Goal: Task Accomplishment & Management: Complete application form

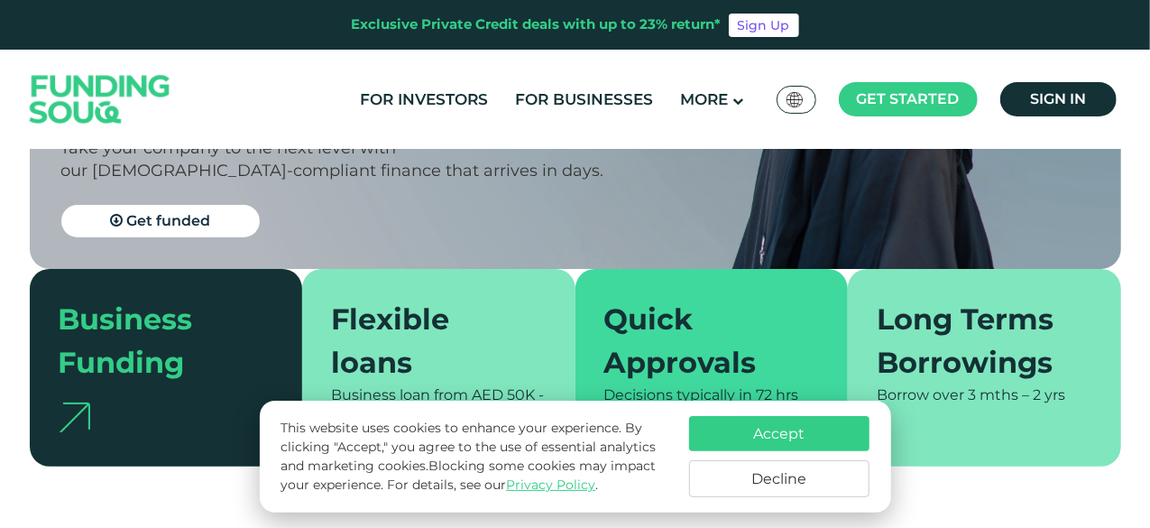
scroll to position [90, 0]
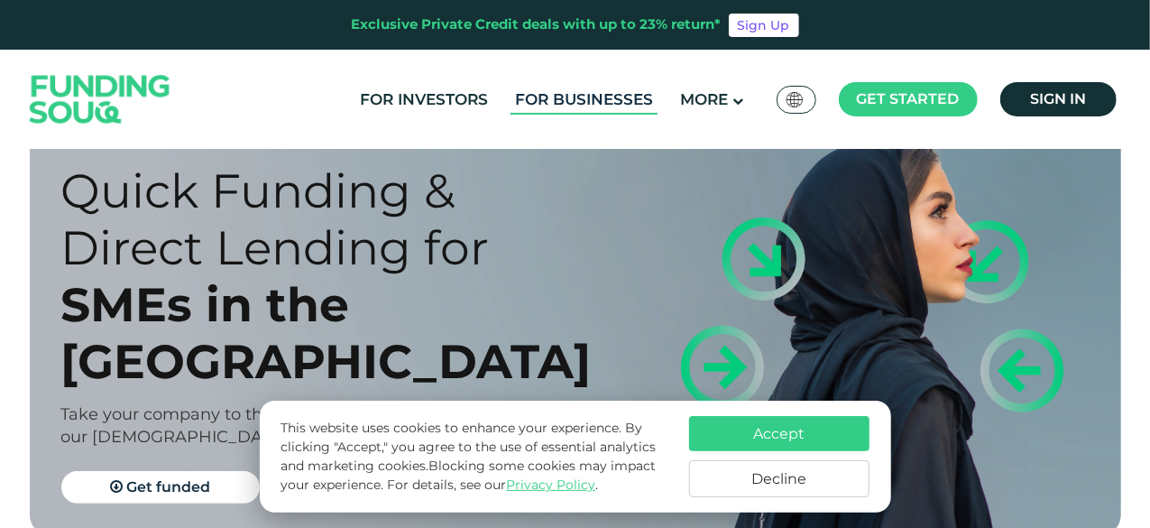
click at [630, 89] on link "For Businesses" at bounding box center [583, 100] width 147 height 30
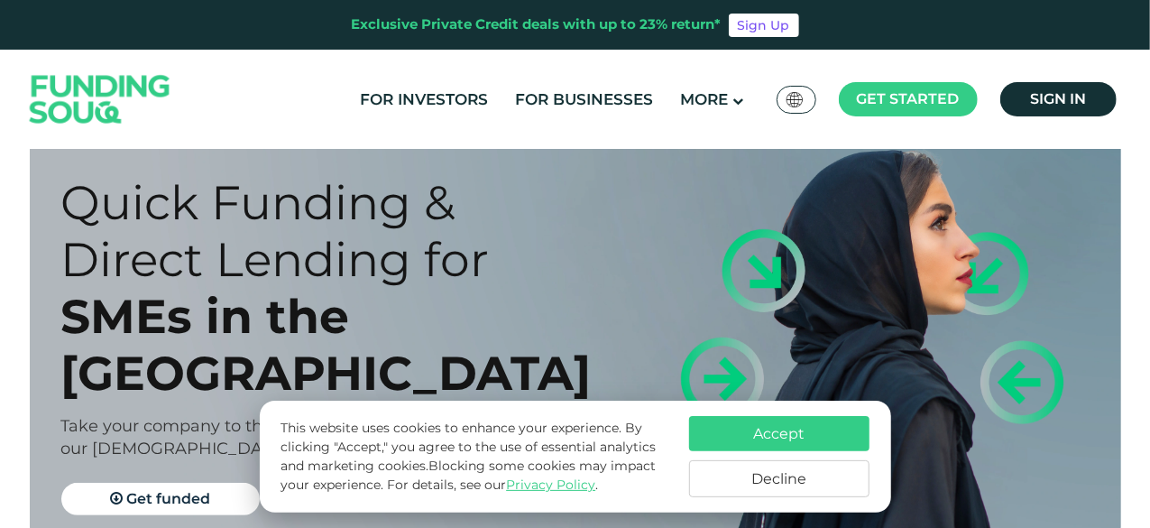
scroll to position [180, 0]
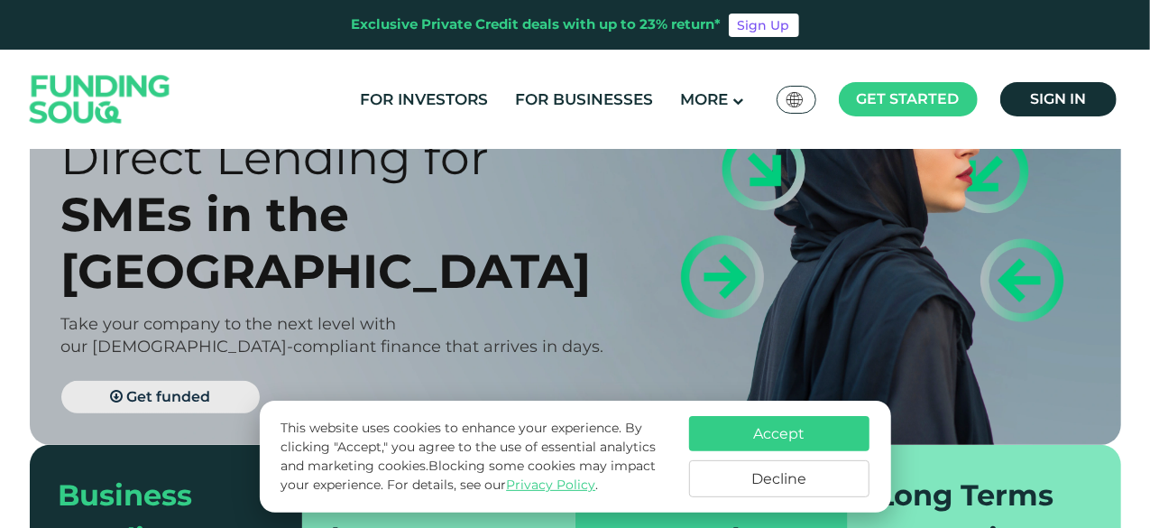
click at [201, 388] on span "Get funded" at bounding box center [168, 396] width 84 height 17
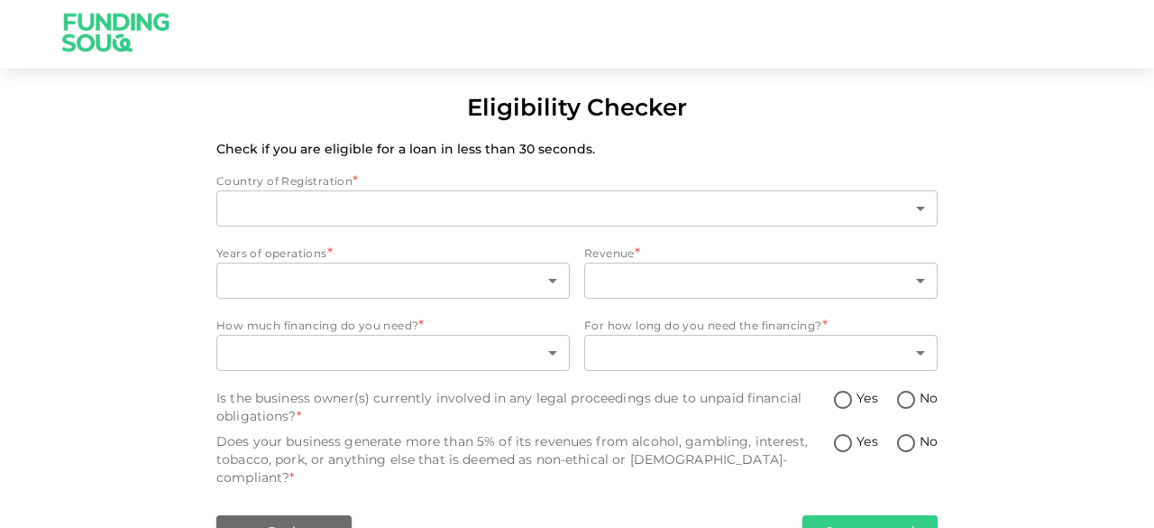
scroll to position [5, 0]
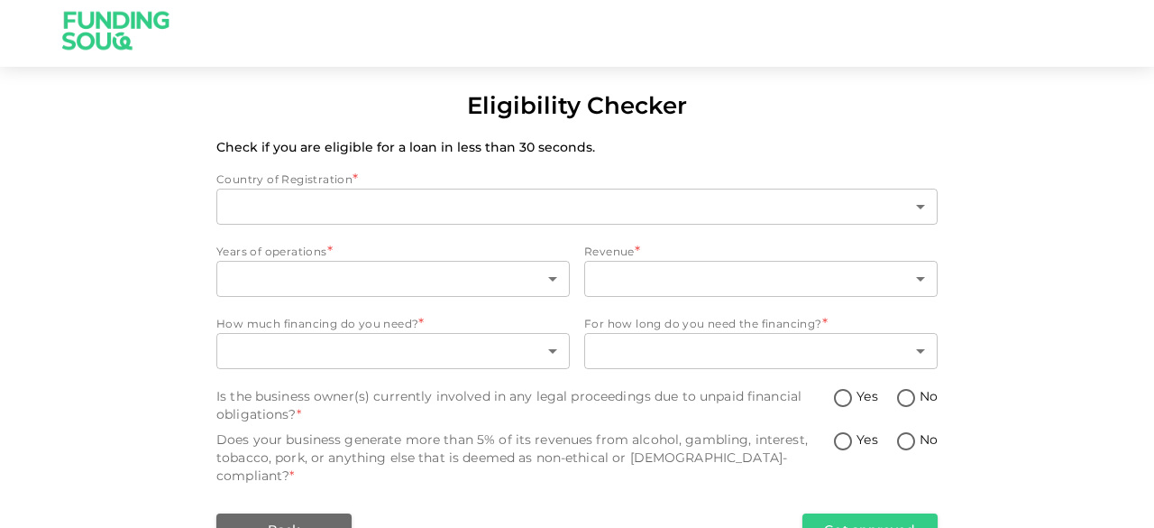
type input "1"
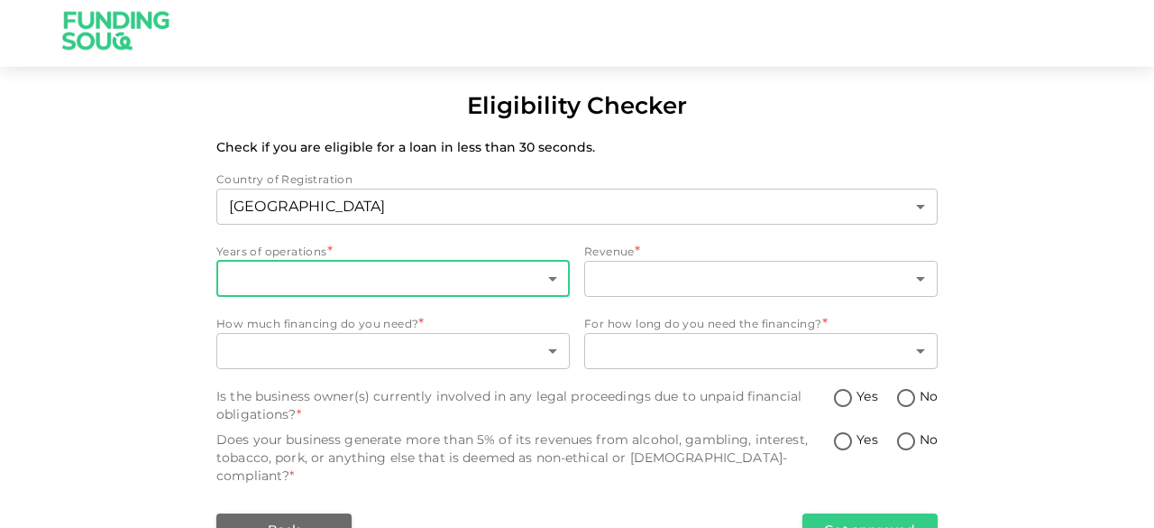
click at [403, 273] on body "Eligibility Checker Check if you are eligible for a loan in less than 30 second…" at bounding box center [577, 264] width 1154 height 528
click at [546, 284] on body "Eligibility Checker Check if you are eligible for a loan in less than 30 second…" at bounding box center [577, 264] width 1154 height 528
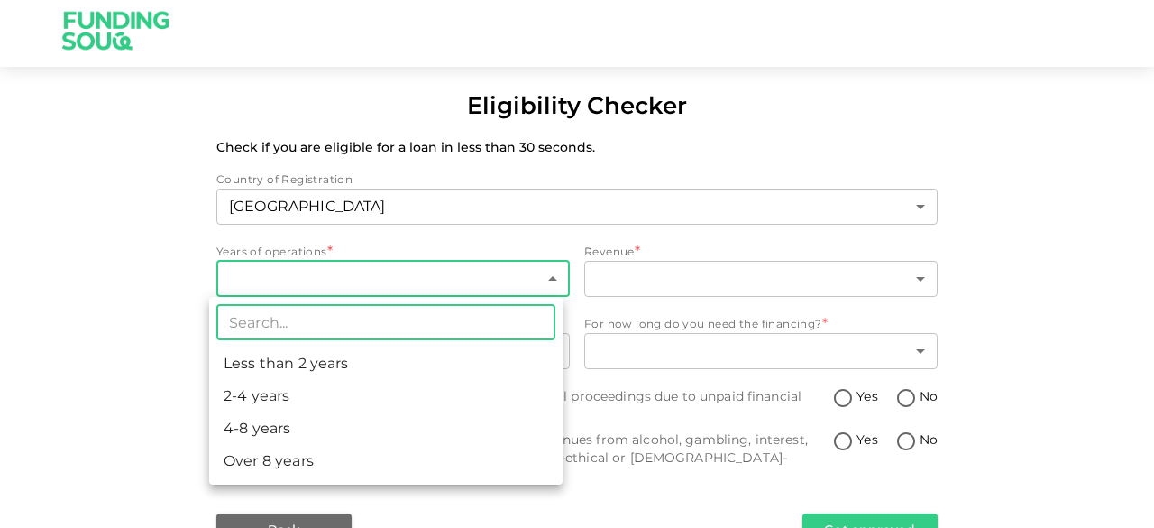
click at [357, 391] on li "2-4 years" at bounding box center [385, 396] width 353 height 32
type input "2"
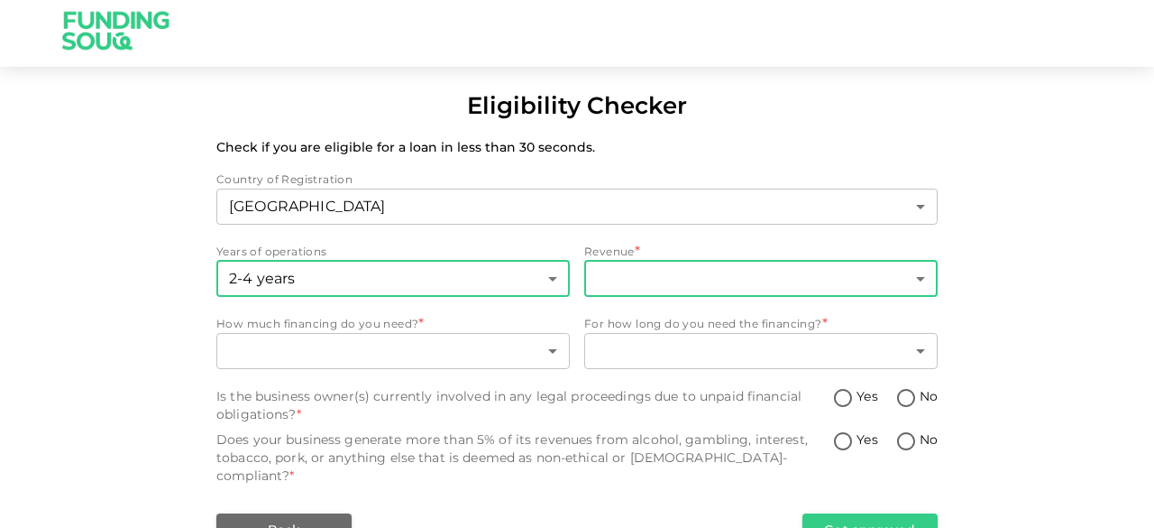
click at [741, 281] on body "Eligibility Checker Check if you are eligible for a loan in less than 30 second…" at bounding box center [577, 264] width 1154 height 528
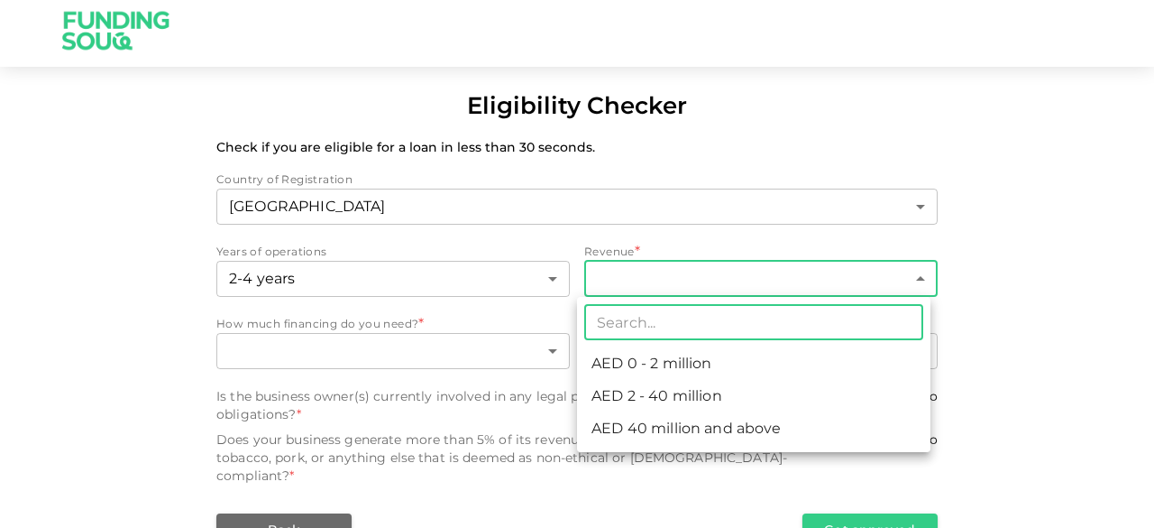
click at [667, 234] on div at bounding box center [577, 264] width 1154 height 528
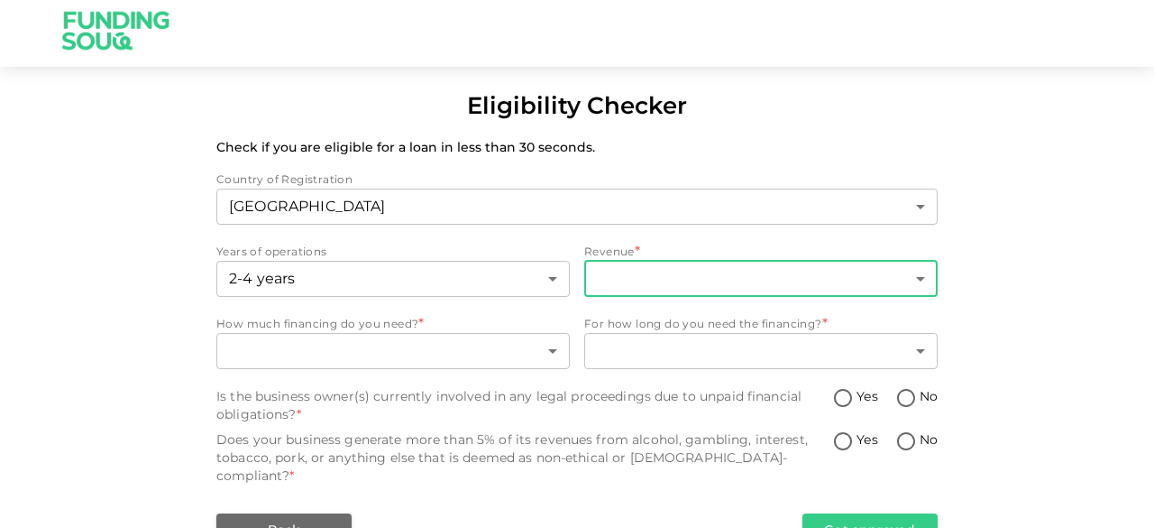
click at [786, 253] on div "Revenue *" at bounding box center [760, 252] width 353 height 18
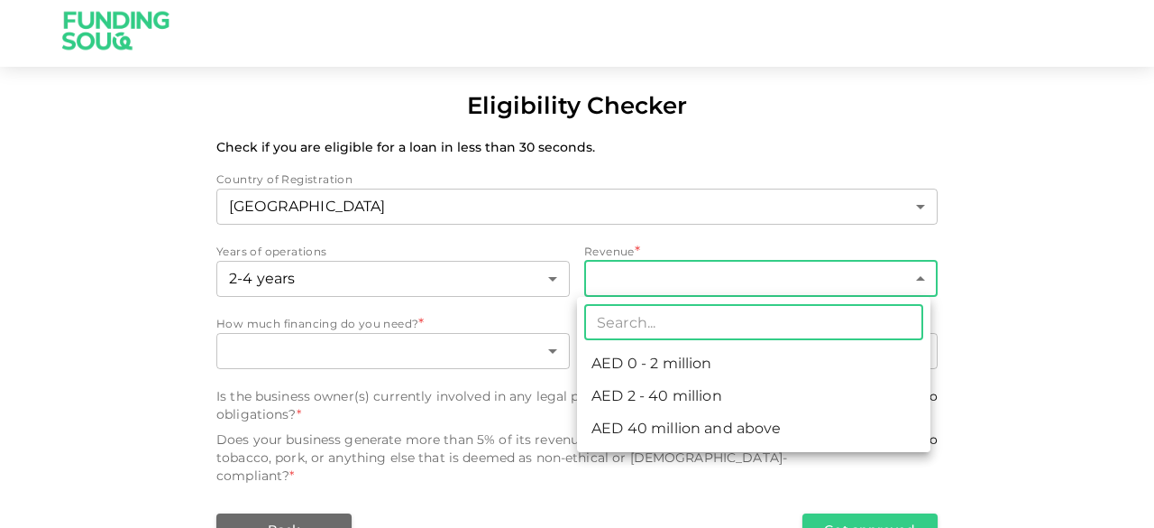
click at [782, 275] on body "Eligibility Checker Check if you are eligible for a loan in less than 30 second…" at bounding box center [577, 264] width 1154 height 528
click at [735, 398] on li "AED 2 - 40 million" at bounding box center [753, 396] width 353 height 32
type input "2"
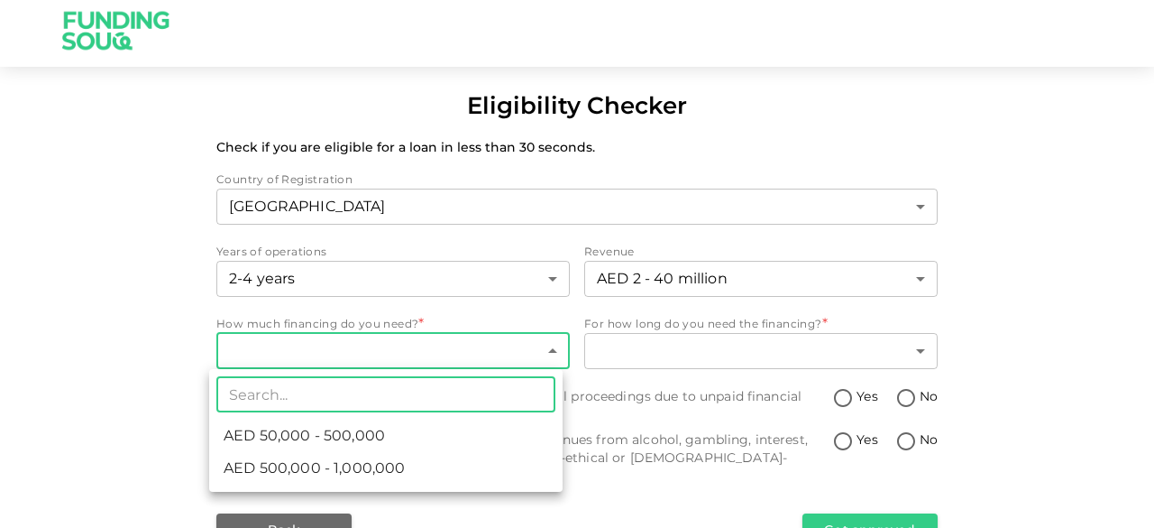
click at [407, 351] on body "Eligibility Checker Check if you are eligible for a loan in less than 30 second…" at bounding box center [577, 264] width 1154 height 528
click at [409, 441] on li "AED 50,000 - 500,000" at bounding box center [385, 435] width 353 height 32
type input "1"
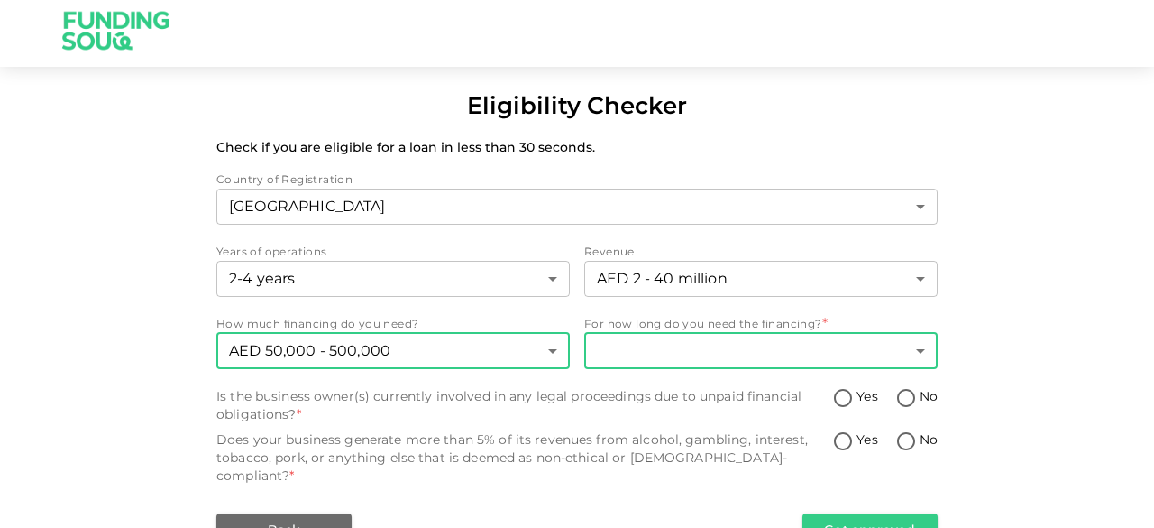
click at [683, 353] on body "Eligibility Checker Check if you are eligible for a loan in less than 30 second…" at bounding box center [577, 264] width 1154 height 528
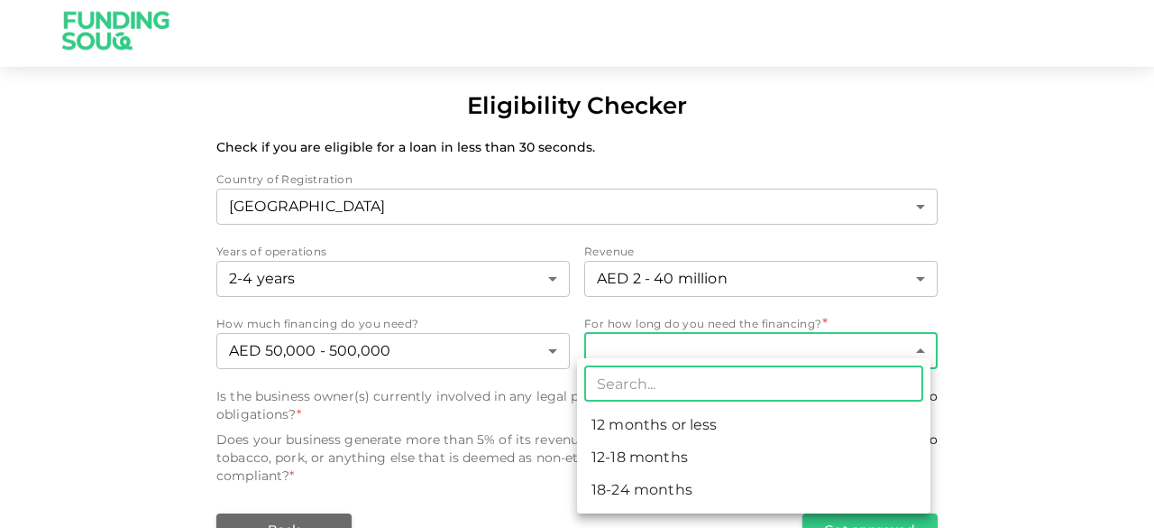
click at [642, 481] on li "18-24 months" at bounding box center [753, 489] width 353 height 32
type input "3"
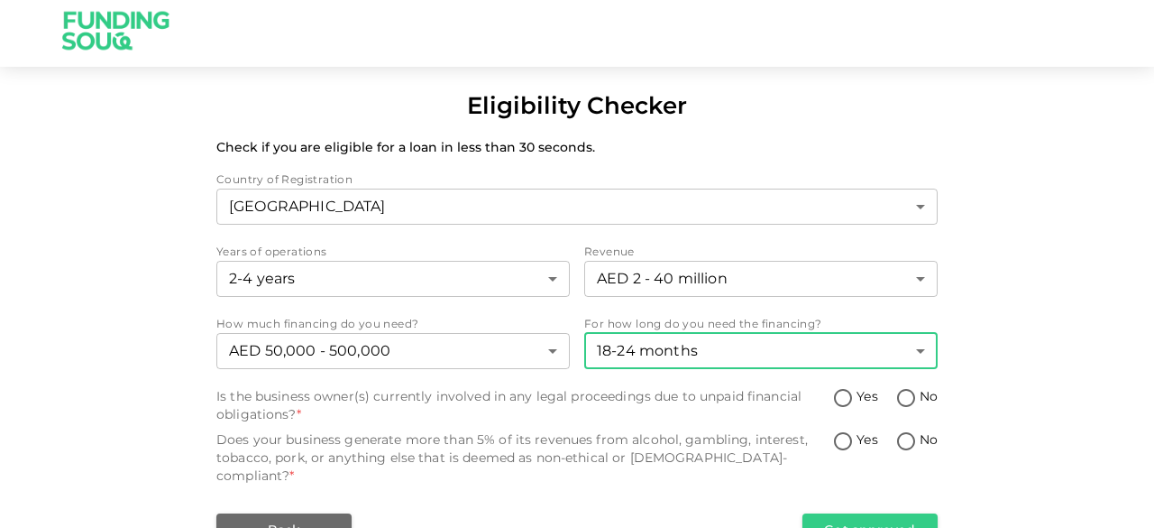
click at [899, 398] on input "No" at bounding box center [906, 399] width 27 height 24
radio input "true"
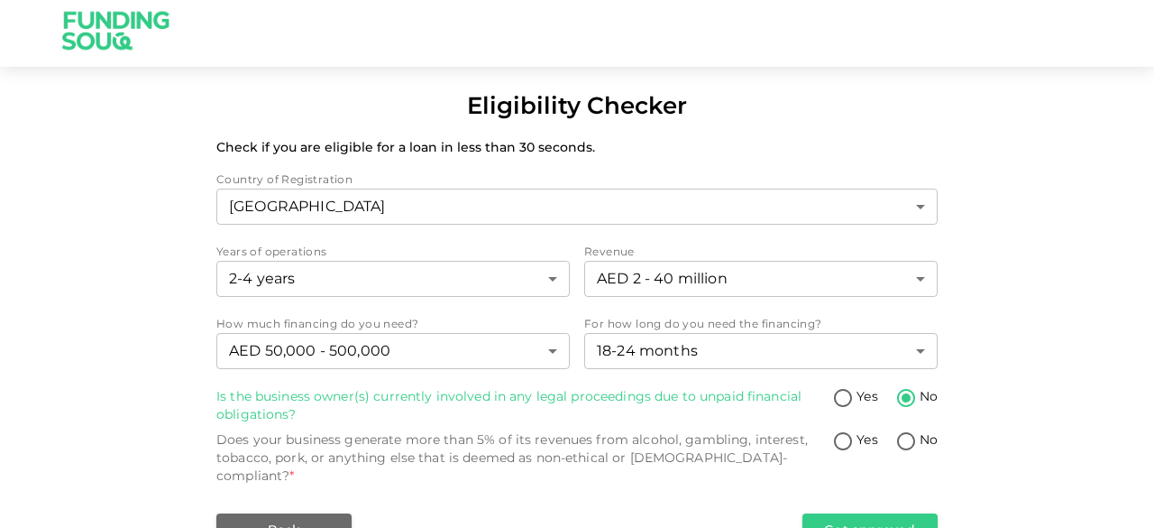
click at [896, 438] on input "No" at bounding box center [906, 442] width 27 height 24
radio input "true"
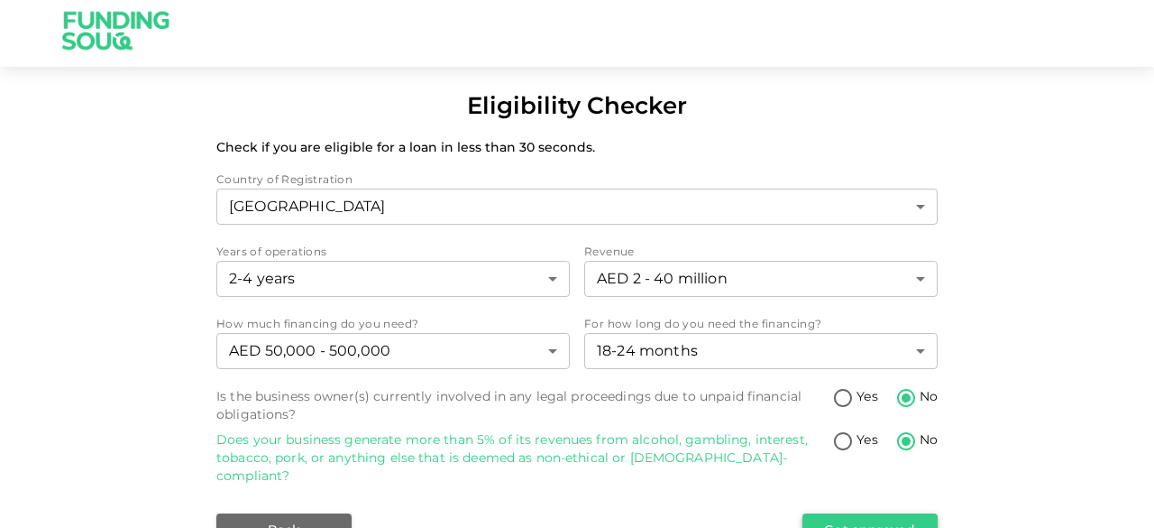
click at [856, 522] on button "Get approved" at bounding box center [870, 529] width 135 height 32
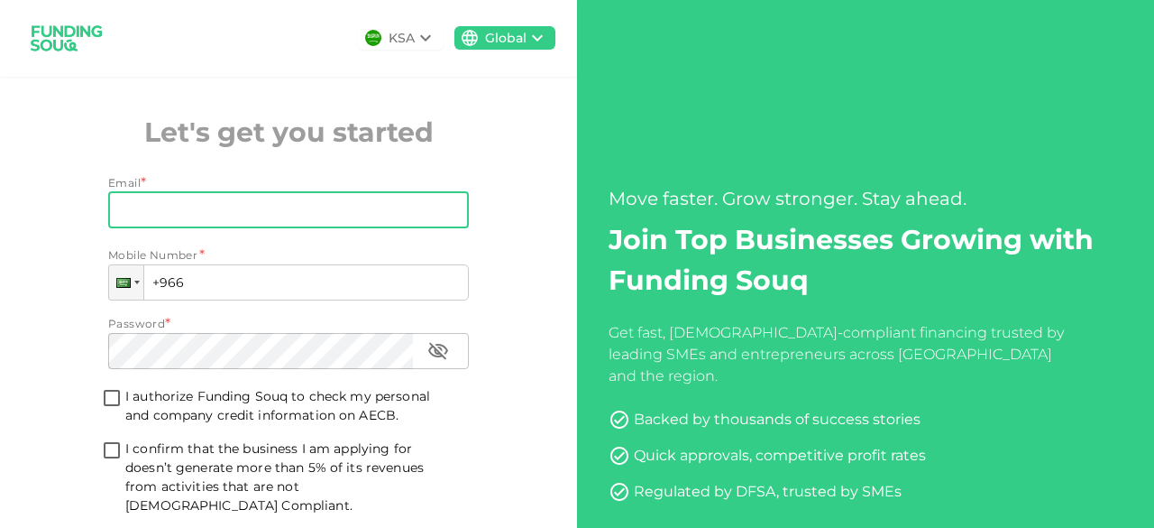
click at [188, 212] on input "Email" at bounding box center [278, 210] width 341 height 36
type input "[EMAIL_ADDRESS][DOMAIN_NAME]"
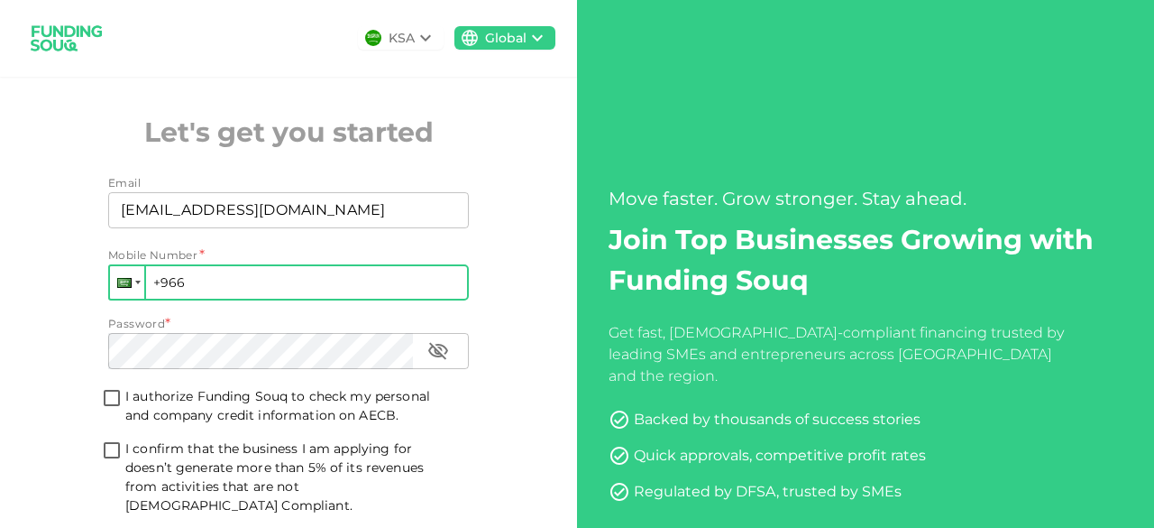
click at [128, 289] on div at bounding box center [127, 282] width 34 height 32
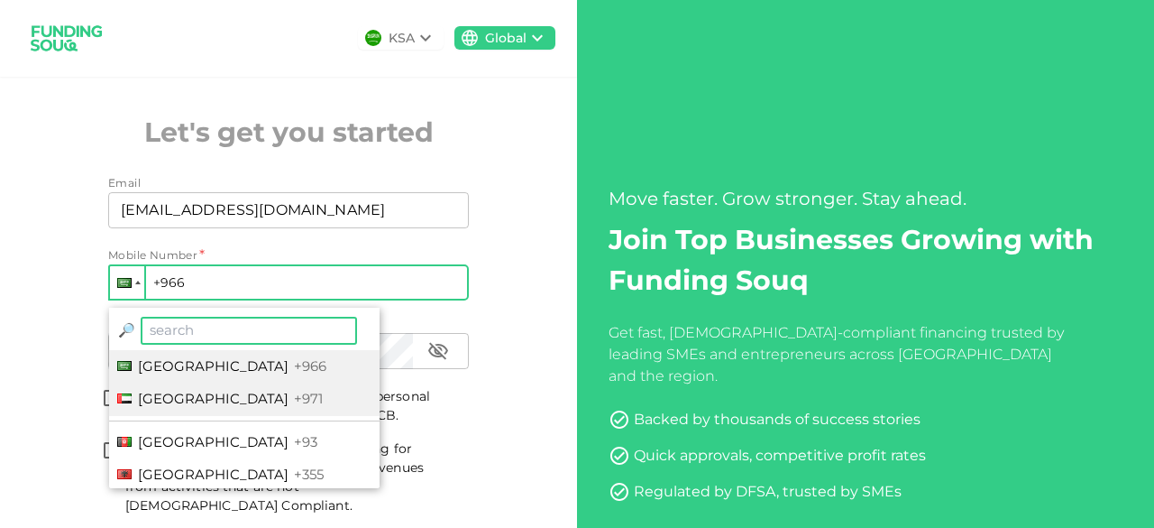
click at [178, 395] on span "United Arab Emirates" at bounding box center [213, 398] width 151 height 17
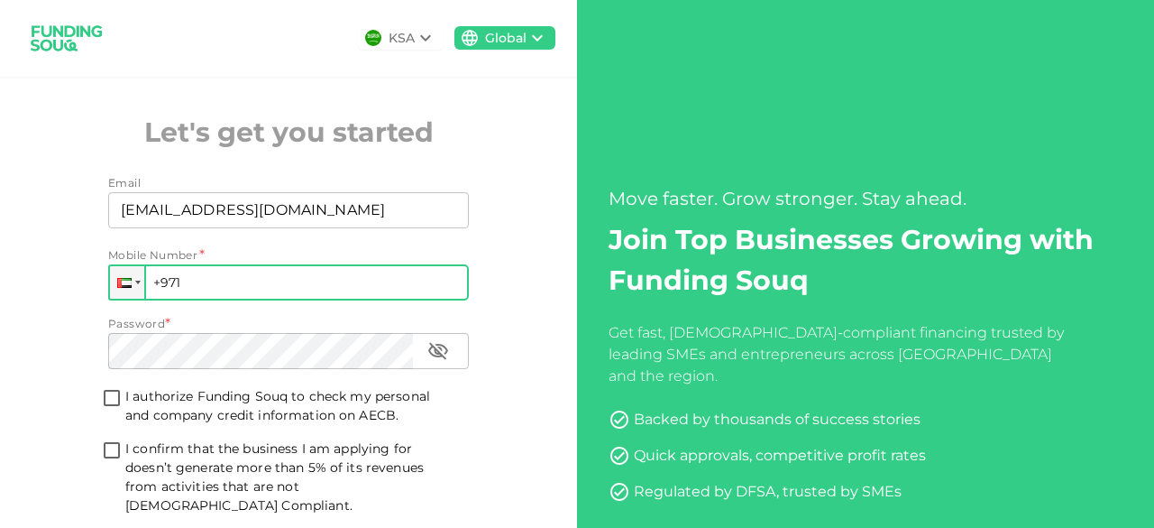
click at [207, 279] on input "+971" at bounding box center [288, 282] width 361 height 36
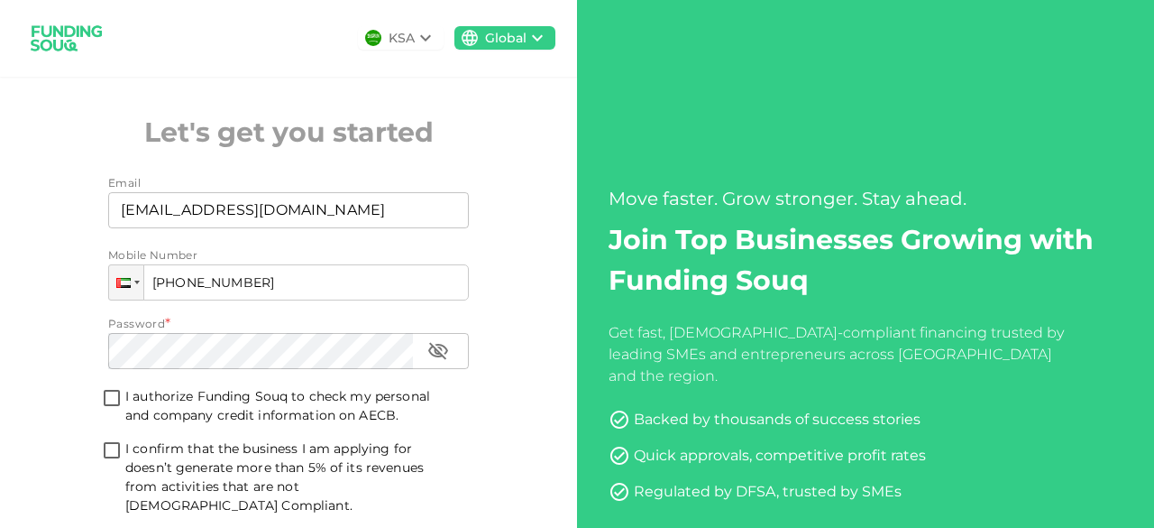
type input "+971 588 126 633"
click at [106, 401] on input "I authorize Funding Souq to check my personal and company credit information on…" at bounding box center [111, 399] width 27 height 24
checkbox input "true"
click at [108, 454] on input "I confirm that the business I am applying for doesn’t generate more than 5% of …" at bounding box center [111, 451] width 27 height 24
checkbox input "true"
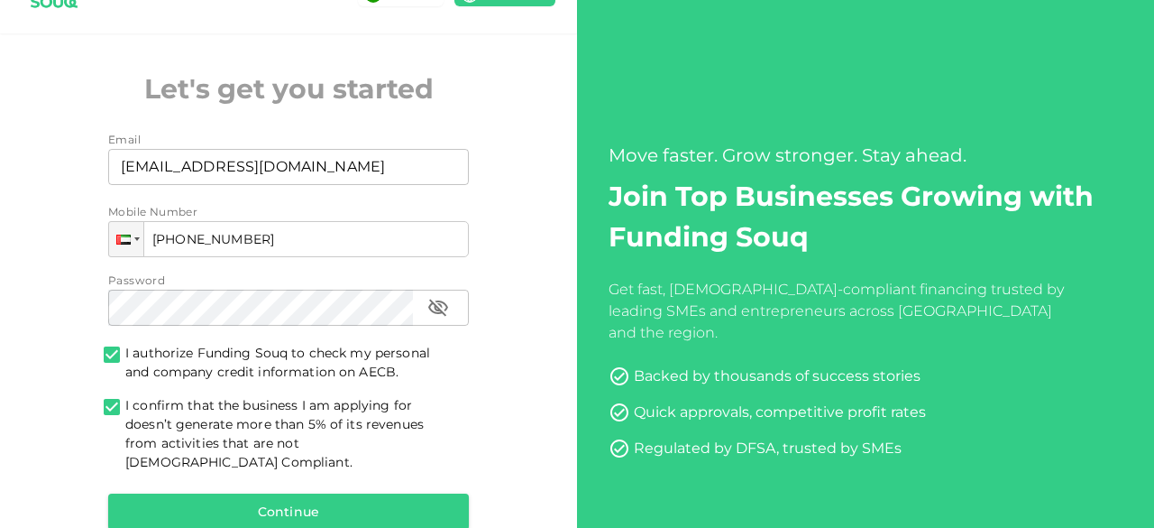
scroll to position [148, 0]
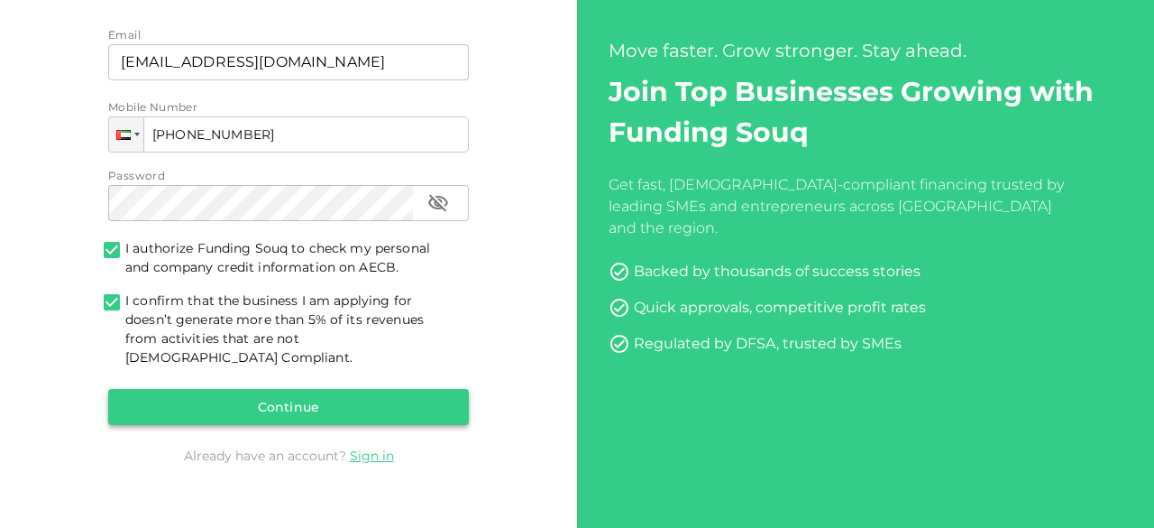
click at [285, 390] on button "Continue" at bounding box center [288, 407] width 361 height 36
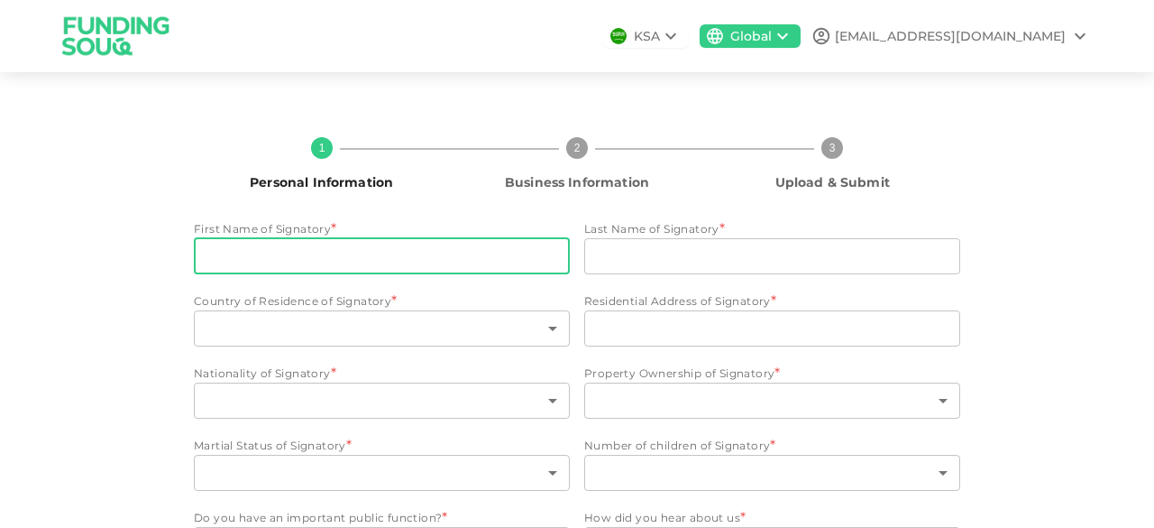
click at [364, 262] on input "First Name of Signatory" at bounding box center [382, 256] width 376 height 36
type input "[PERSON_NAME]"
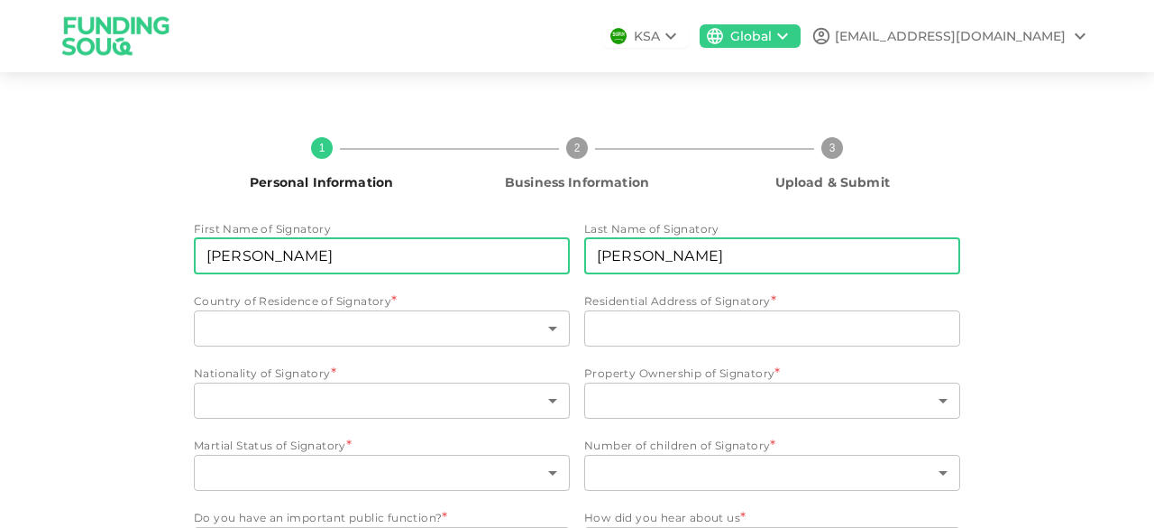
type input "Shaji"
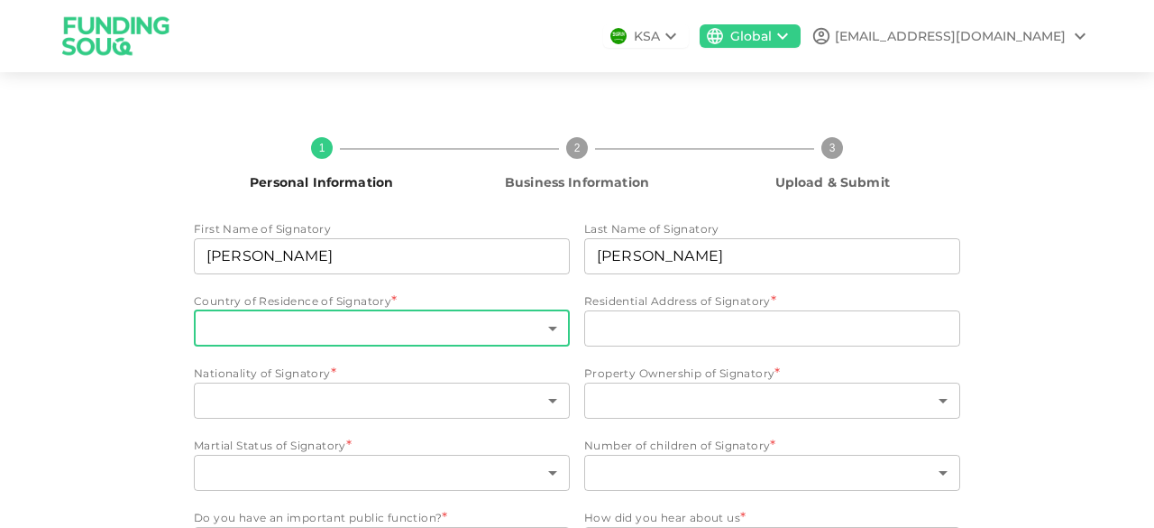
click at [445, 326] on body "KSA Global info@hoatzzin-logistics.com 1 Personal Information 2 Business Inform…" at bounding box center [577, 264] width 1154 height 528
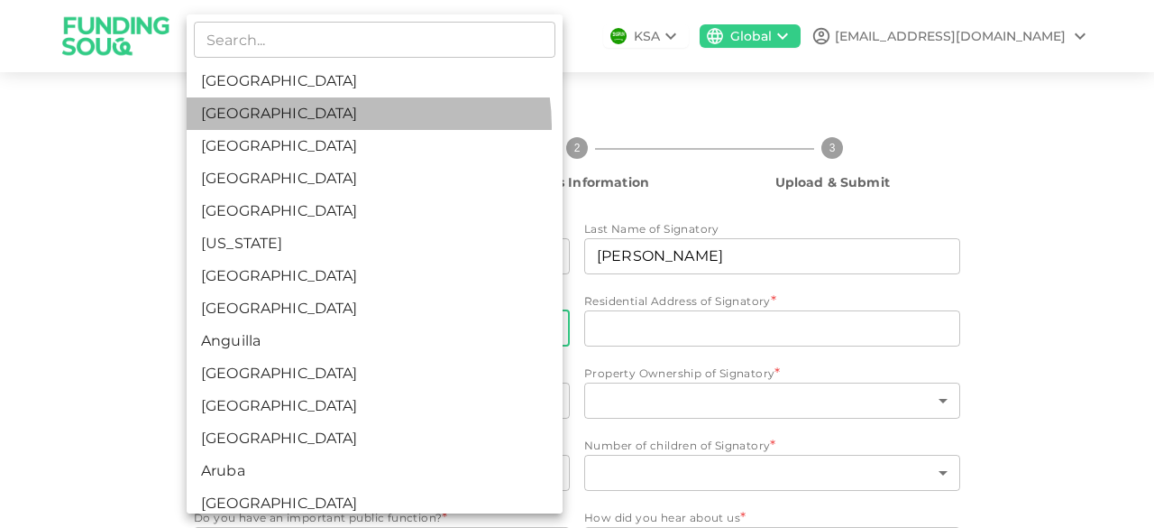
click at [353, 125] on li "United Arab Emirates" at bounding box center [375, 113] width 376 height 32
type input "2"
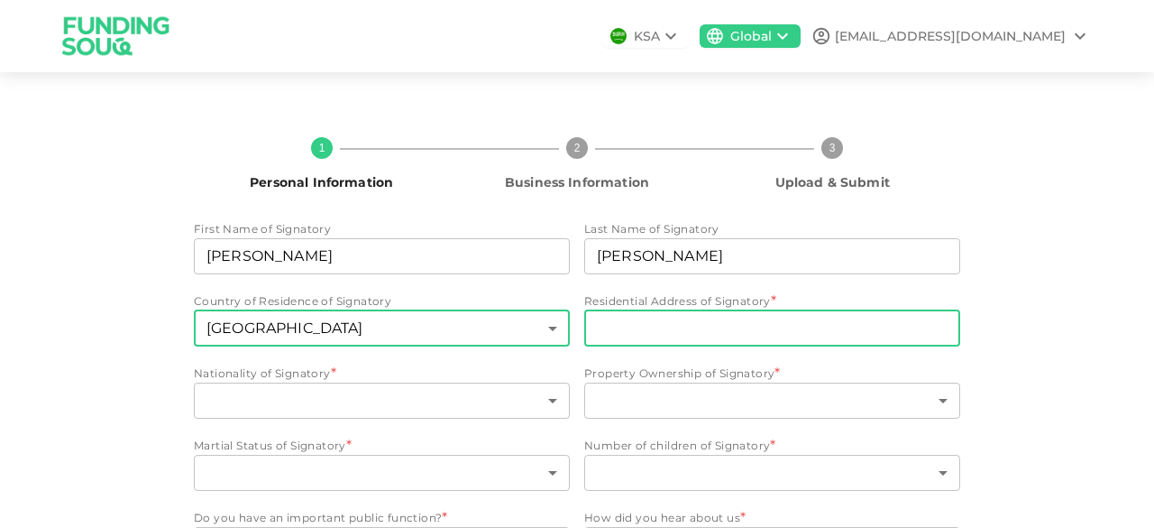
click at [669, 337] on input "Residential Address of Signatory" at bounding box center [772, 328] width 376 height 36
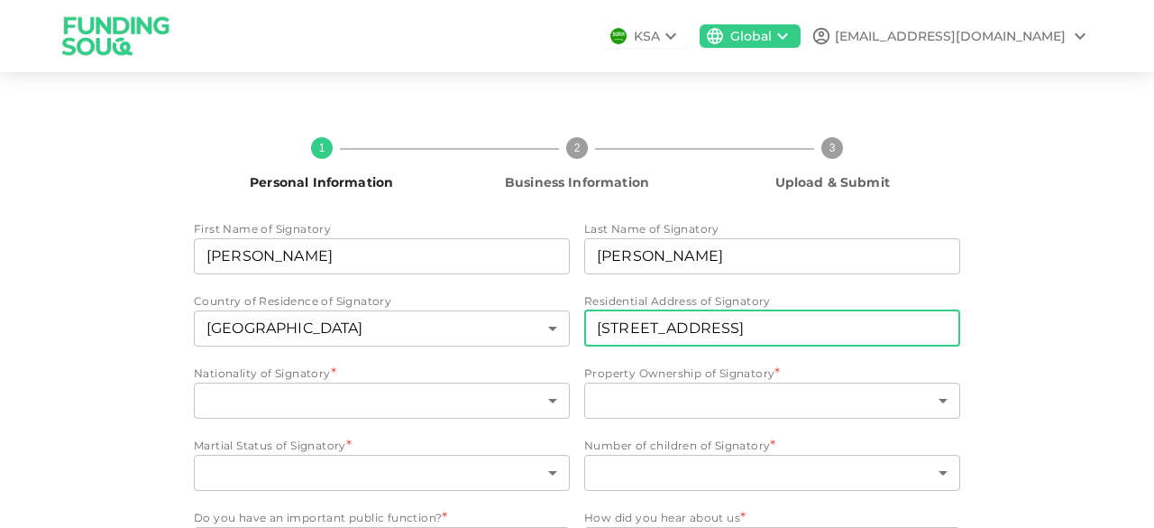
type input "Flat 111, Jawaher 1, 22a Street, Al Quasis 1, Dubai"
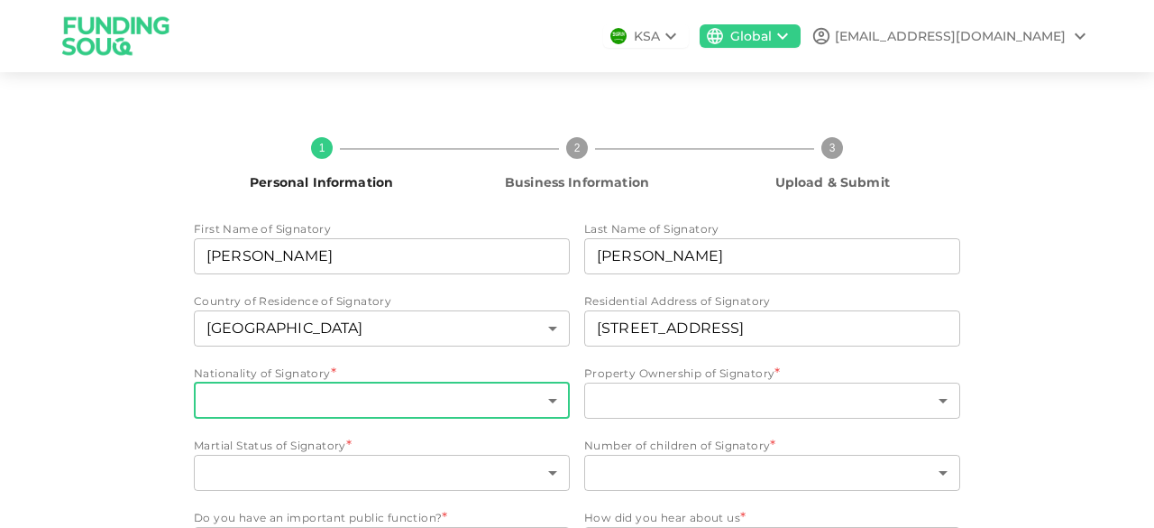
click at [441, 399] on body "KSA Global info@hoatzzin-logistics.com 1 Personal Information 2 Business Inform…" at bounding box center [577, 264] width 1154 height 528
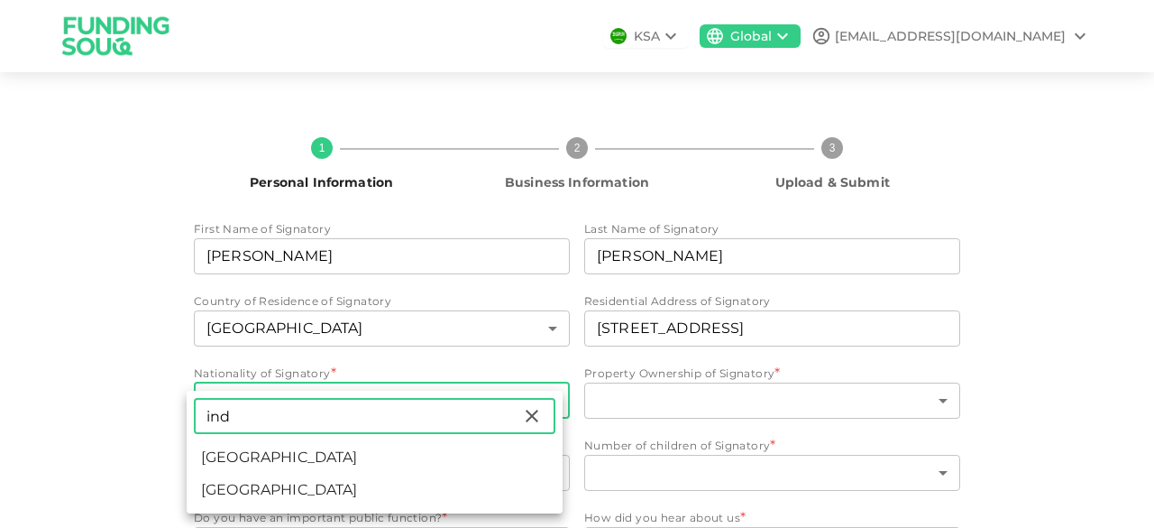
type input "ind"
click at [297, 460] on li "India" at bounding box center [375, 457] width 376 height 32
type input "88"
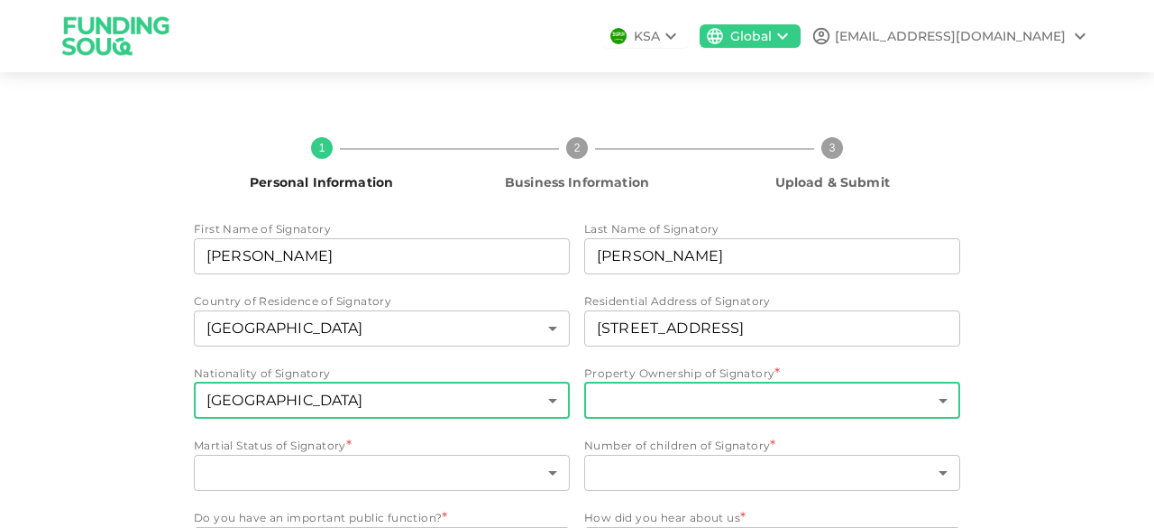
click at [723, 405] on body "KSA Global info@hoatzzin-logistics.com 1 Personal Information 2 Business Inform…" at bounding box center [577, 264] width 1154 height 528
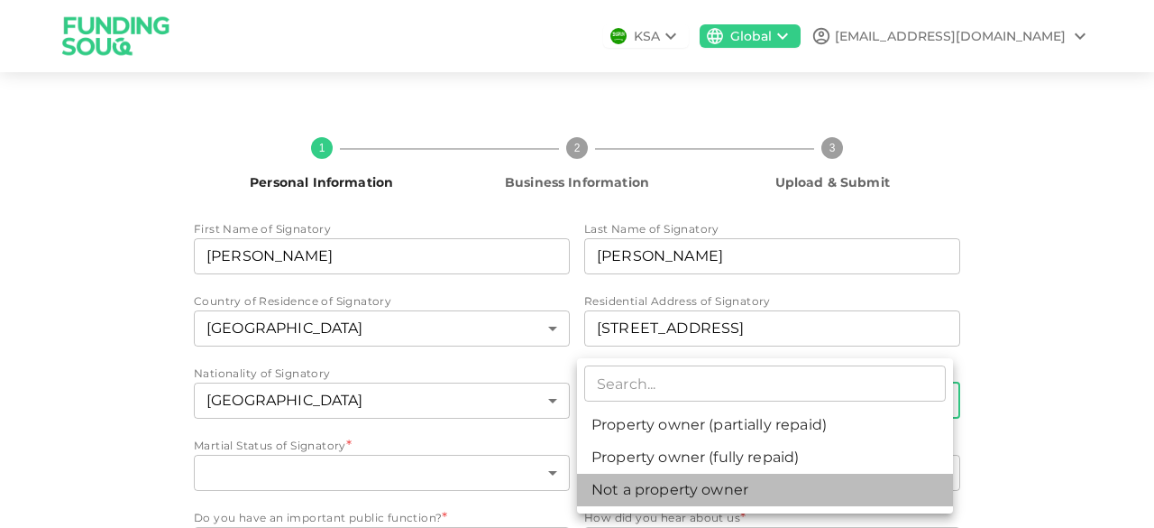
click at [720, 482] on li "Not a property owner" at bounding box center [765, 489] width 376 height 32
type input "3"
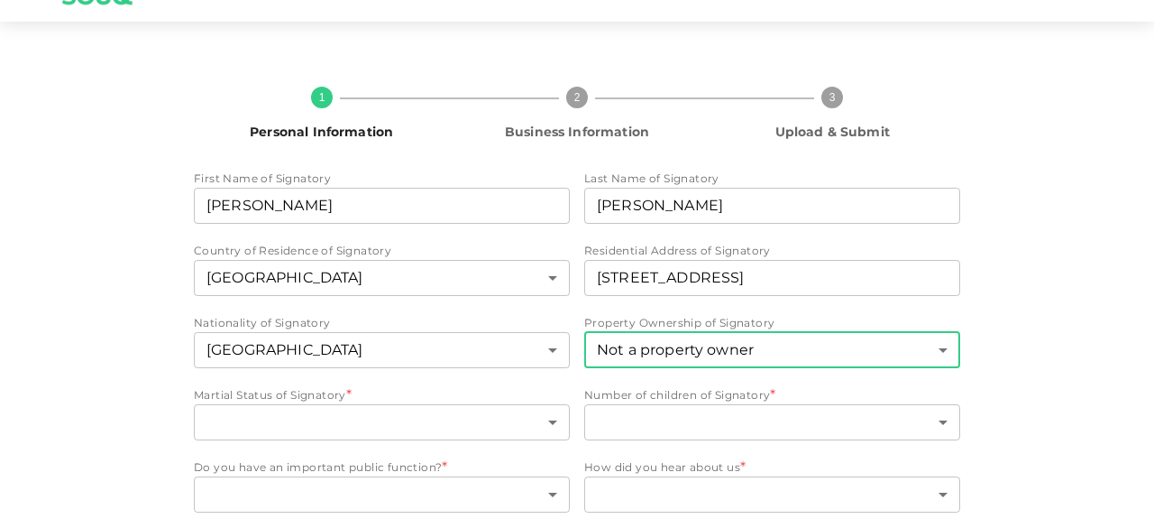
scroll to position [121, 0]
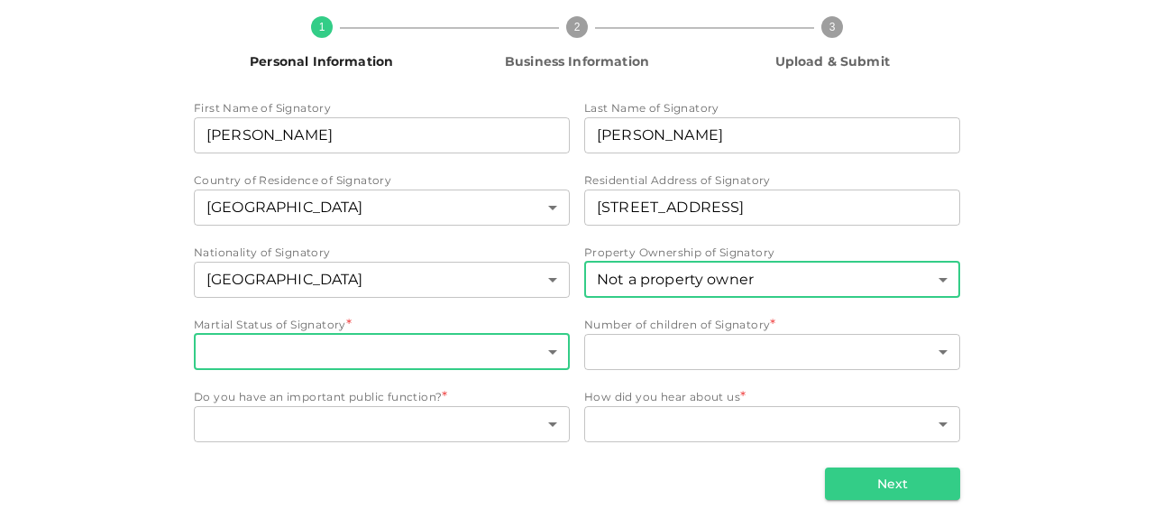
click at [390, 345] on body "KSA Global info@hoatzzin-logistics.com 1 Personal Information 2 Business Inform…" at bounding box center [577, 264] width 1154 height 528
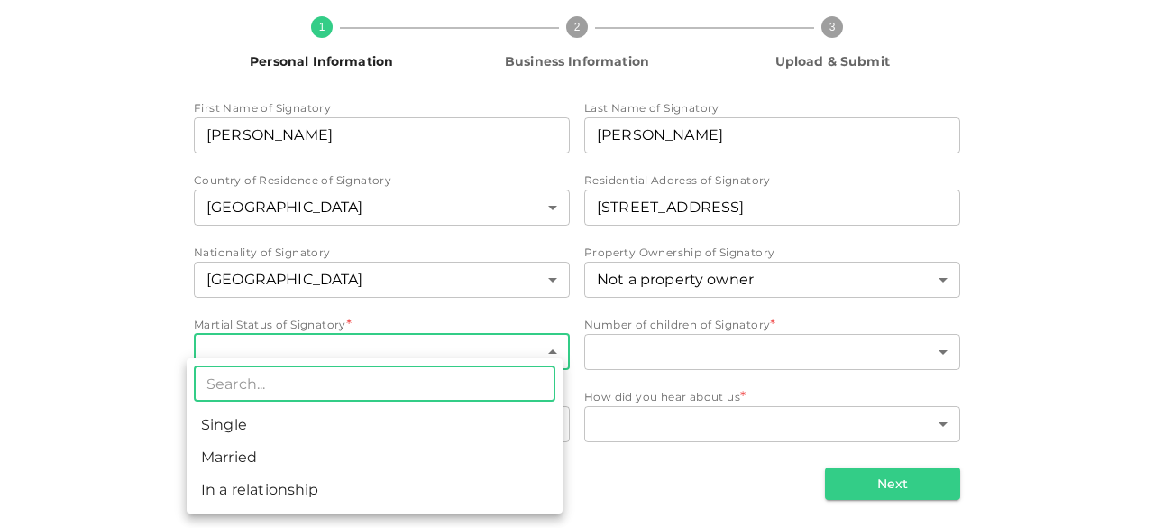
click at [312, 458] on li "Married" at bounding box center [375, 457] width 376 height 32
type input "2"
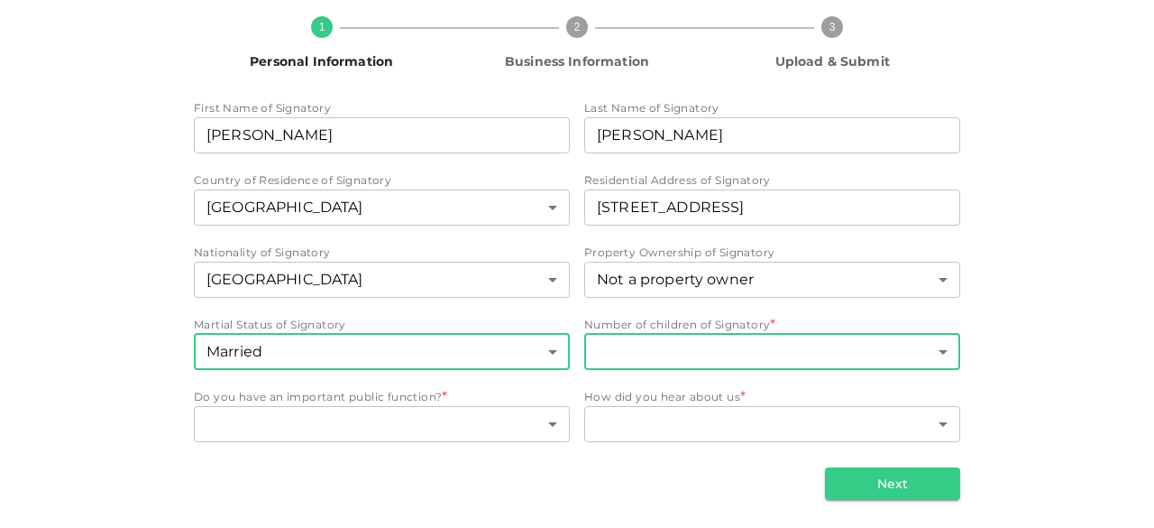
click at [697, 348] on body "KSA Global info@hoatzzin-logistics.com 1 Personal Information 2 Business Inform…" at bounding box center [577, 264] width 1154 height 528
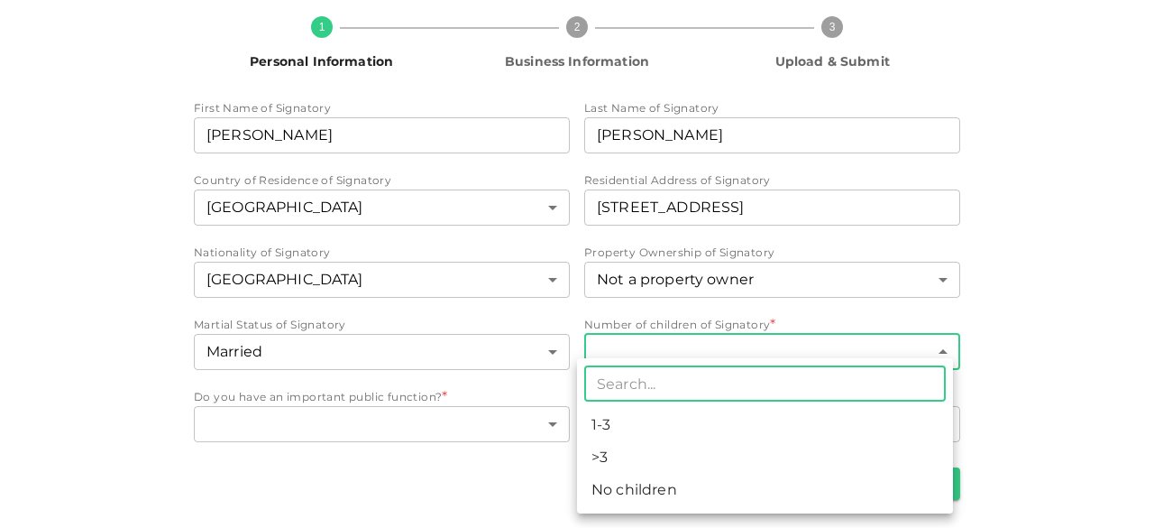
click at [647, 439] on li "1-3" at bounding box center [765, 424] width 376 height 32
type input "1"
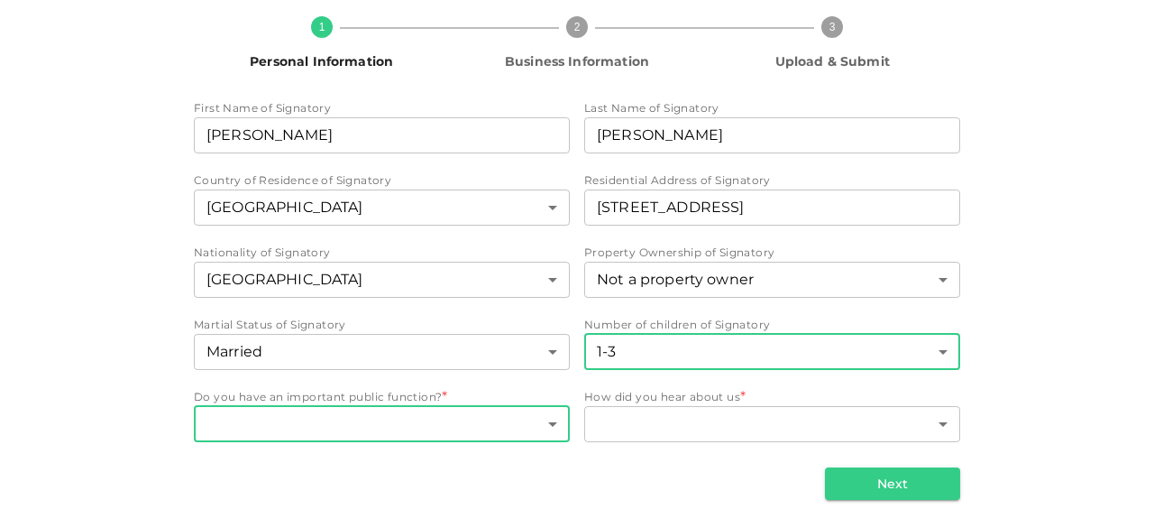
click at [385, 423] on body "KSA Global info@hoatzzin-logistics.com 1 Personal Information 2 Business Inform…" at bounding box center [577, 264] width 1154 height 528
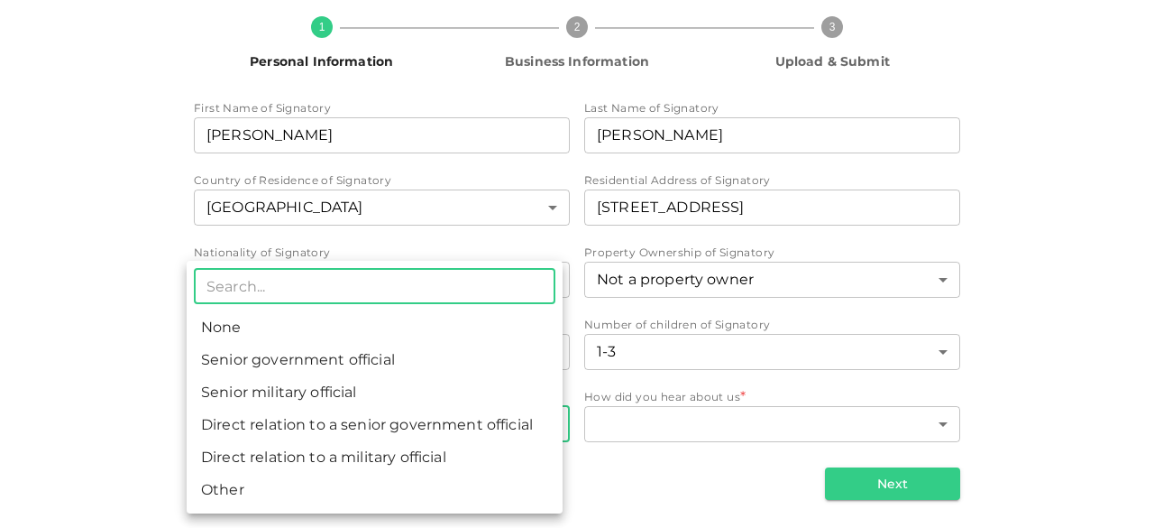
click at [62, 413] on div at bounding box center [577, 264] width 1154 height 528
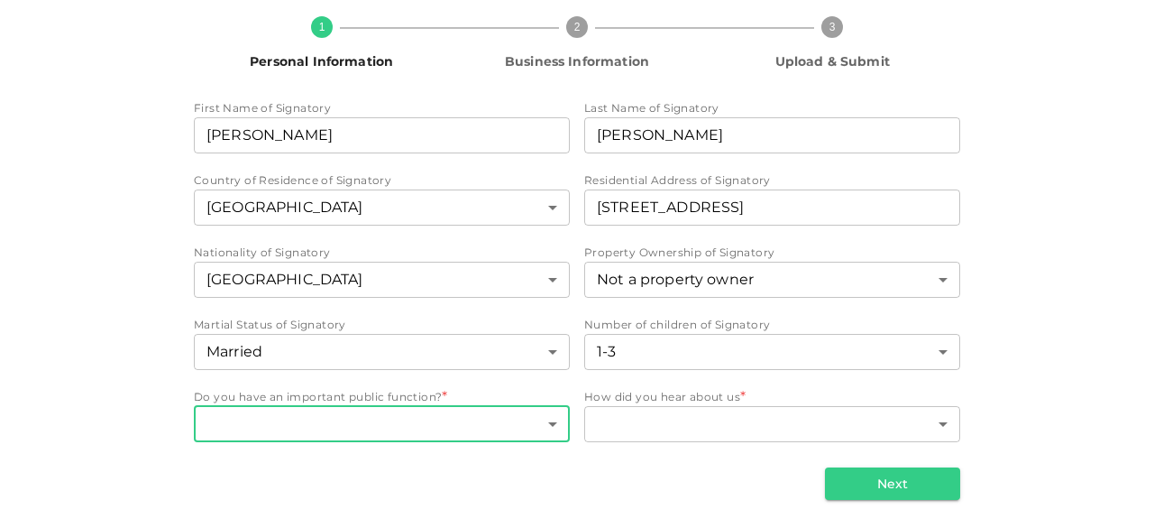
click at [426, 421] on body "KSA Global info@hoatzzin-logistics.com 1 Personal Information 2 Business Inform…" at bounding box center [577, 264] width 1154 height 528
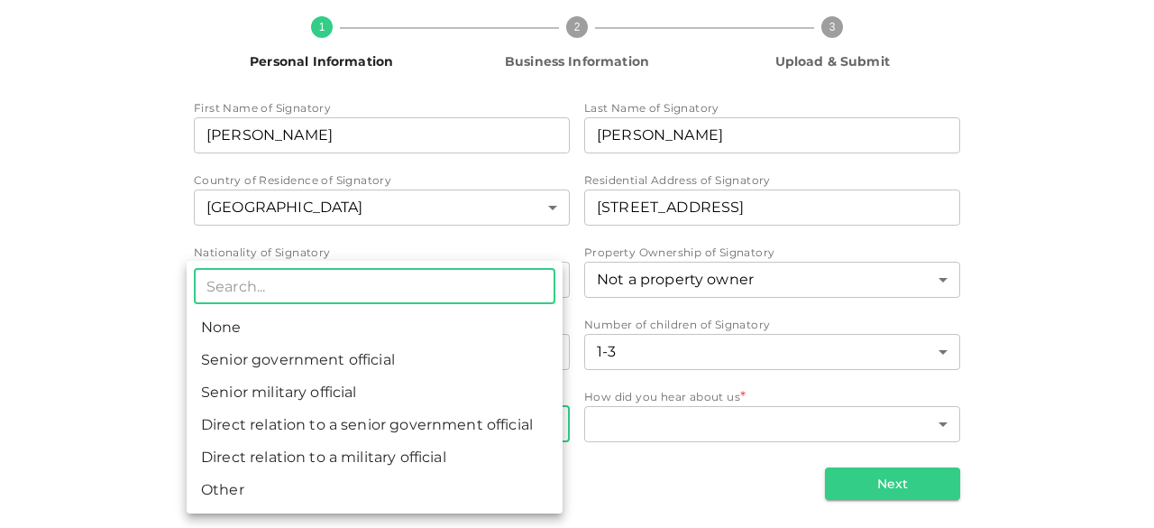
click at [232, 337] on li "None" at bounding box center [375, 327] width 376 height 32
type input "1"
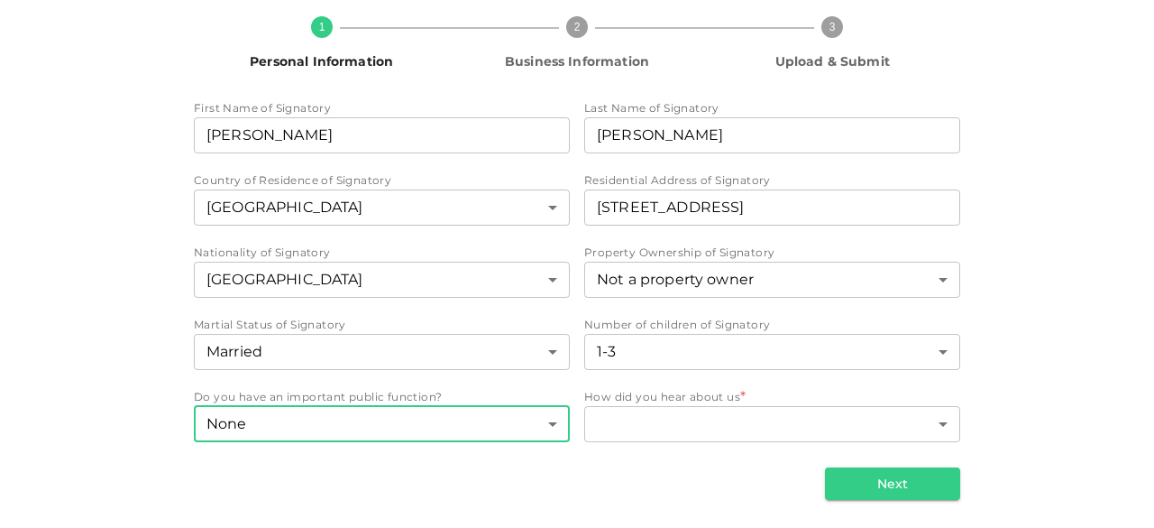
click at [348, 416] on body "KSA Global info@hoatzzin-logistics.com 1 Personal Information 2 Business Inform…" at bounding box center [577, 264] width 1154 height 528
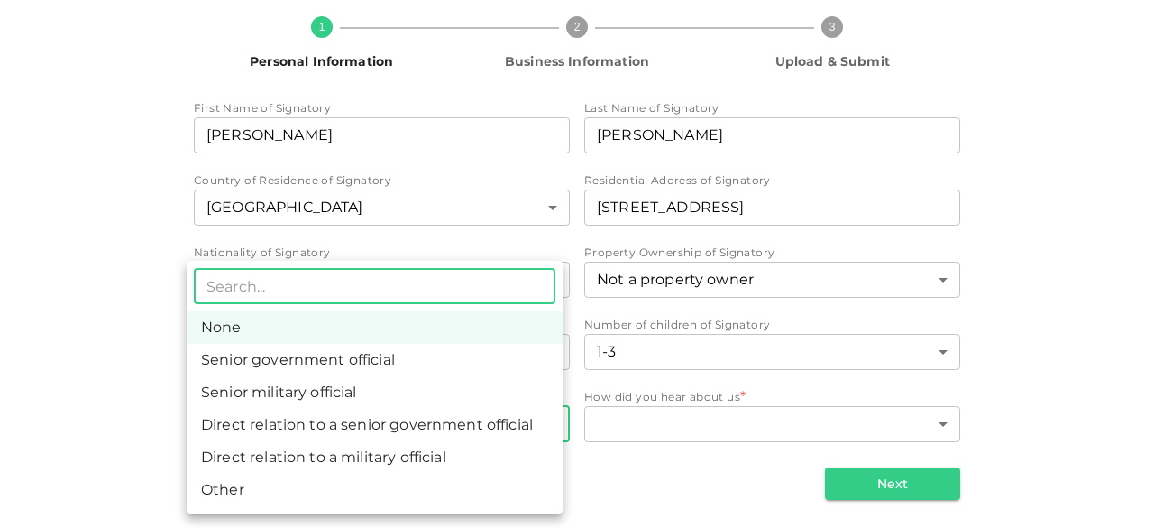
click at [275, 336] on li "None" at bounding box center [375, 327] width 376 height 32
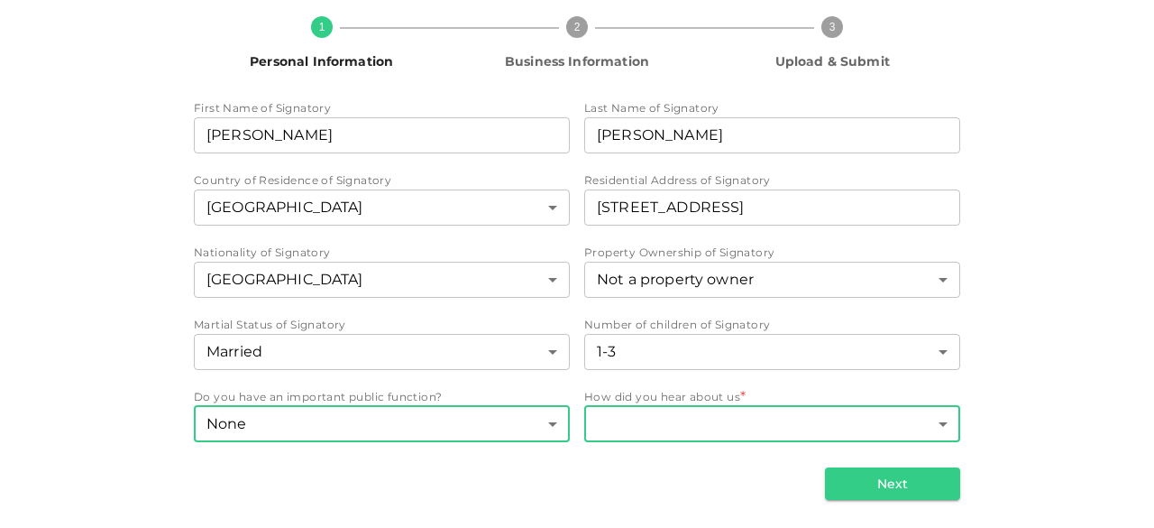
click at [725, 427] on body "KSA Global info@hoatzzin-logistics.com 1 Personal Information 2 Business Inform…" at bounding box center [577, 264] width 1154 height 528
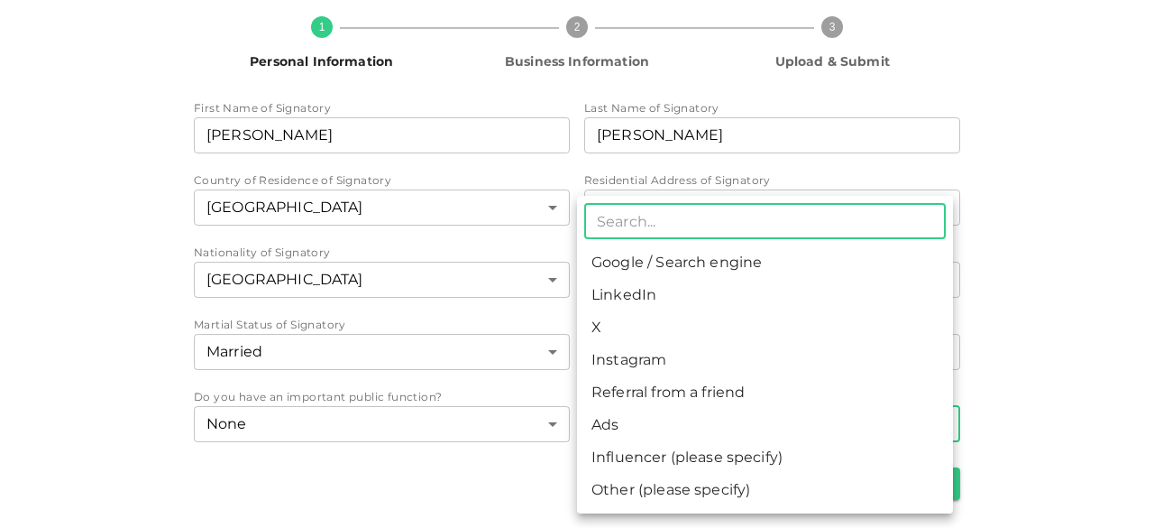
click at [672, 266] on li "Google / Search engine" at bounding box center [765, 262] width 376 height 32
type input "1"
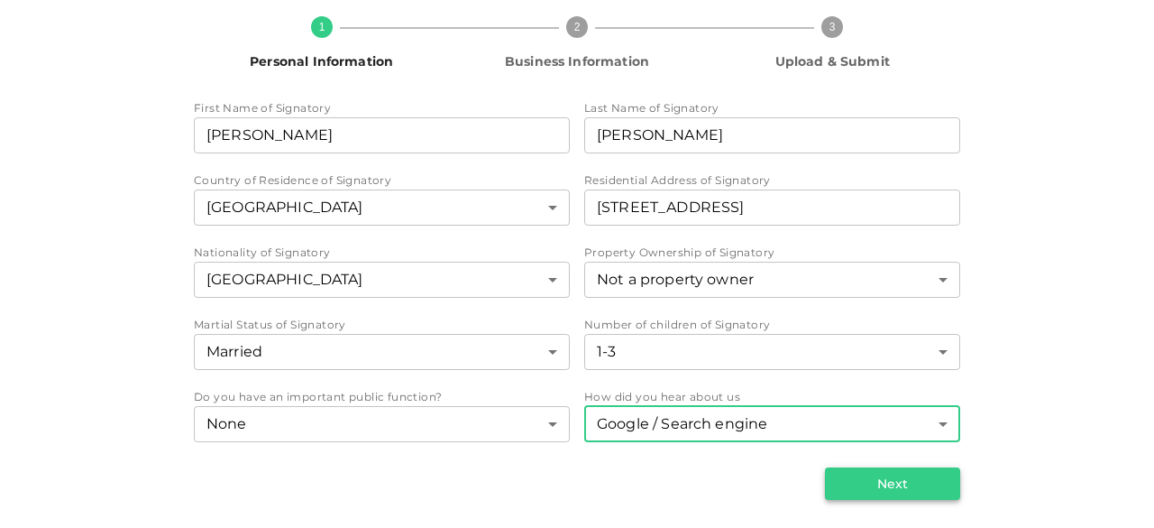
click at [893, 482] on button "Next" at bounding box center [892, 483] width 135 height 32
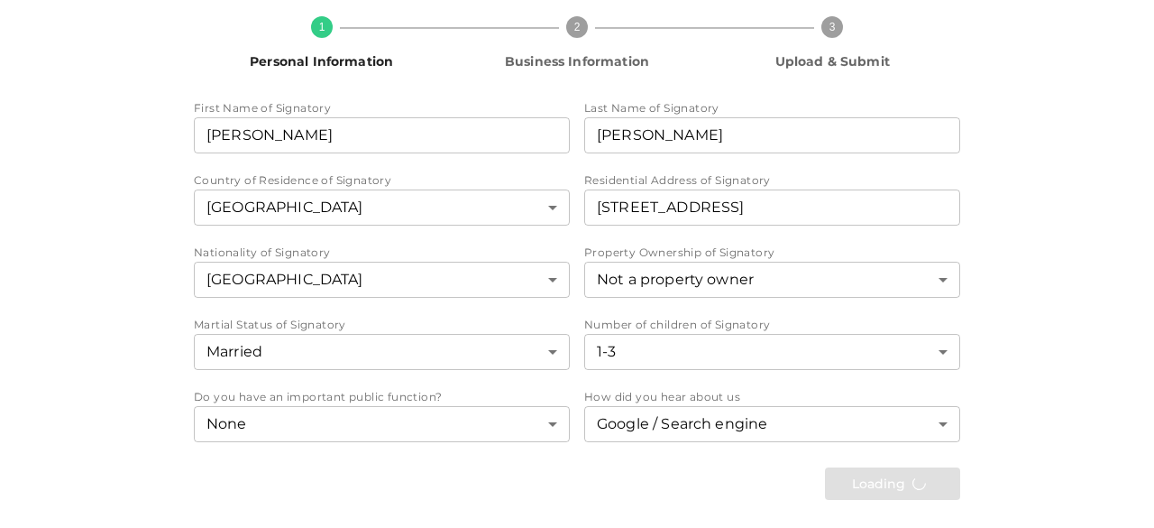
scroll to position [0, 0]
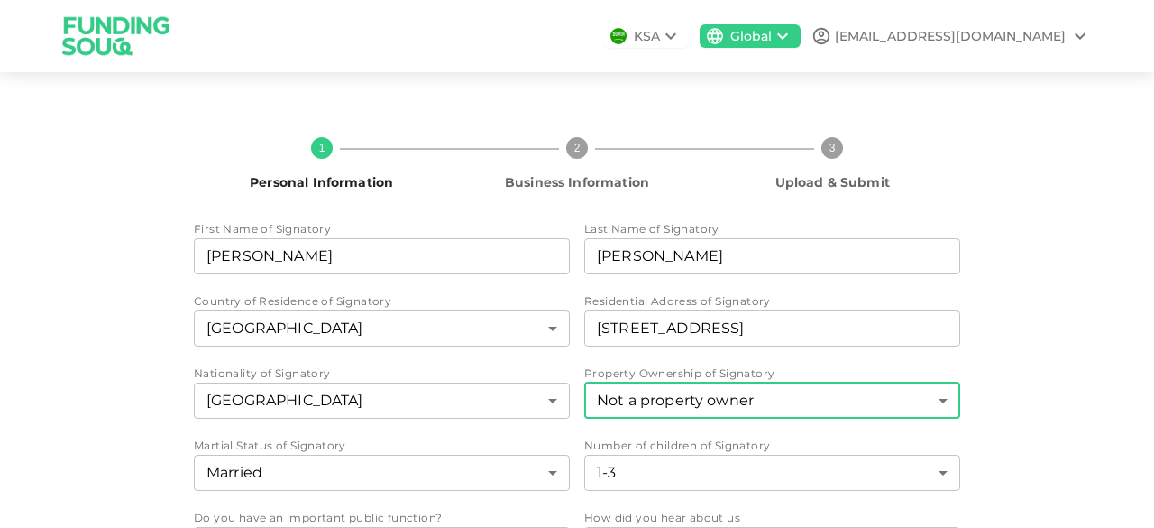
click at [905, 403] on body "KSA Global info@hoatzzin-logistics.com 1 Personal Information 2 Business Inform…" at bounding box center [577, 264] width 1154 height 528
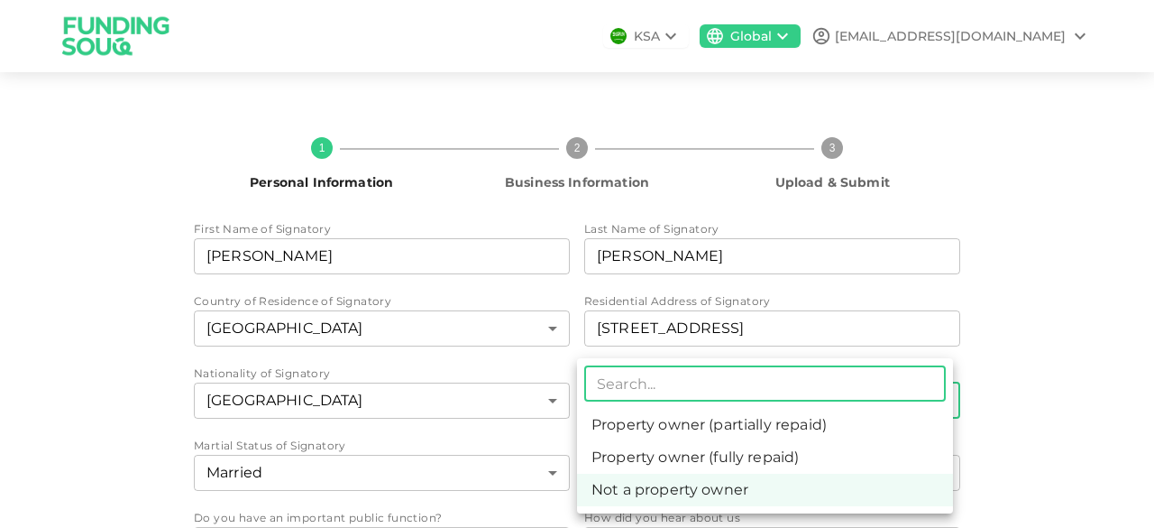
click at [1017, 401] on div at bounding box center [577, 264] width 1154 height 528
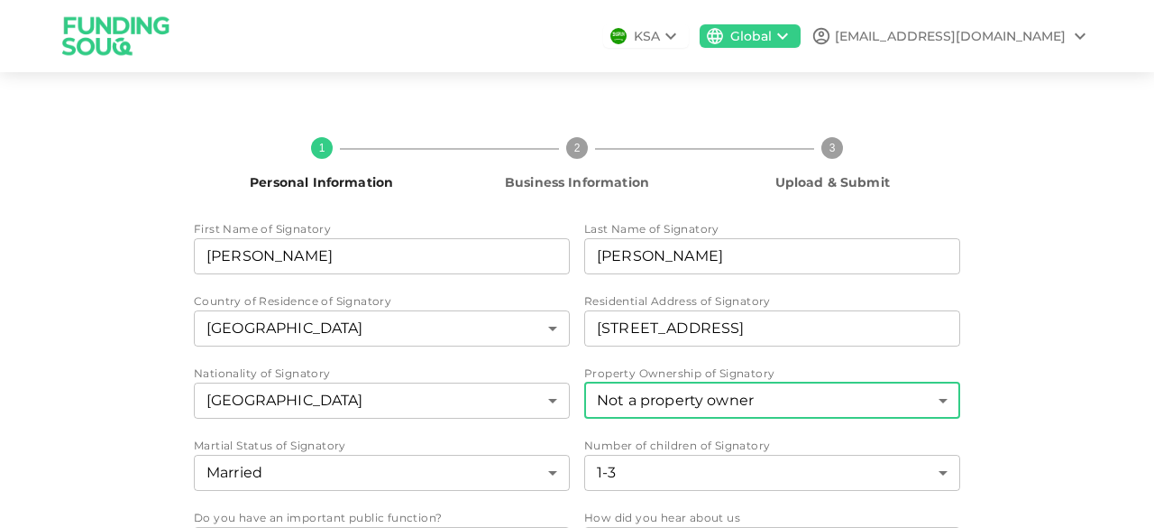
click at [682, 38] on icon at bounding box center [671, 36] width 22 height 22
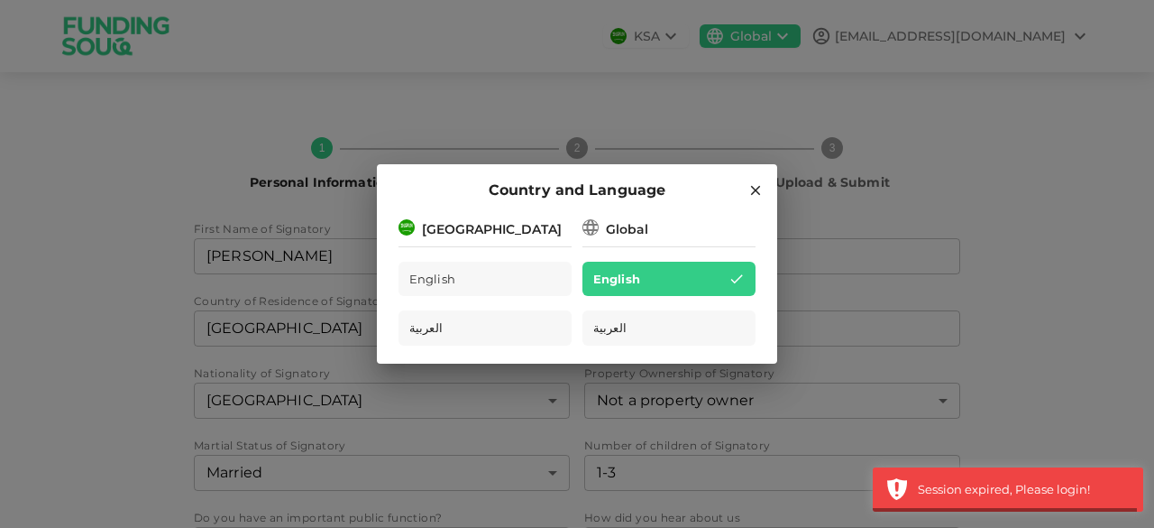
click at [757, 196] on icon at bounding box center [756, 190] width 16 height 16
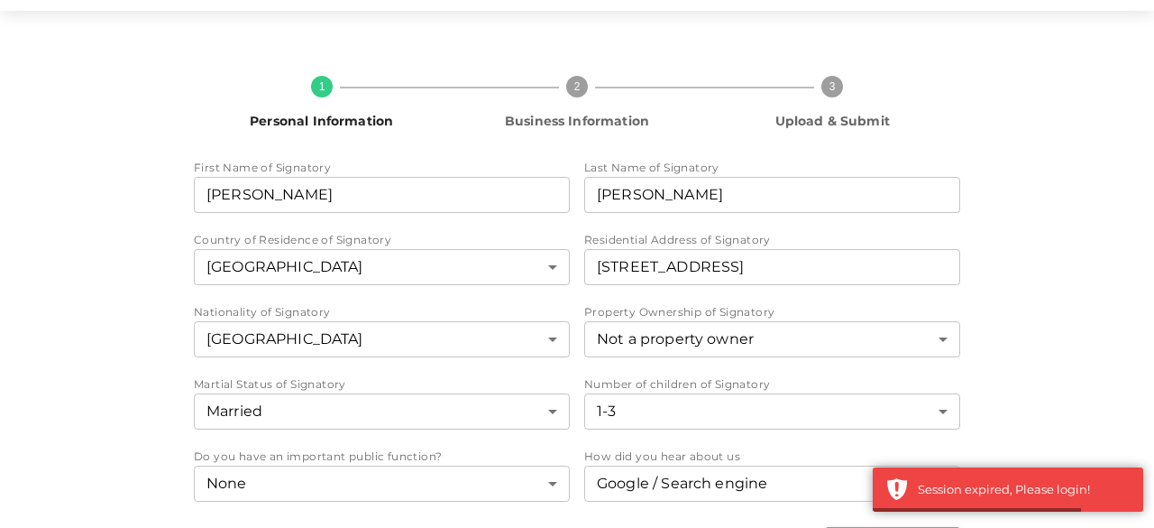
scroll to position [121, 0]
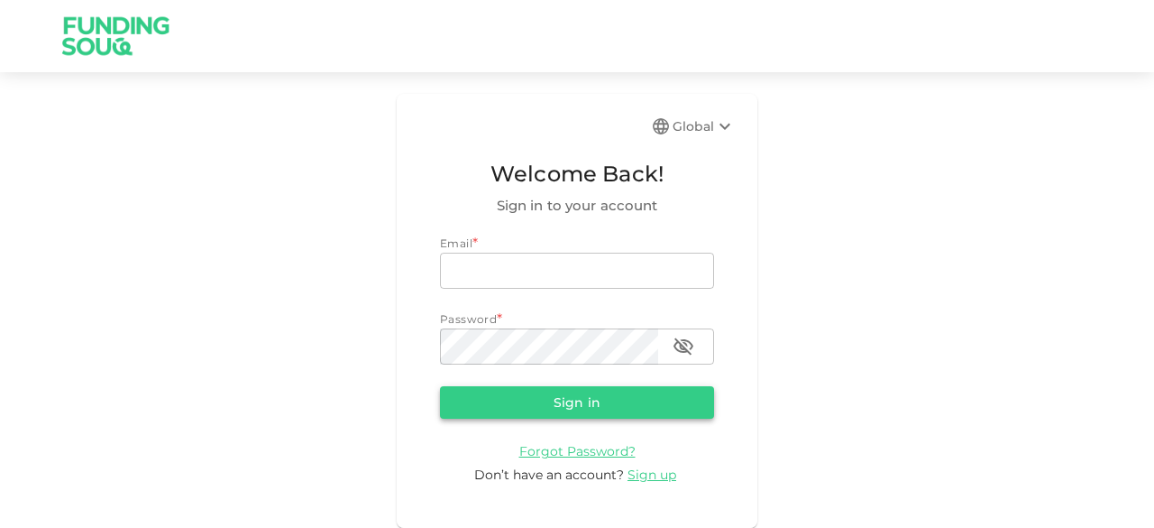
type input "[EMAIL_ADDRESS][DOMAIN_NAME]"
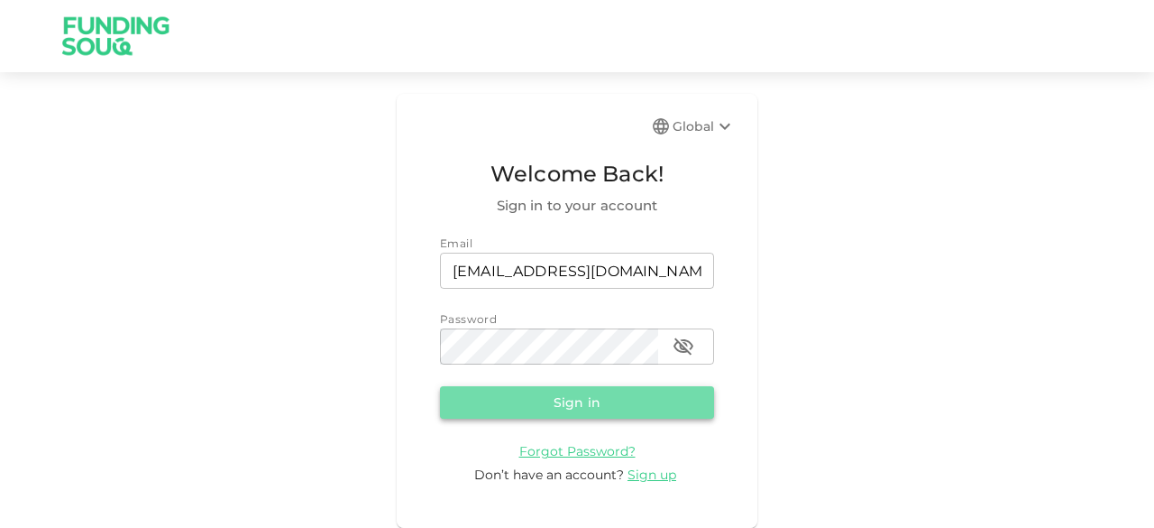
click at [566, 398] on button "Sign in" at bounding box center [577, 402] width 274 height 32
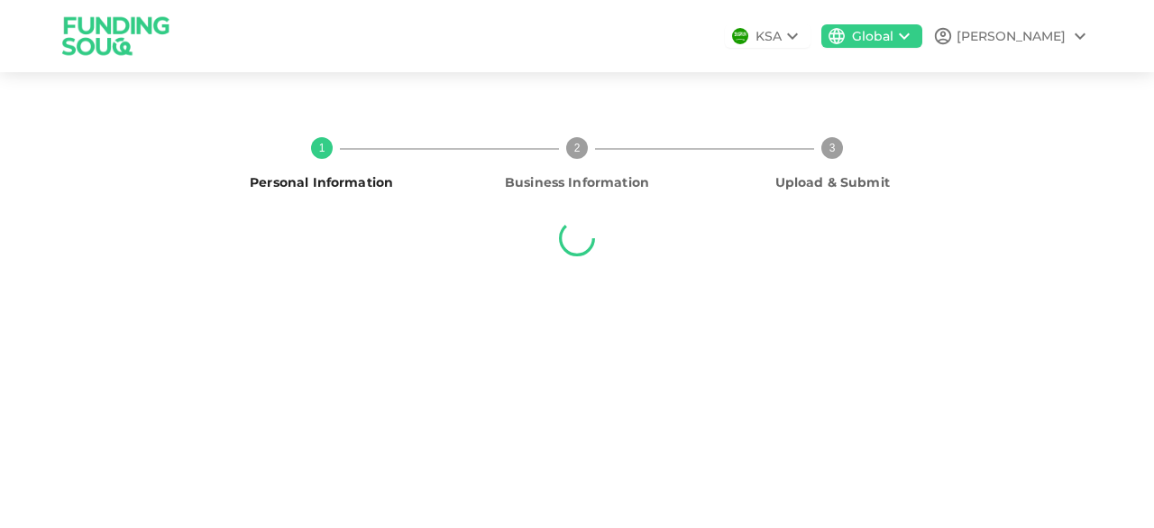
click at [798, 37] on icon at bounding box center [792, 36] width 11 height 6
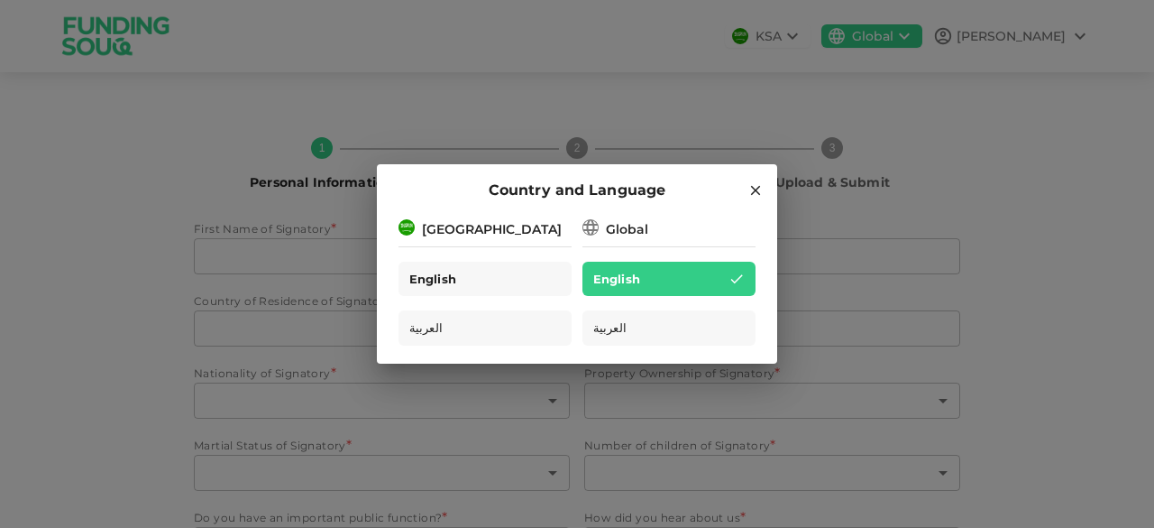
type input "[PERSON_NAME]"
type input "2"
type input "[STREET_ADDRESS]"
type input "88"
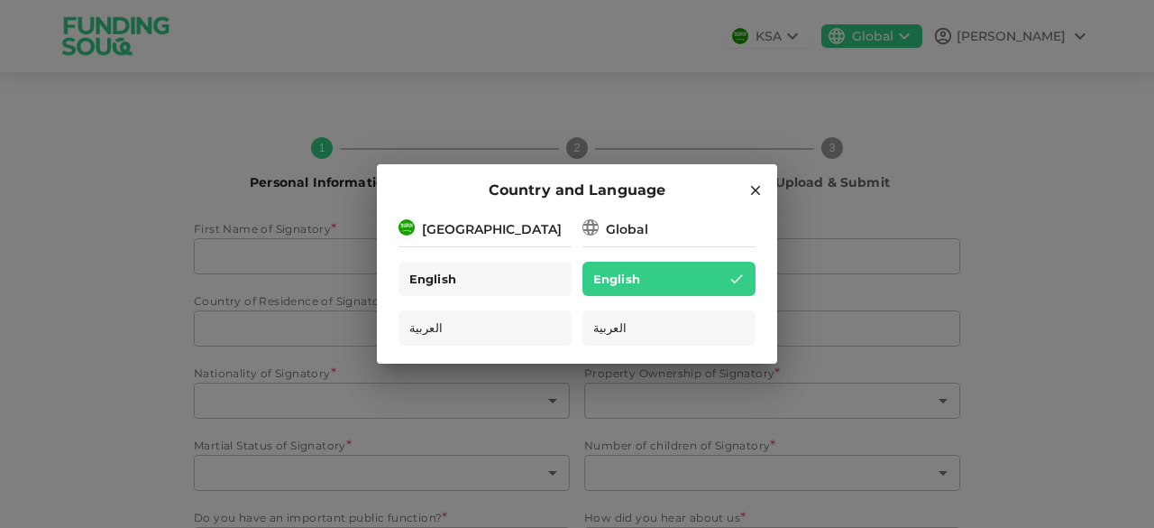
type input "3"
type input "2"
type input "1"
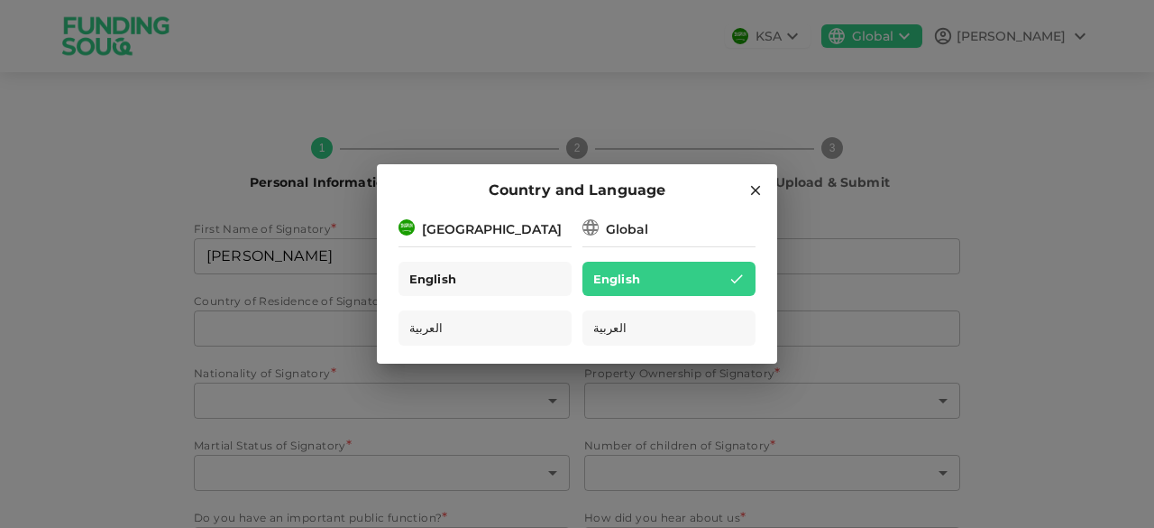
click at [460, 271] on div "English" at bounding box center [485, 279] width 173 height 35
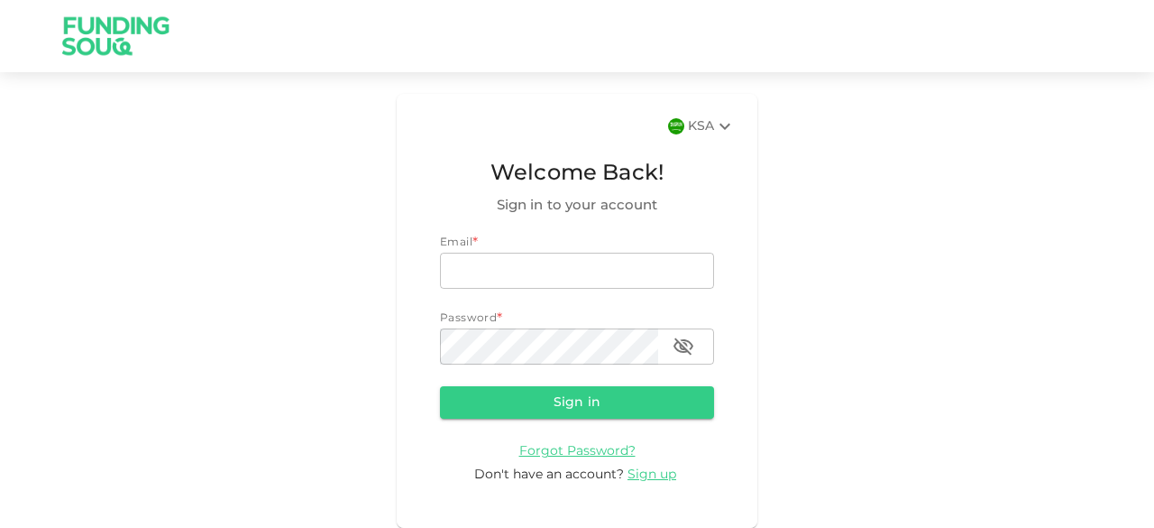
type input "[EMAIL_ADDRESS][DOMAIN_NAME]"
click at [721, 135] on icon at bounding box center [725, 126] width 22 height 22
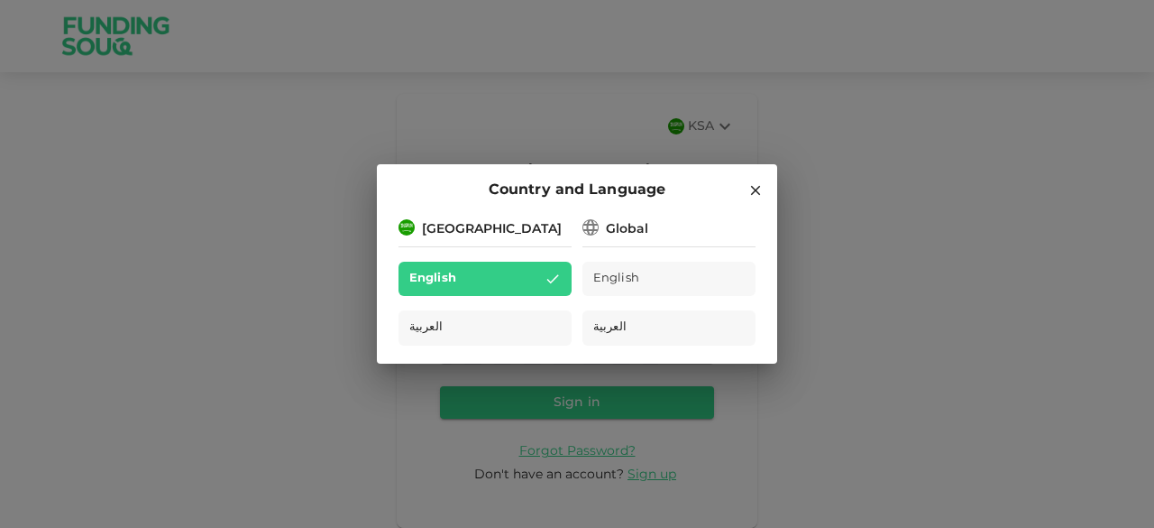
click at [631, 232] on div "Global" at bounding box center [627, 229] width 42 height 19
click at [608, 279] on span "English" at bounding box center [616, 279] width 47 height 21
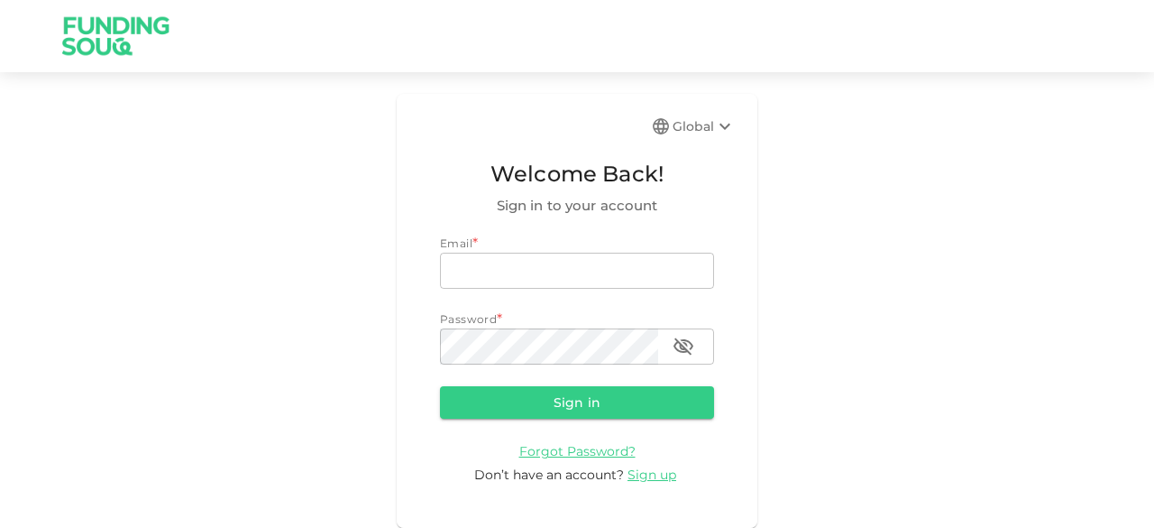
type input "[EMAIL_ADDRESS][DOMAIN_NAME]"
click at [719, 126] on icon at bounding box center [725, 126] width 22 height 22
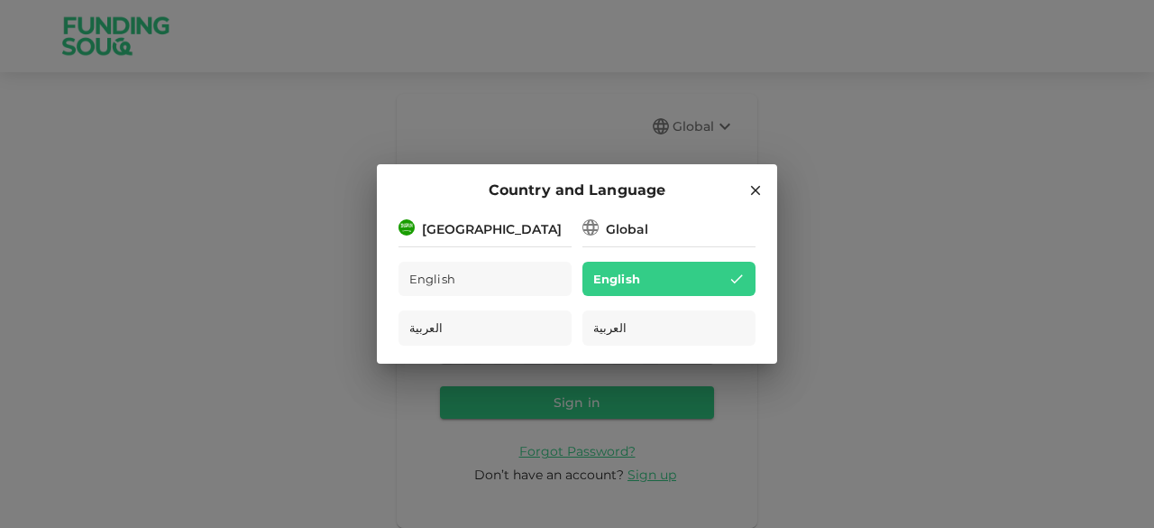
click at [849, 145] on div "Country and Language [GEOGRAPHIC_DATA] English العربية Global English العربية" at bounding box center [577, 264] width 1154 height 528
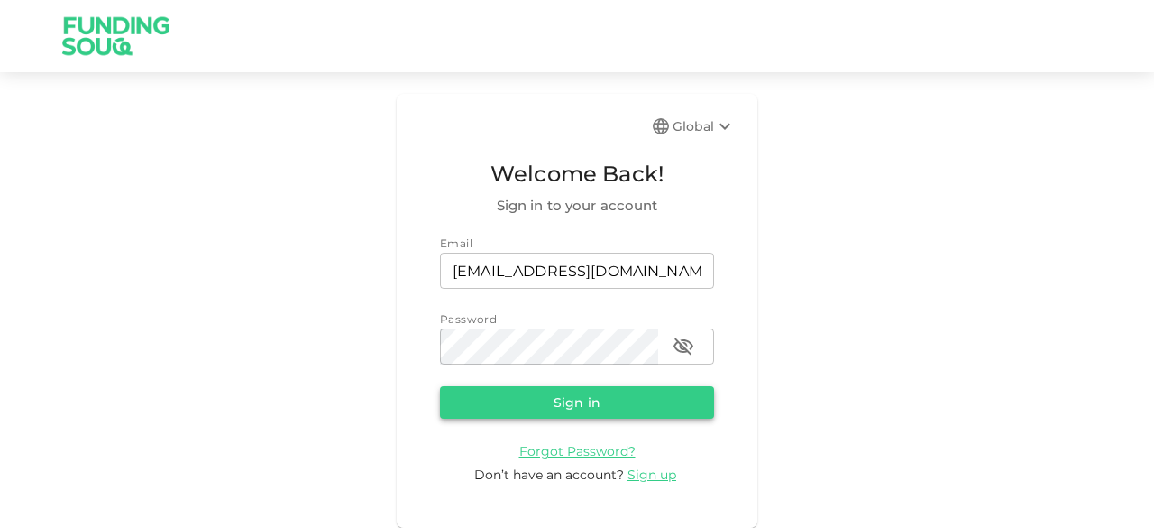
click at [612, 404] on button "Sign in" at bounding box center [577, 402] width 274 height 32
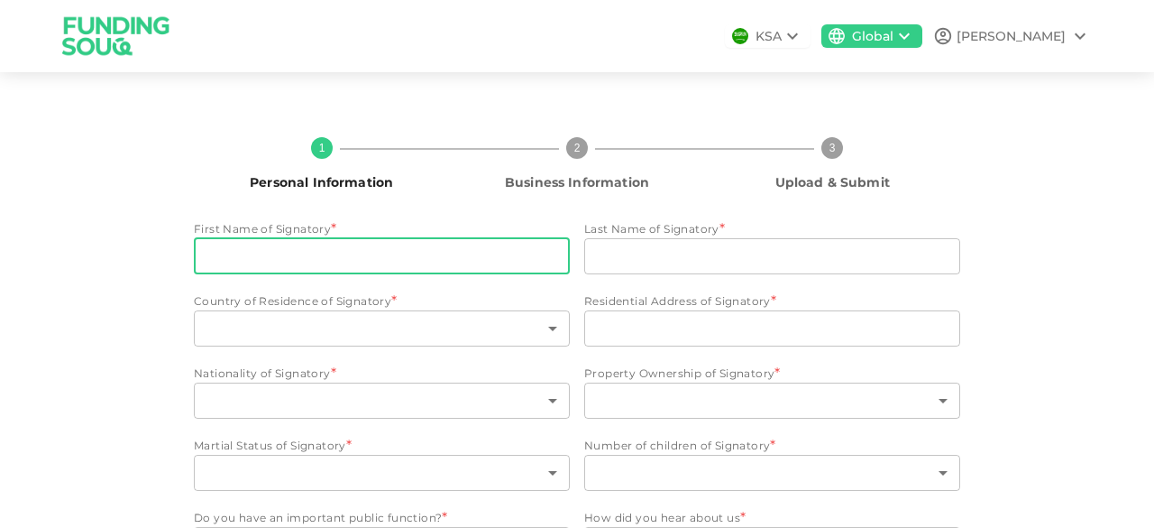
type input "[PERSON_NAME]"
type input "Shaji"
type input "2"
type input "Flat 111, Jawaher 1, 22a Street, Al Quasis 1, Dubai"
type input "88"
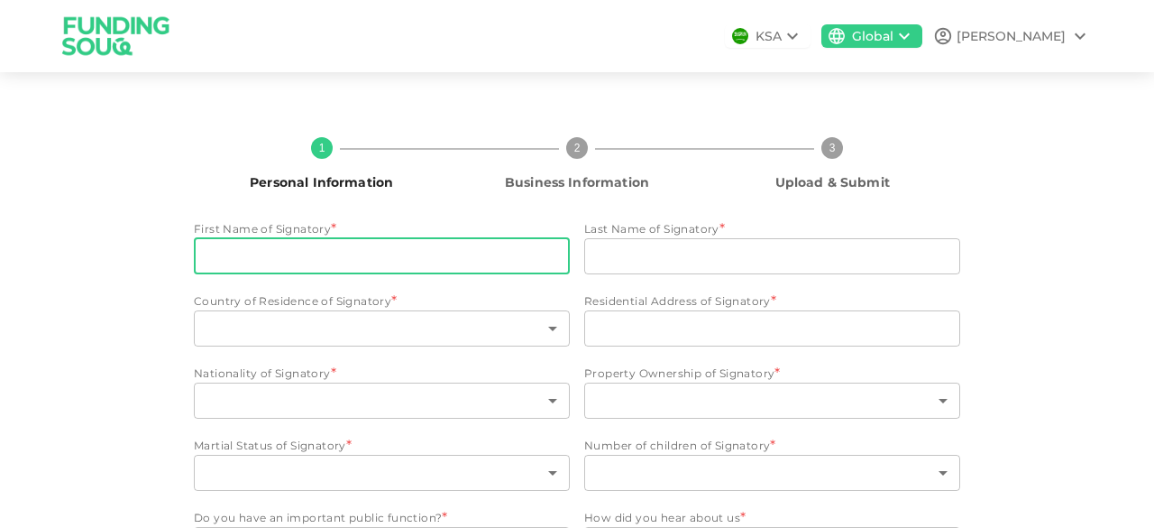
type input "3"
type input "2"
type input "1"
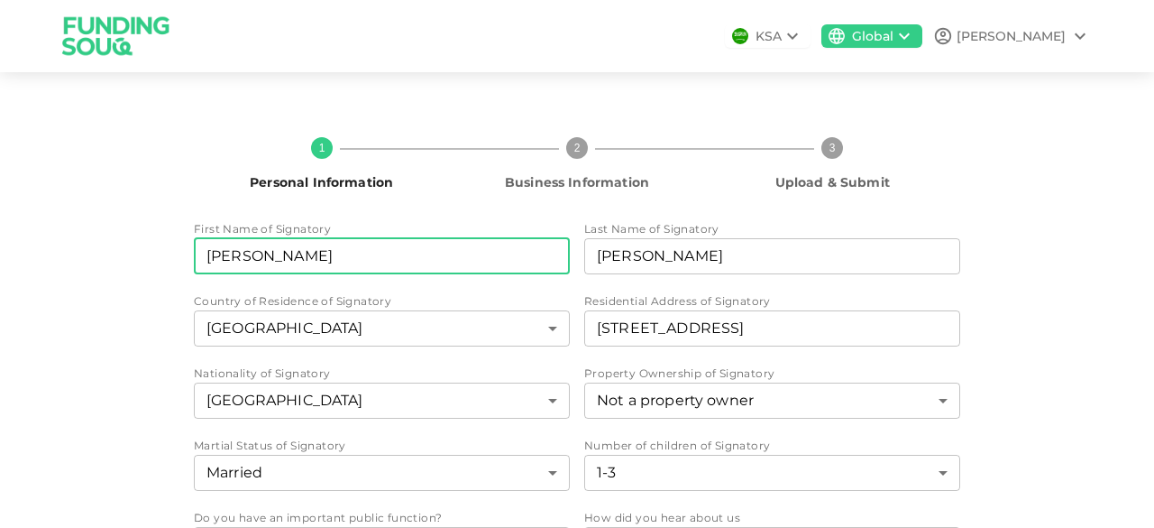
click at [379, 261] on input "[PERSON_NAME]" at bounding box center [382, 256] width 376 height 36
click at [947, 234] on div "Last Name of Signatory" at bounding box center [772, 229] width 376 height 18
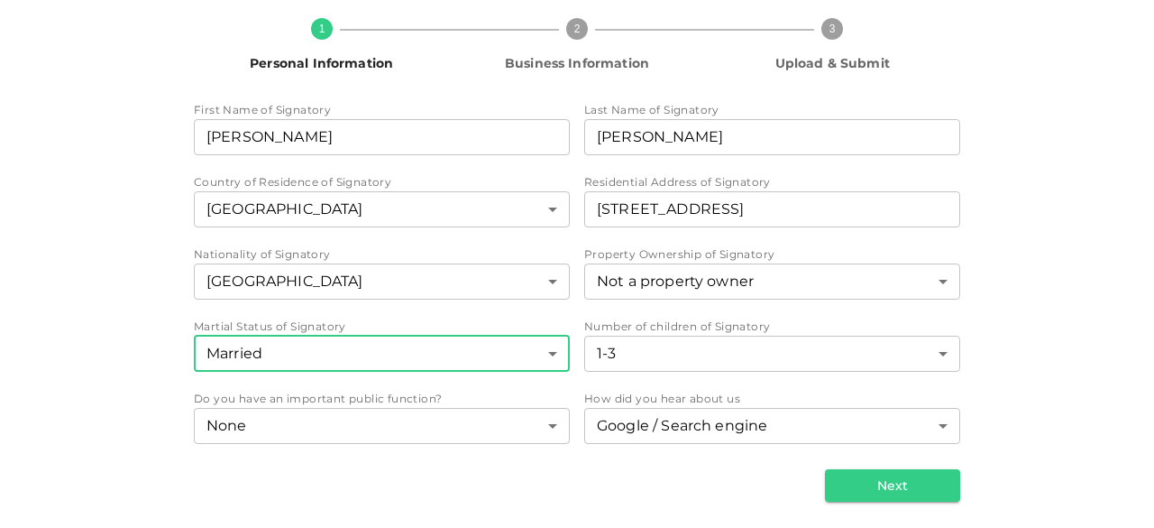
scroll to position [121, 0]
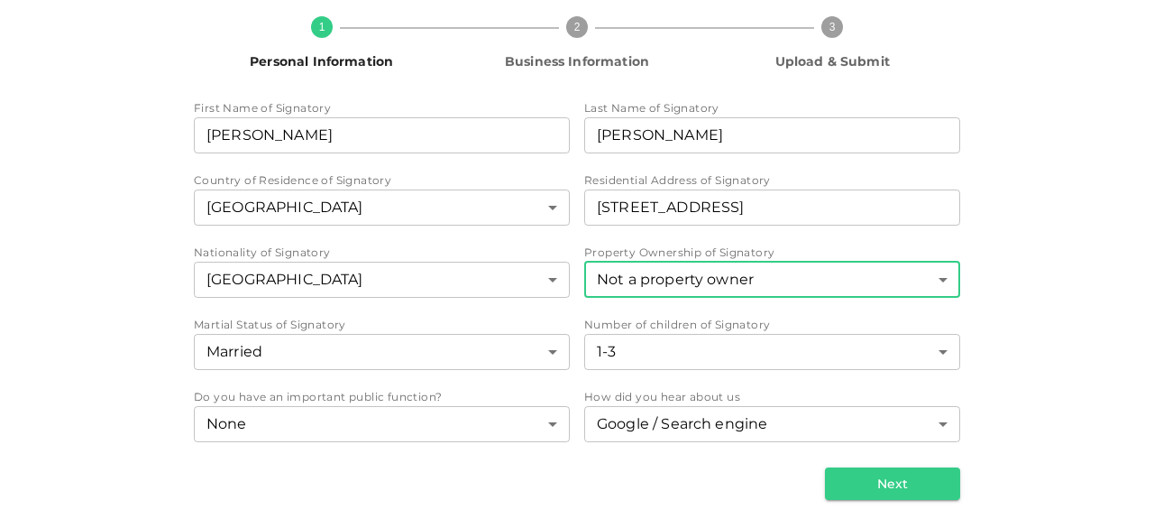
click at [758, 280] on body "KSA Global Shibin 1 Personal Information 2 Business Information 3 Upload & Subm…" at bounding box center [577, 264] width 1154 height 528
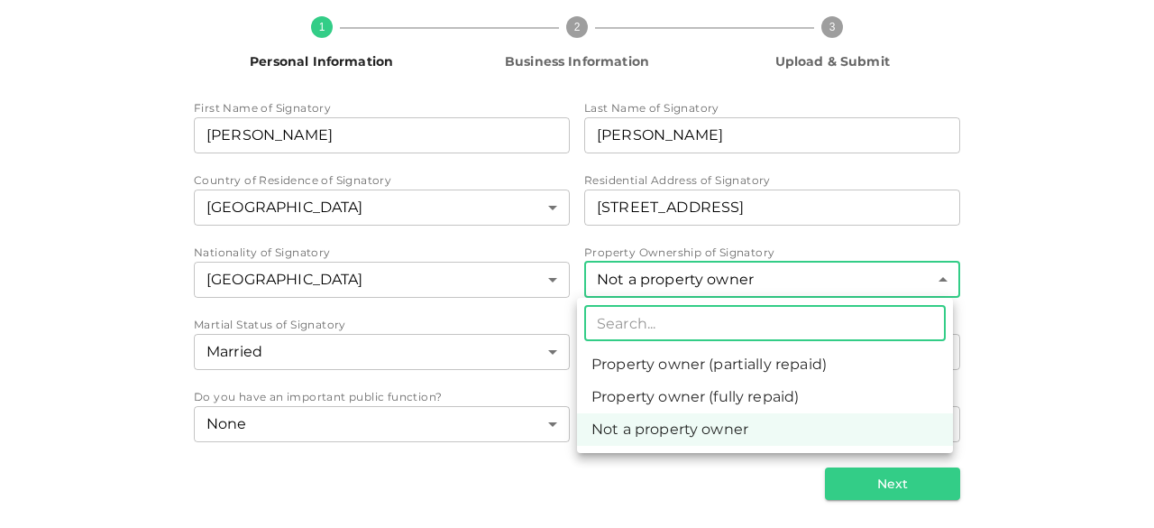
click at [979, 280] on div at bounding box center [577, 264] width 1154 height 528
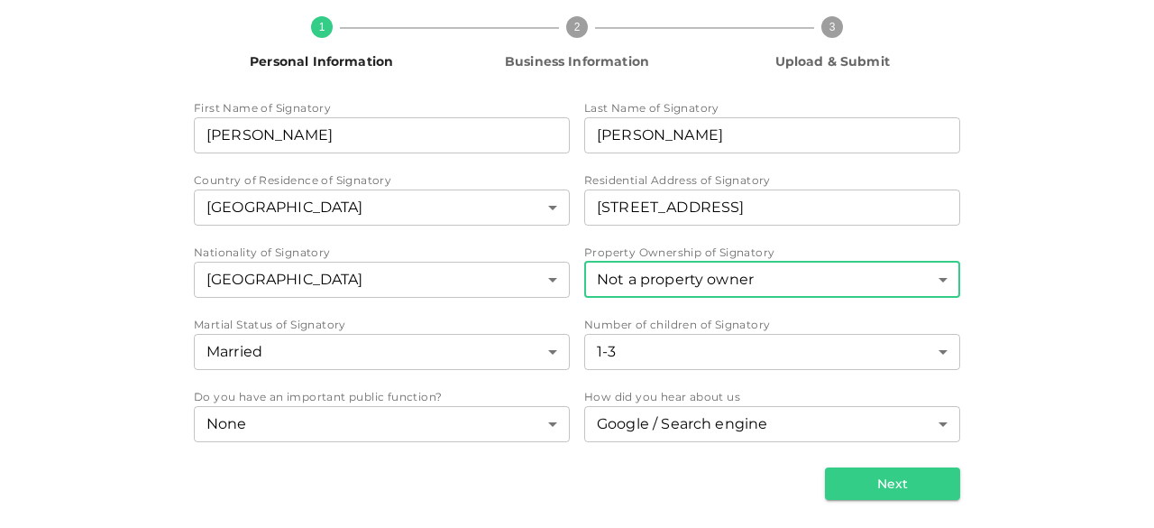
click at [804, 275] on body "KSA Global Shibin 1 Personal Information 2 Business Information 3 Upload & Subm…" at bounding box center [577, 264] width 1154 height 528
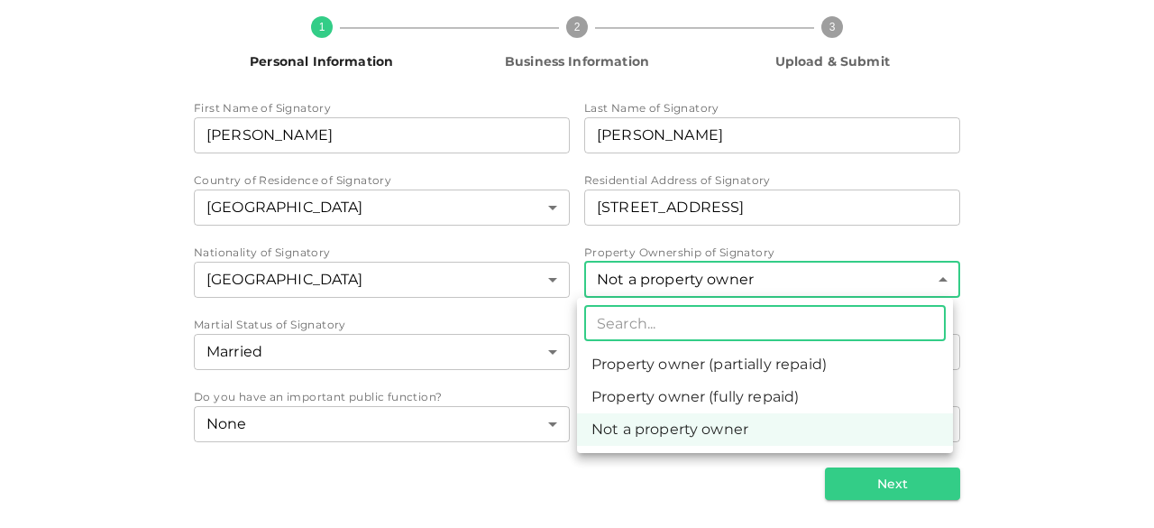
click at [989, 243] on div at bounding box center [577, 264] width 1154 height 528
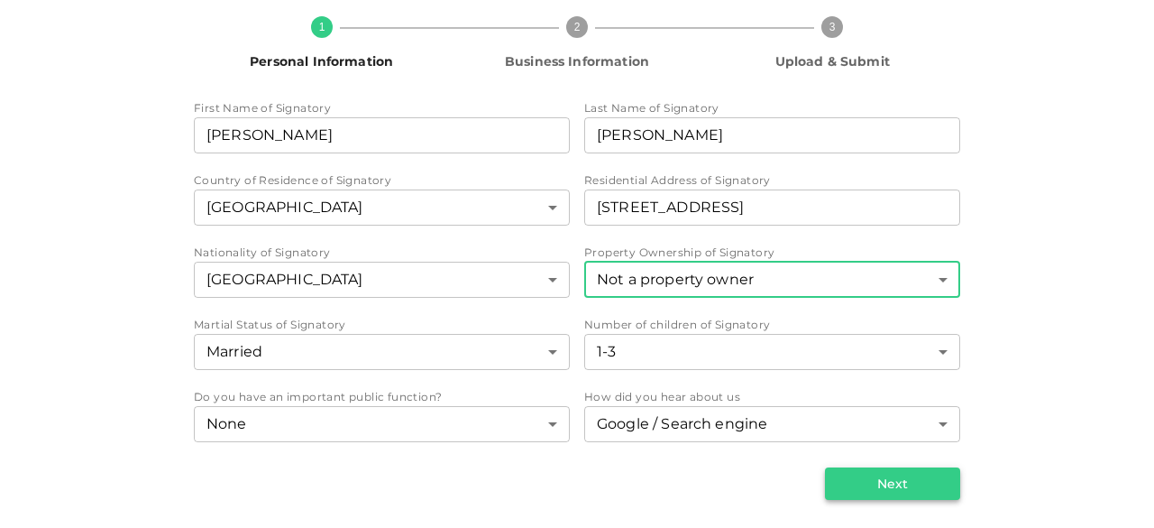
click at [896, 481] on button "Next" at bounding box center [892, 483] width 135 height 32
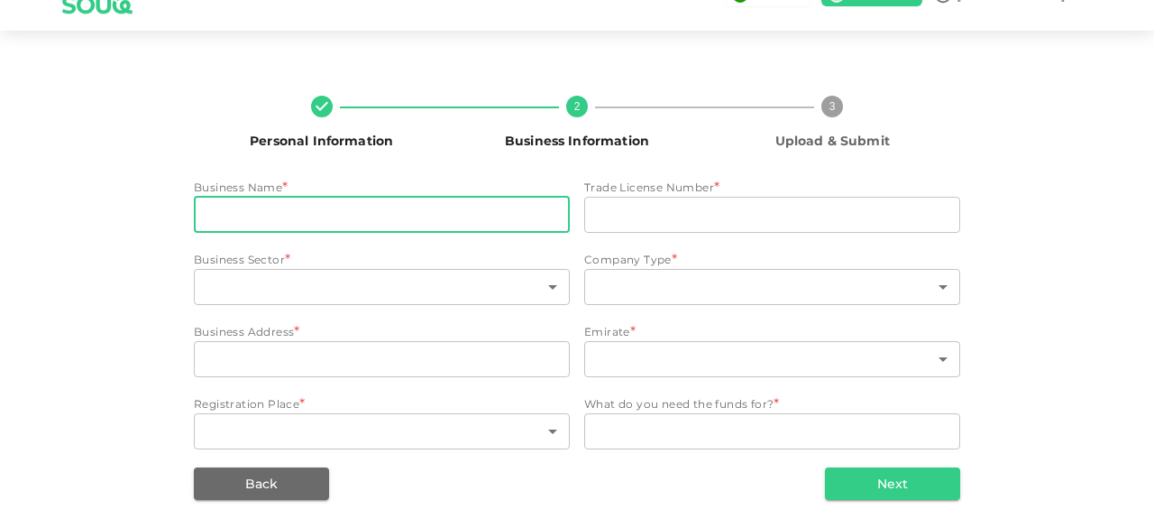
click at [274, 210] on input "businessName" at bounding box center [382, 215] width 376 height 36
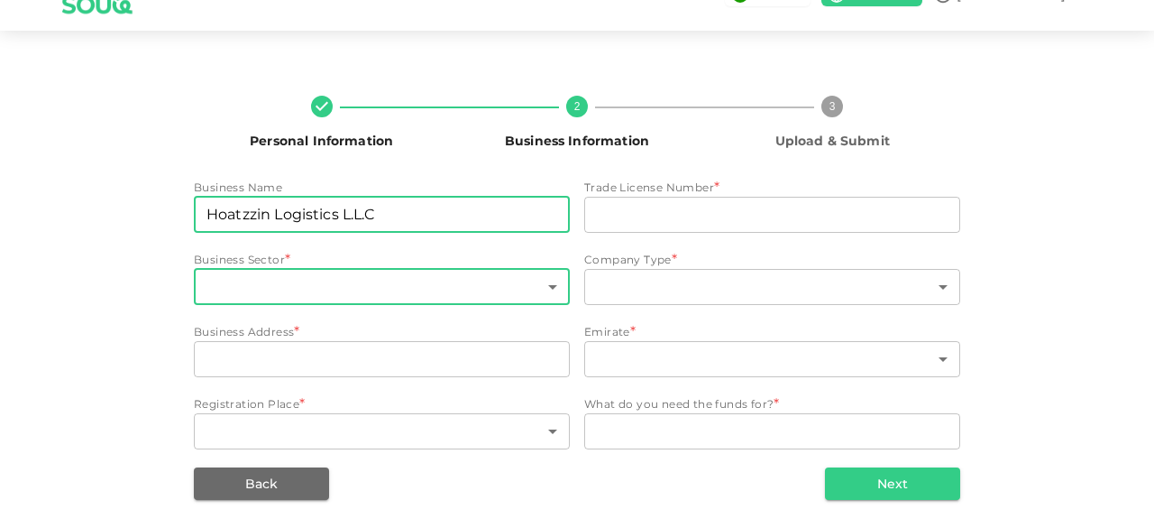
type input "Hoatzzin Logistics L.L.C"
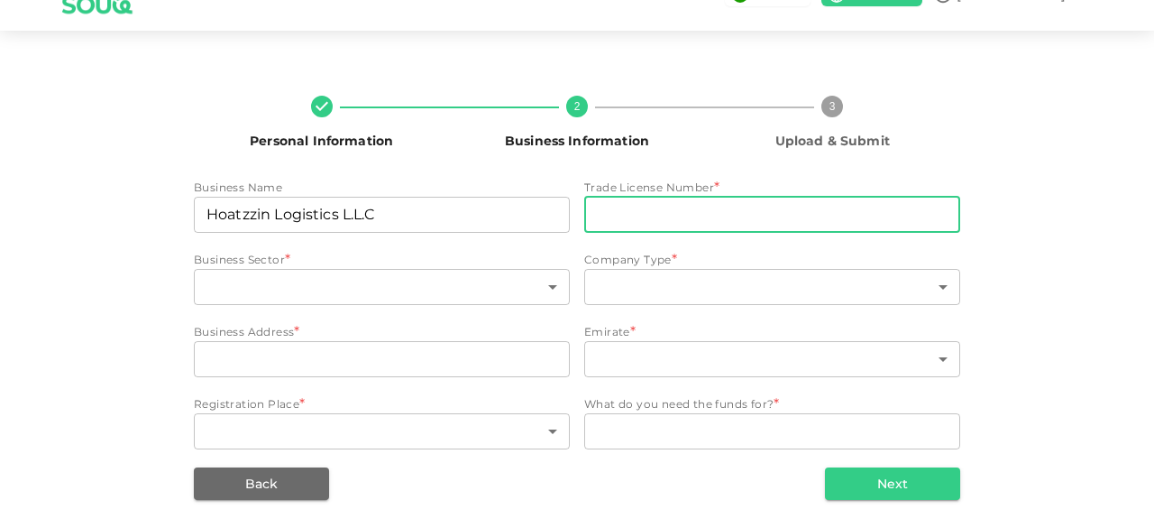
click at [643, 219] on input "tradeLicenseNumber" at bounding box center [772, 215] width 376 height 36
paste input "1172523"
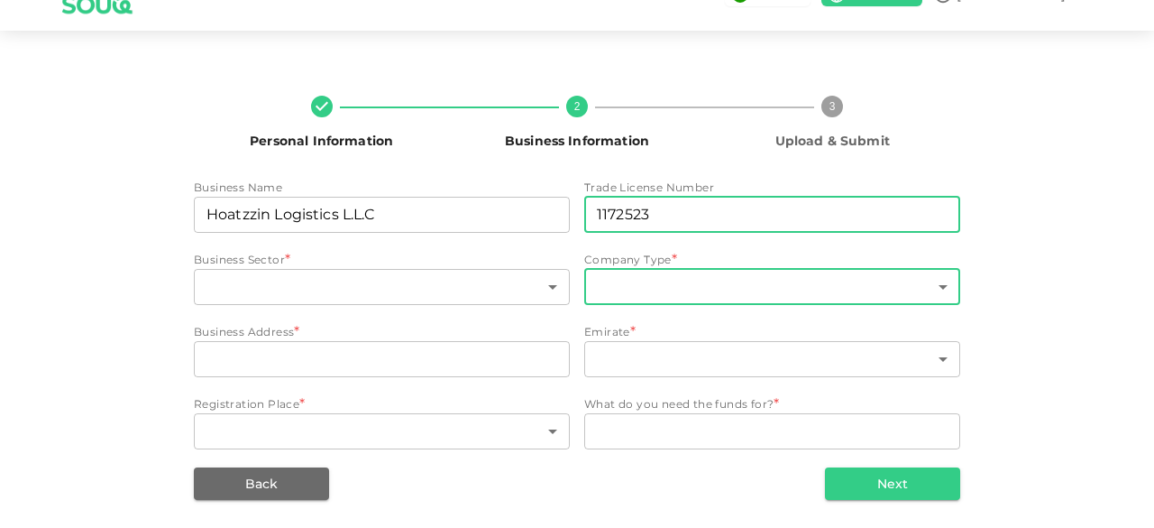
type input "1172523"
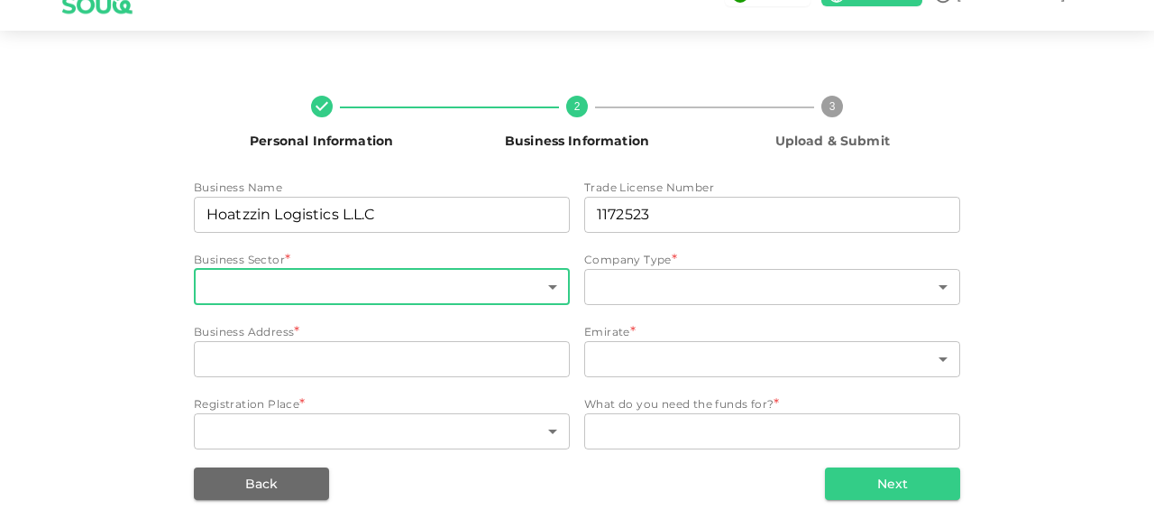
click at [458, 277] on body "KSA Global Shibin Personal Information 2 Business Information 3 Upload & Submit…" at bounding box center [577, 264] width 1154 height 528
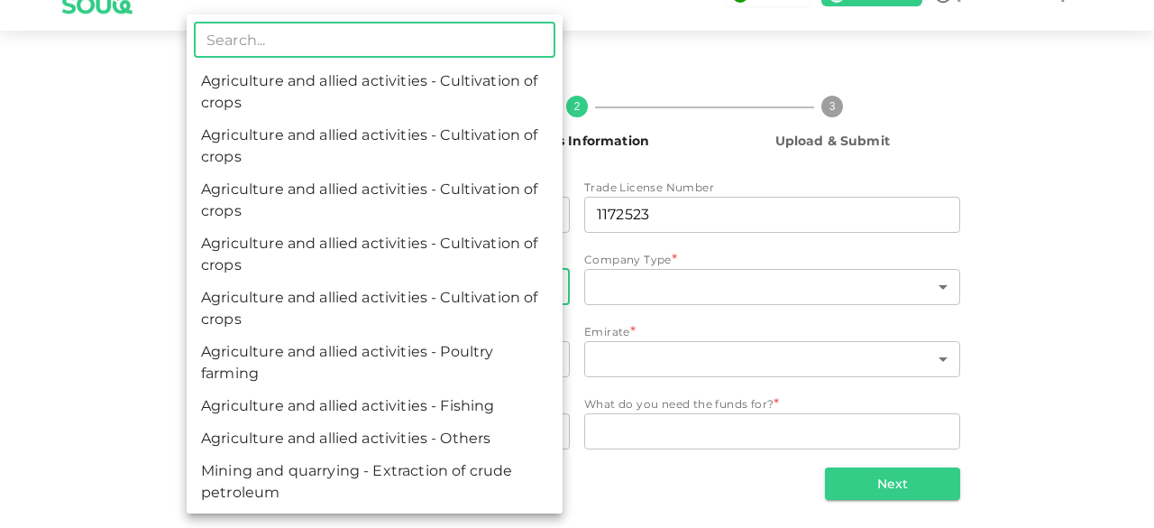
click at [340, 51] on input "text" at bounding box center [375, 40] width 362 height 36
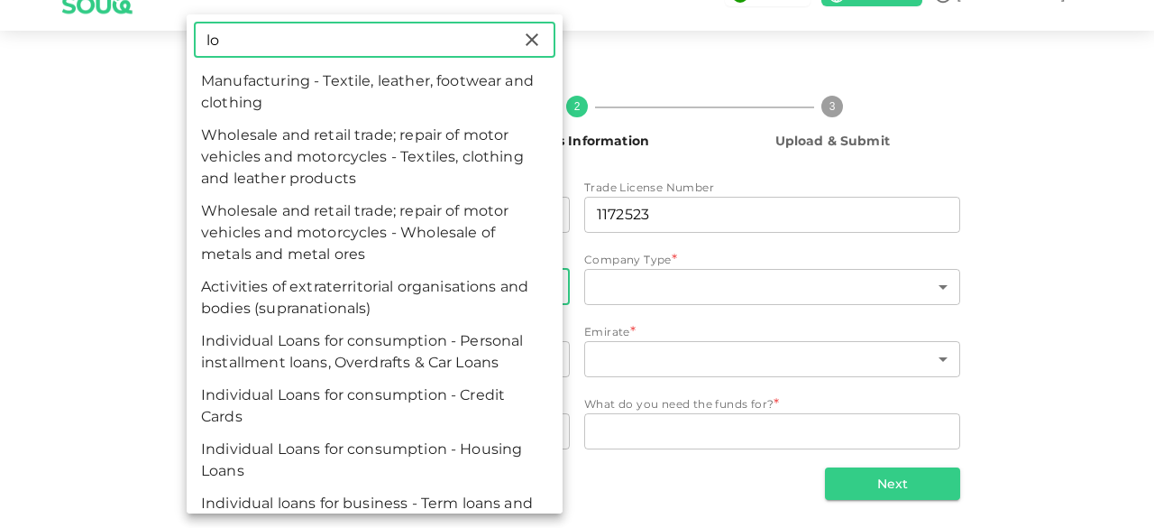
type input "l"
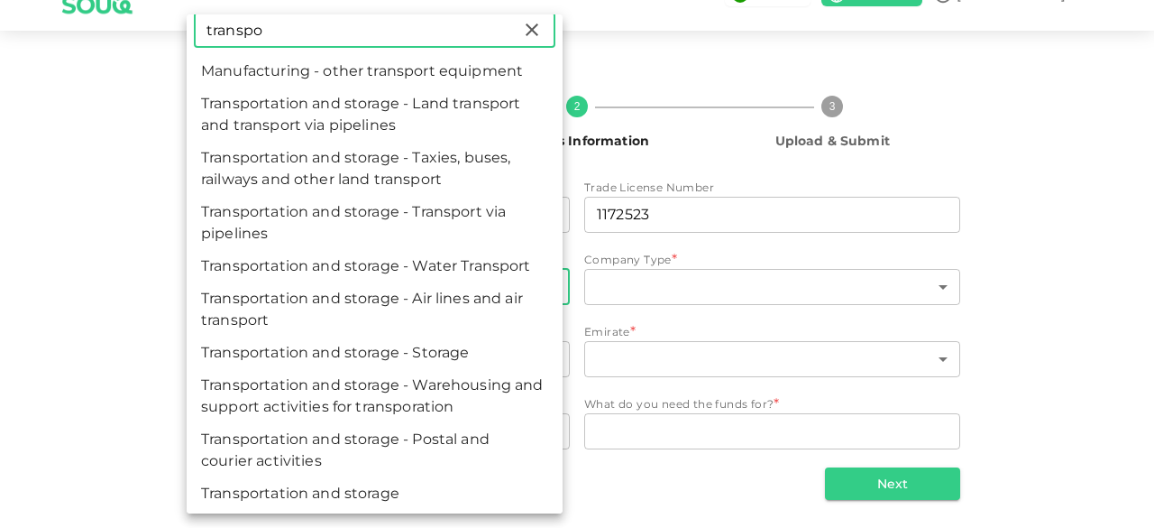
scroll to position [13, 0]
click at [312, 24] on input "transpo" at bounding box center [357, 27] width 327 height 36
drag, startPoint x: 319, startPoint y: 48, endPoint x: 179, endPoint y: 33, distance: 140.5
click at [179, 33] on div "transpo ​ Manufacturing - other transport equipment Transportation and storage …" at bounding box center [577, 264] width 1154 height 528
click at [330, 41] on input "transpo" at bounding box center [357, 27] width 327 height 36
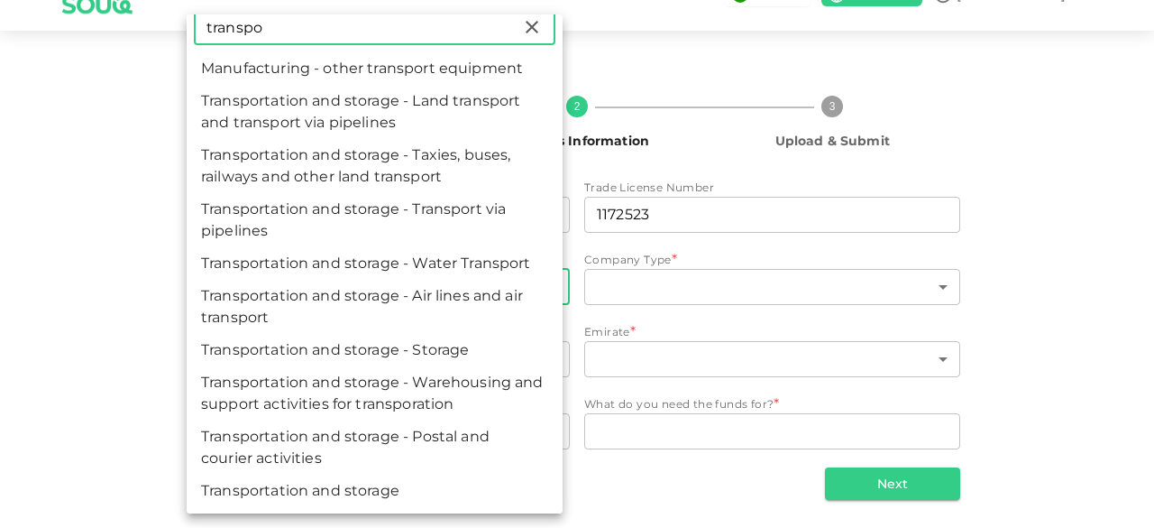
drag, startPoint x: 309, startPoint y: 32, endPoint x: 143, endPoint y: 24, distance: 166.1
click at [143, 24] on div "transpo ​ Manufacturing - other transport equipment Transportation and storage …" at bounding box center [577, 264] width 1154 height 528
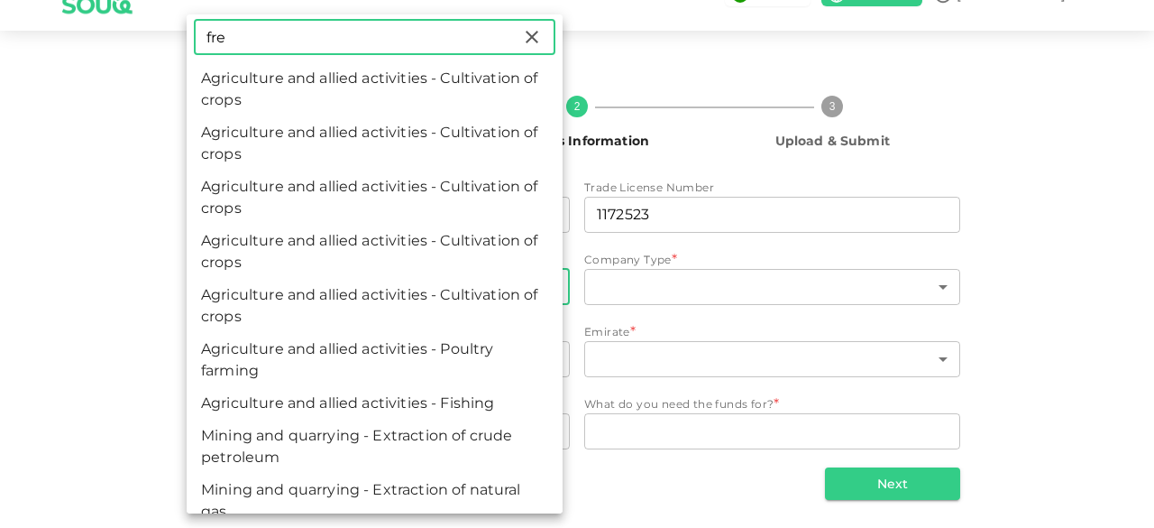
scroll to position [0, 0]
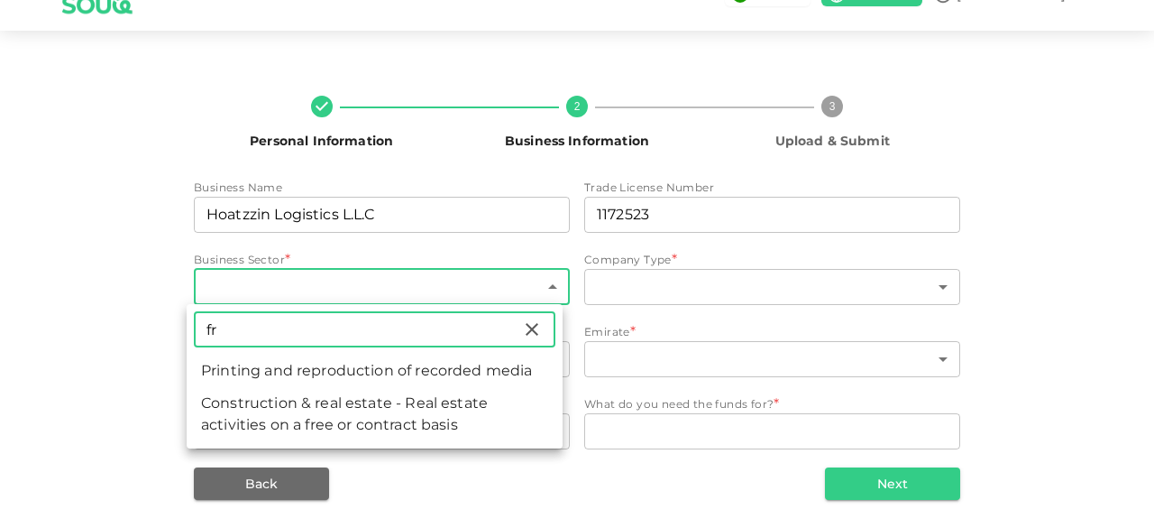
type input "f"
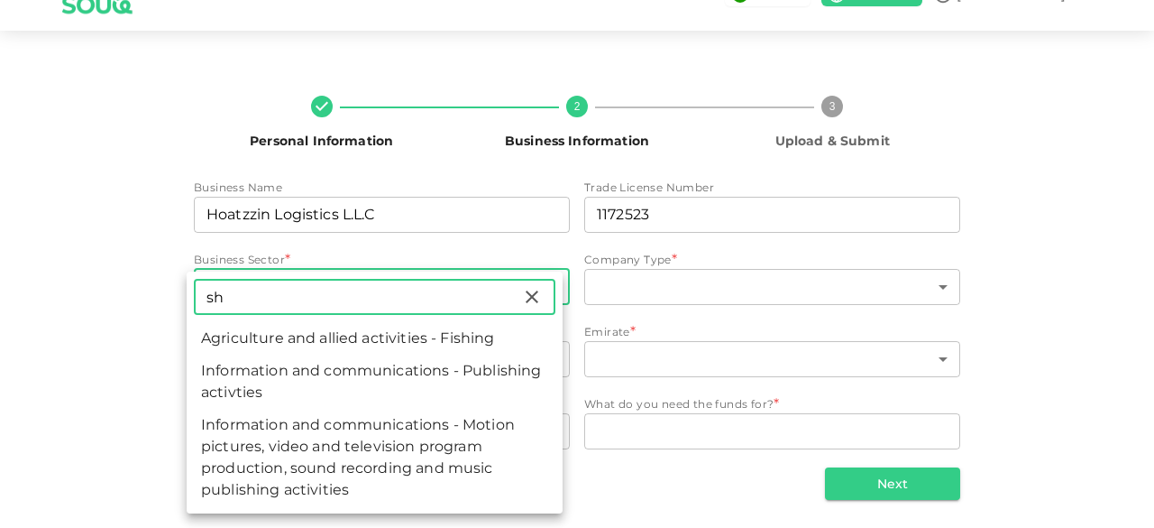
type input "s"
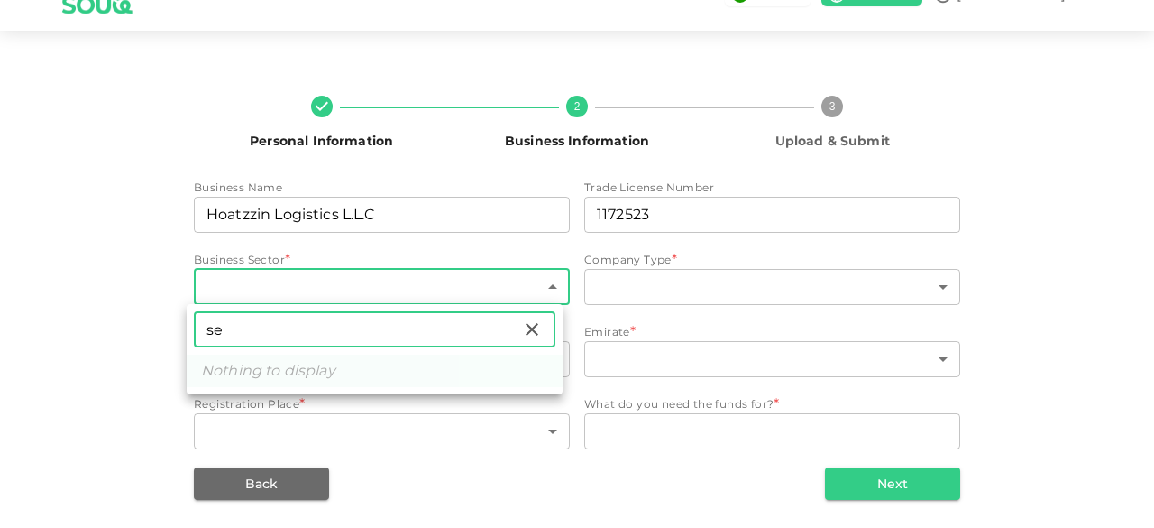
type input "s"
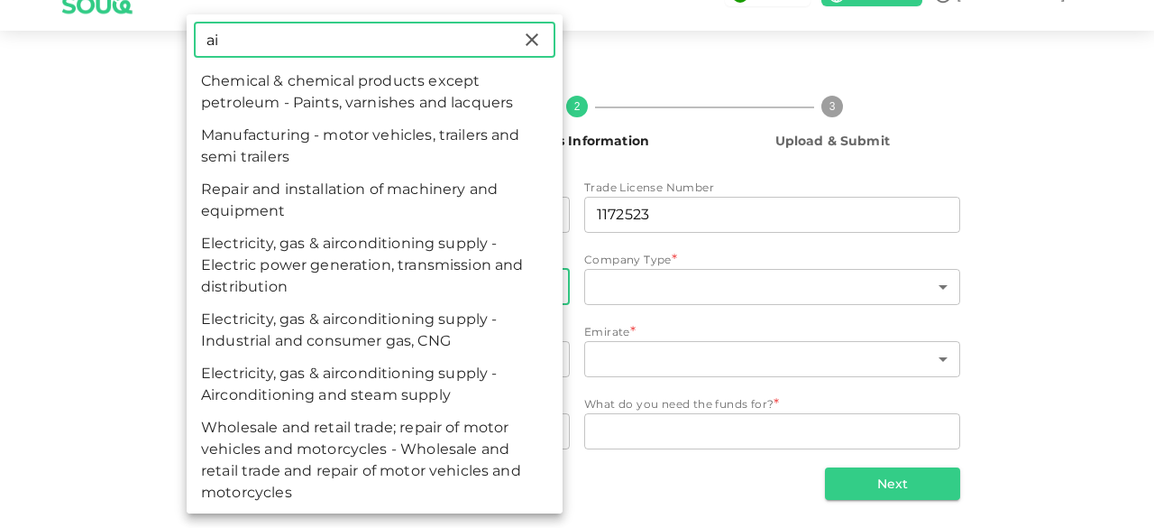
type input "a"
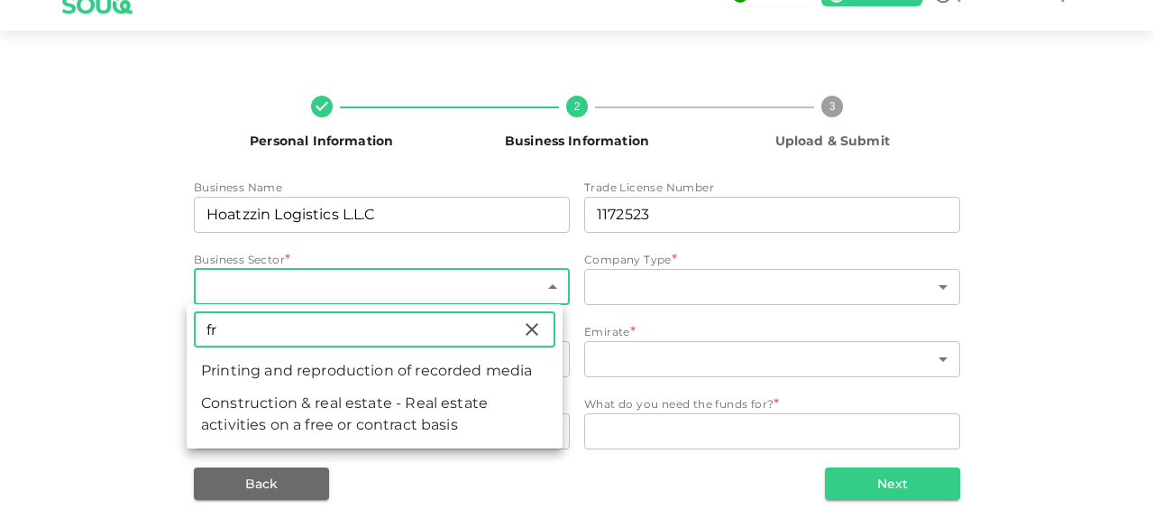
type input "f"
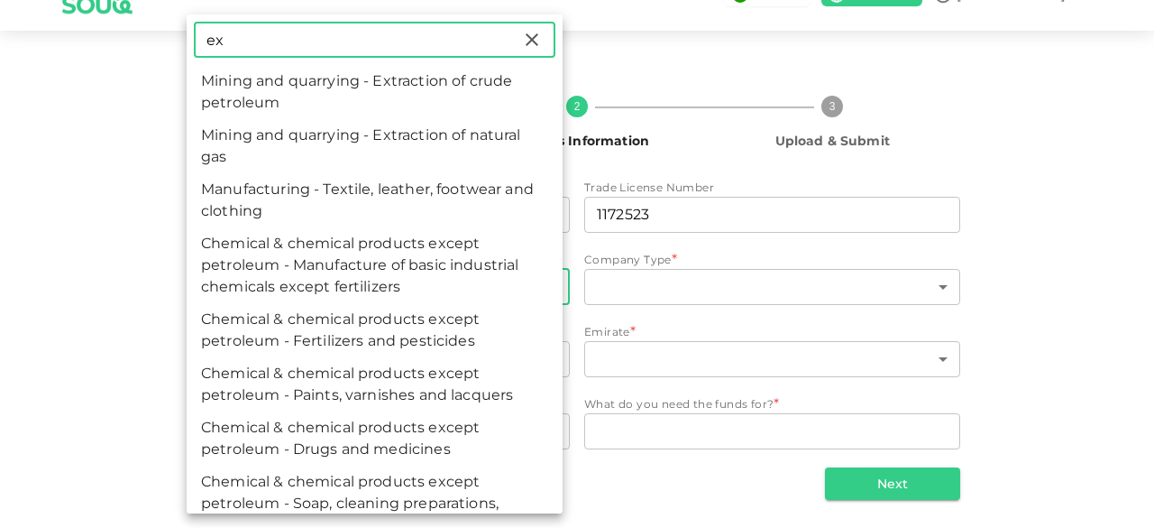
type input "e"
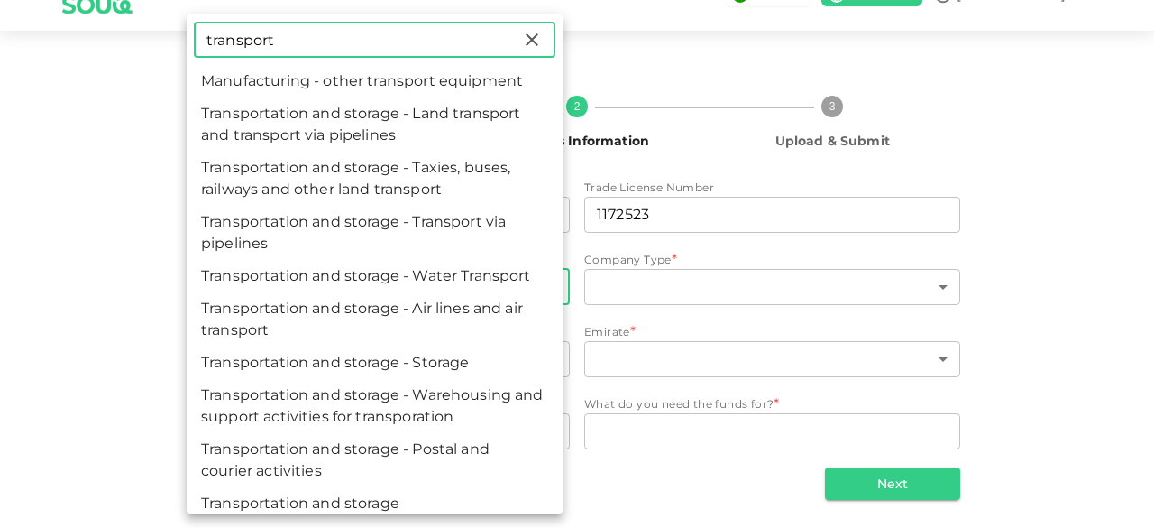
drag, startPoint x: 312, startPoint y: 48, endPoint x: 322, endPoint y: 45, distance: 10.3
click at [313, 47] on input "transport" at bounding box center [357, 40] width 327 height 36
drag, startPoint x: 324, startPoint y: 44, endPoint x: 68, endPoint y: 14, distance: 257.8
click at [68, 14] on div "transport ​ Manufacturing - other transport equipment Transportation and storag…" at bounding box center [577, 264] width 1154 height 528
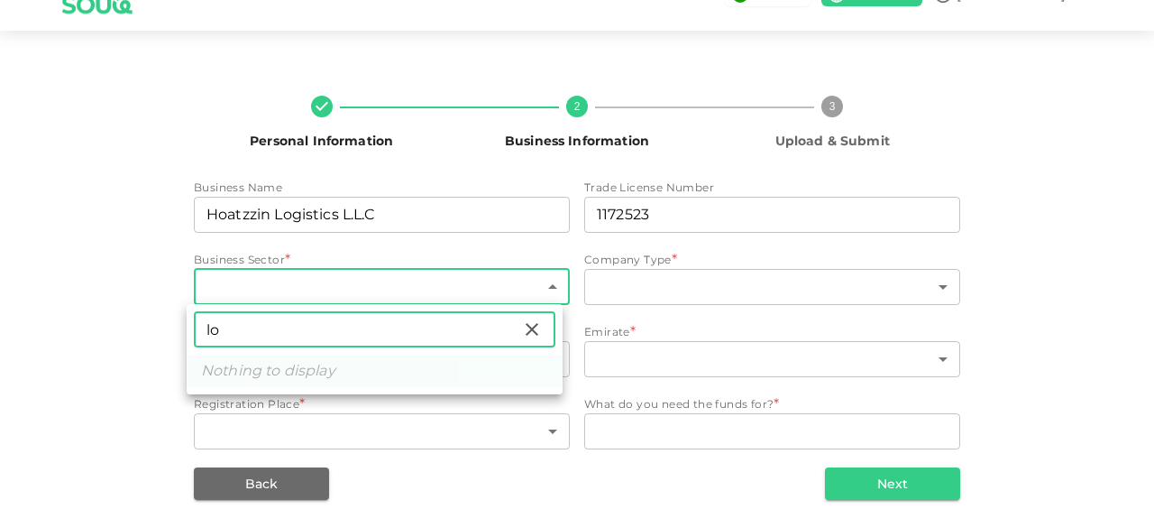
type input "l"
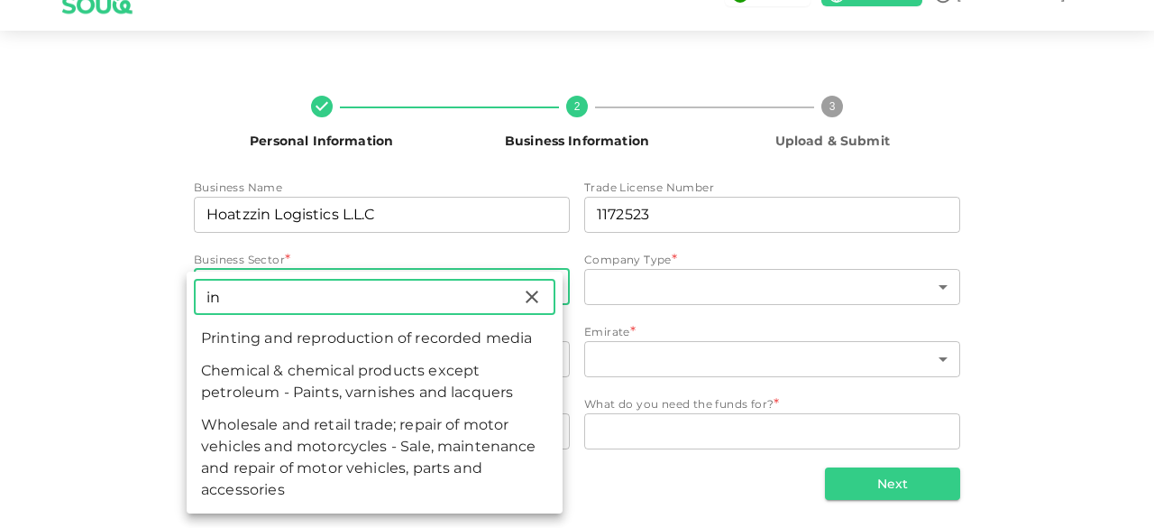
type input "i"
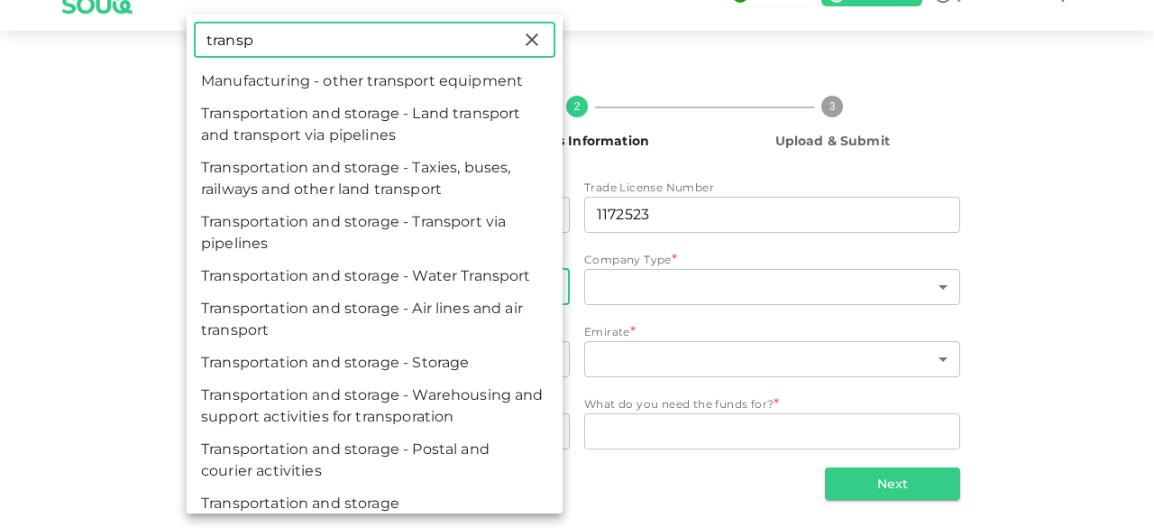
type input "transpo"
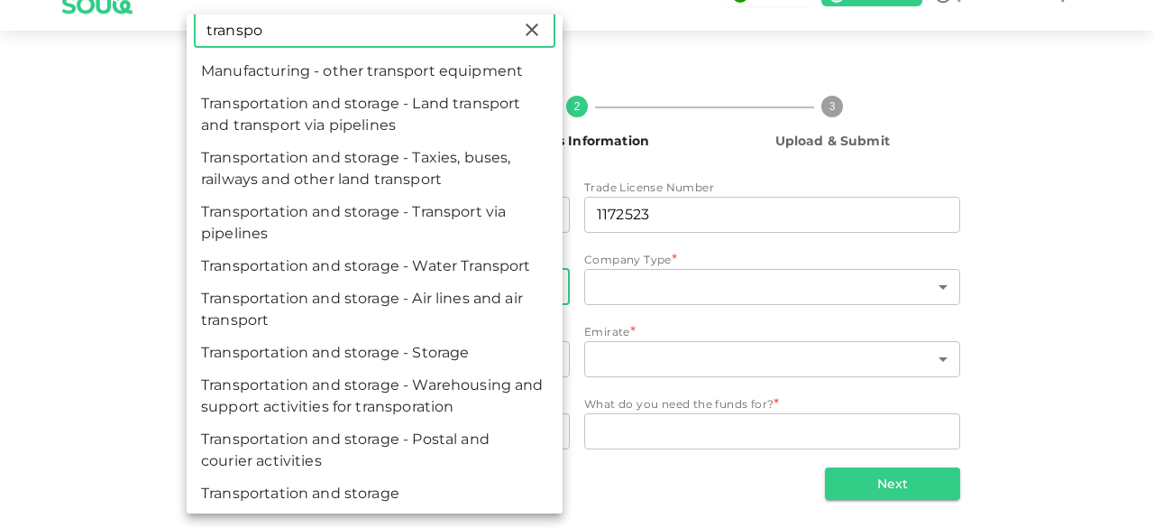
scroll to position [13, 0]
click at [363, 489] on li "Transportation and storage" at bounding box center [375, 490] width 376 height 32
type input "159"
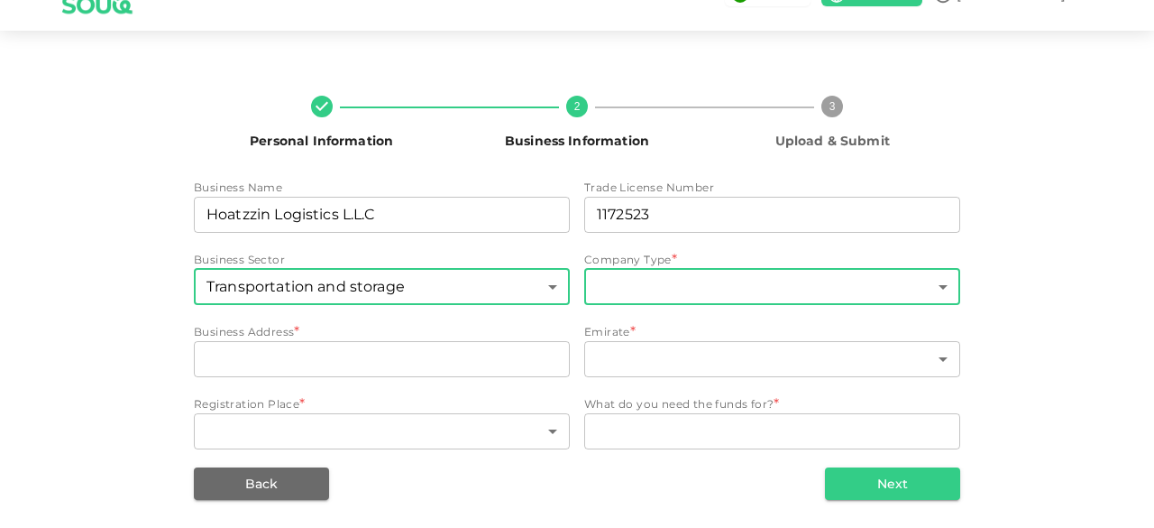
click at [725, 289] on body "KSA Global Shibin Personal Information 2 Business Information 3 Upload & Submit…" at bounding box center [577, 264] width 1154 height 528
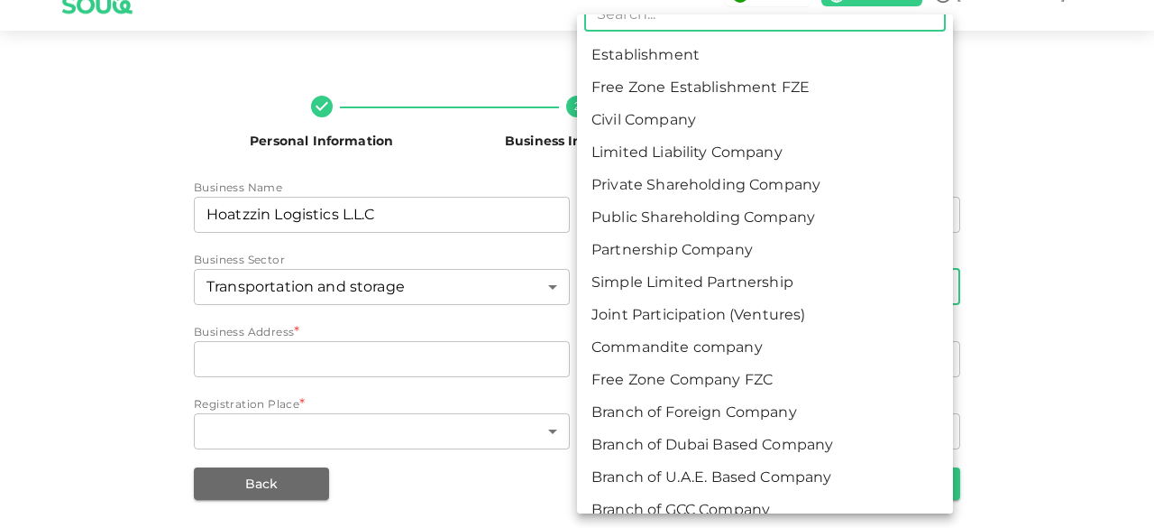
scroll to position [0, 0]
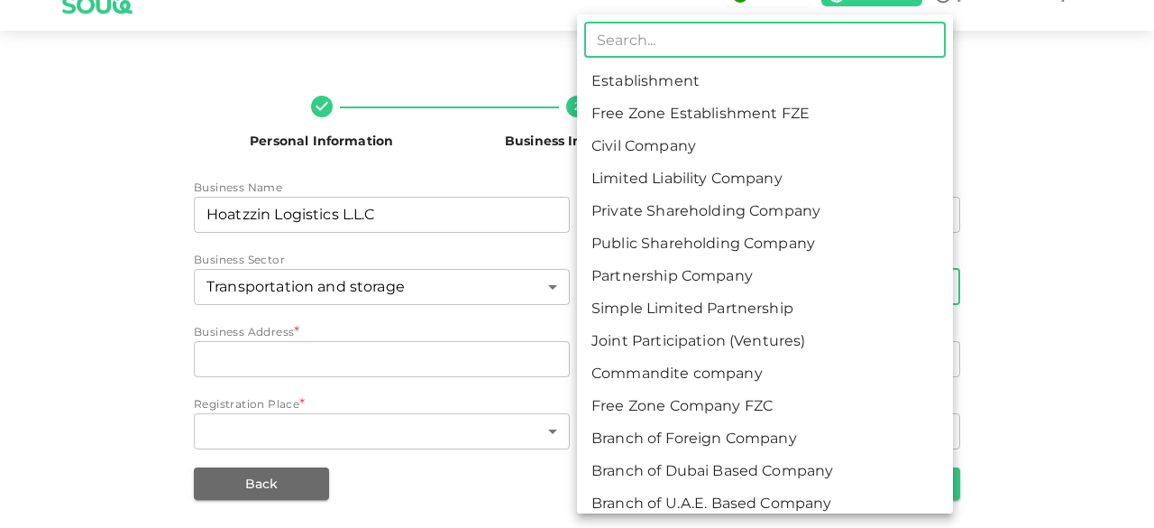
click at [681, 189] on li "Limited Liability Company" at bounding box center [765, 178] width 376 height 32
type input "4"
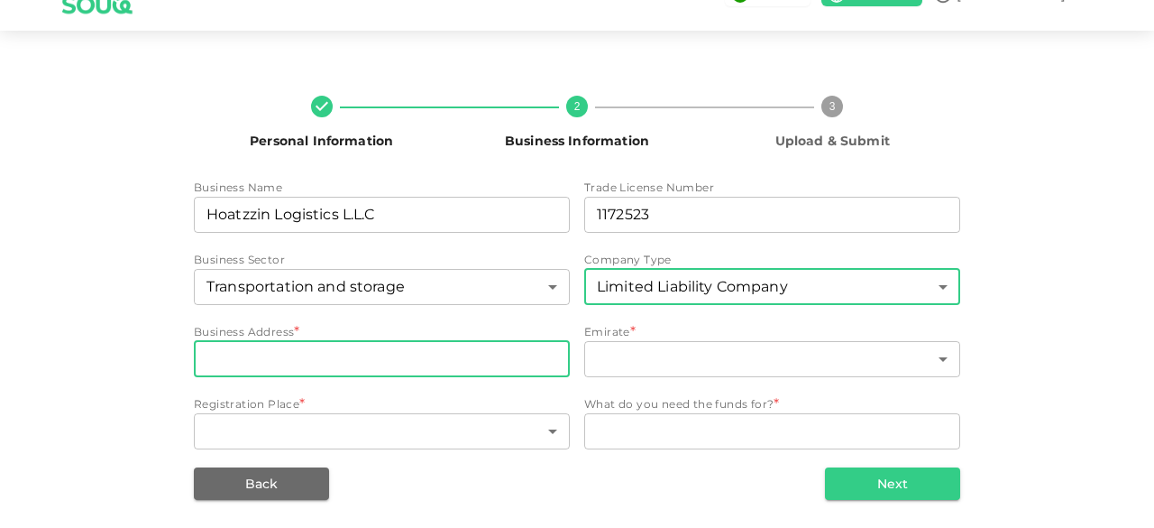
click at [429, 349] on input "businessAddress" at bounding box center [382, 359] width 376 height 36
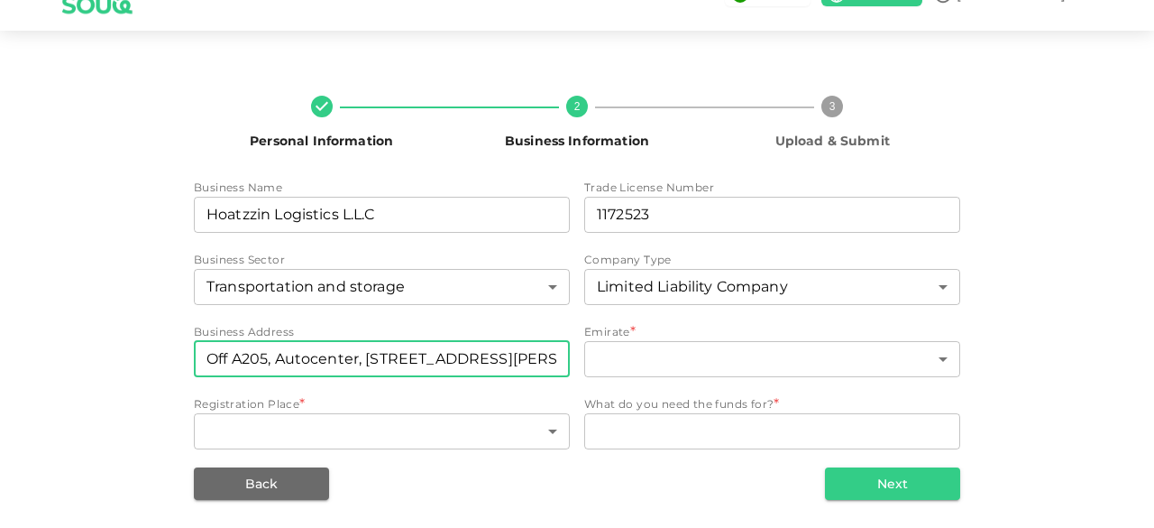
drag, startPoint x: 438, startPoint y: 358, endPoint x: 0, endPoint y: 357, distance: 438.3
click at [0, 357] on div "Personal Information 2 Business Information 3 Upload & Submit Business Name bus…" at bounding box center [577, 290] width 1154 height 476
paste input "ice A205, Plot No: 367-0"
paste input "Auto Centre"
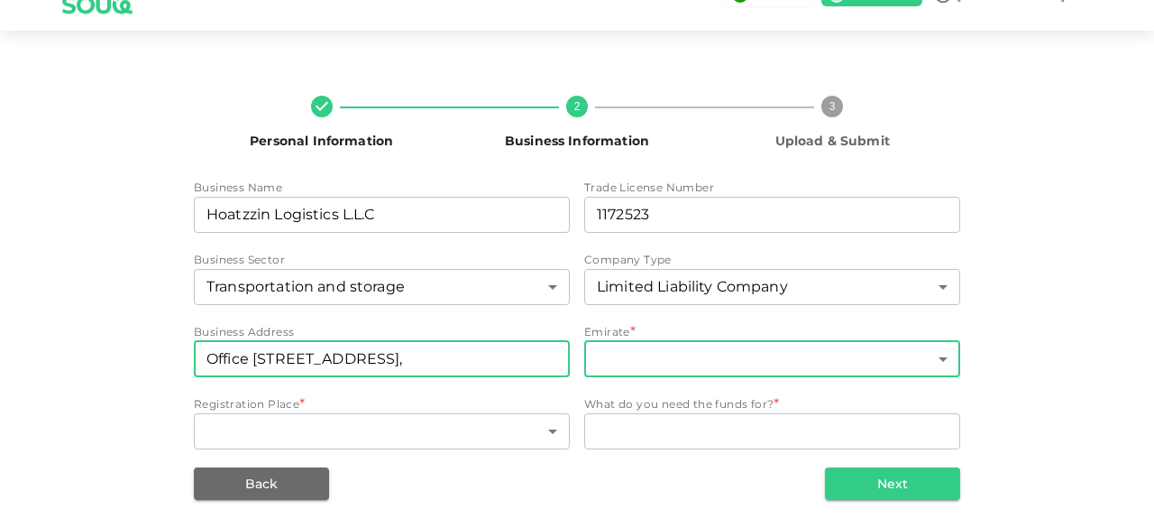
paste input "22 A St - Port Saeed Area"
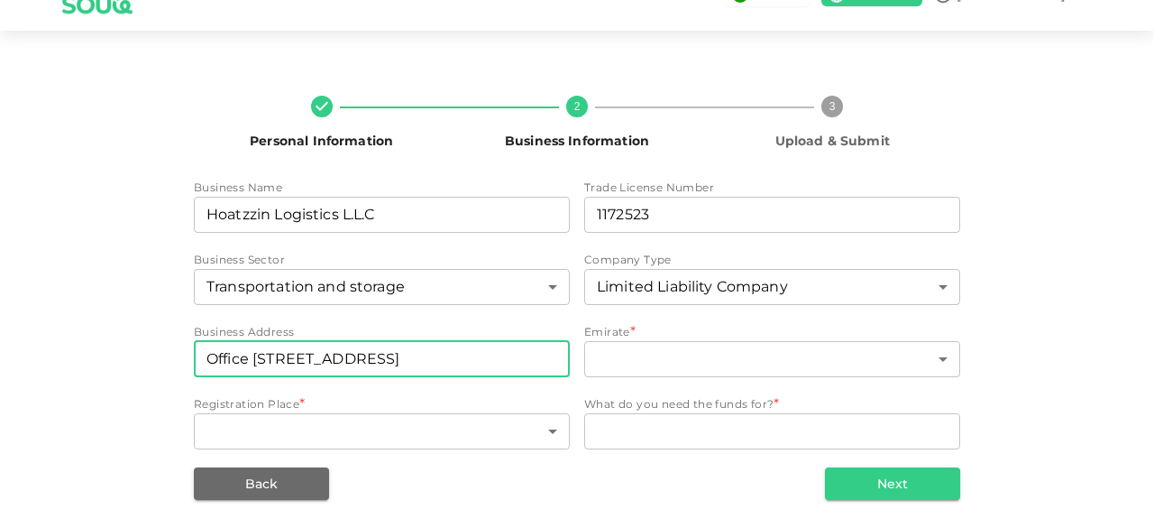
click at [542, 360] on input "Office A205, Plot No: 367-0, Auto Centre Bldg, 22 A St - Port Saeed Area" at bounding box center [382, 359] width 376 height 36
paste input "97780"
type input "Office [STREET_ADDRESS]"
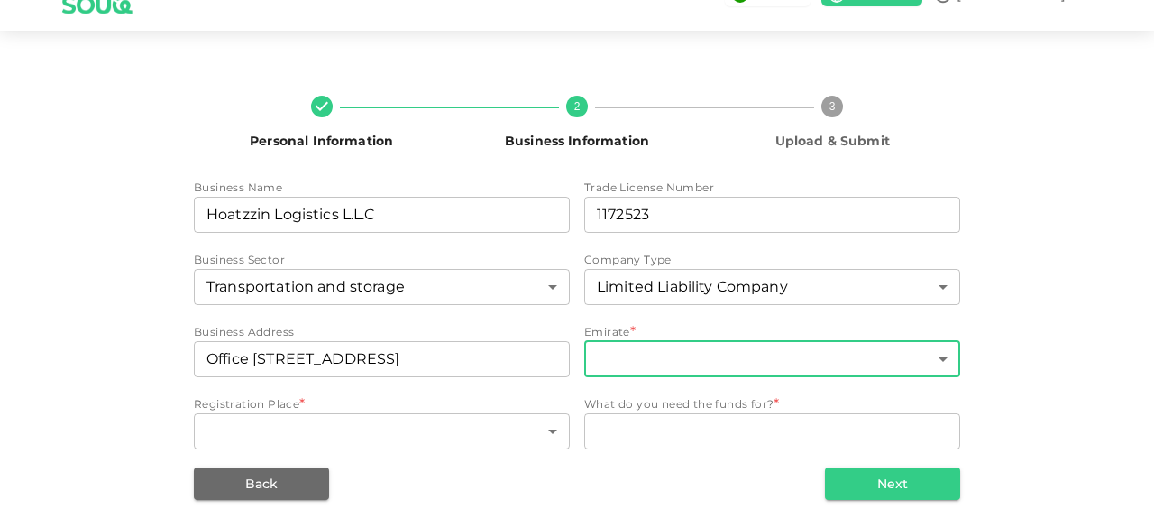
click at [817, 372] on body "KSA Global Shibin Personal Information 2 Business Information 3 Upload & Submit…" at bounding box center [577, 264] width 1154 height 528
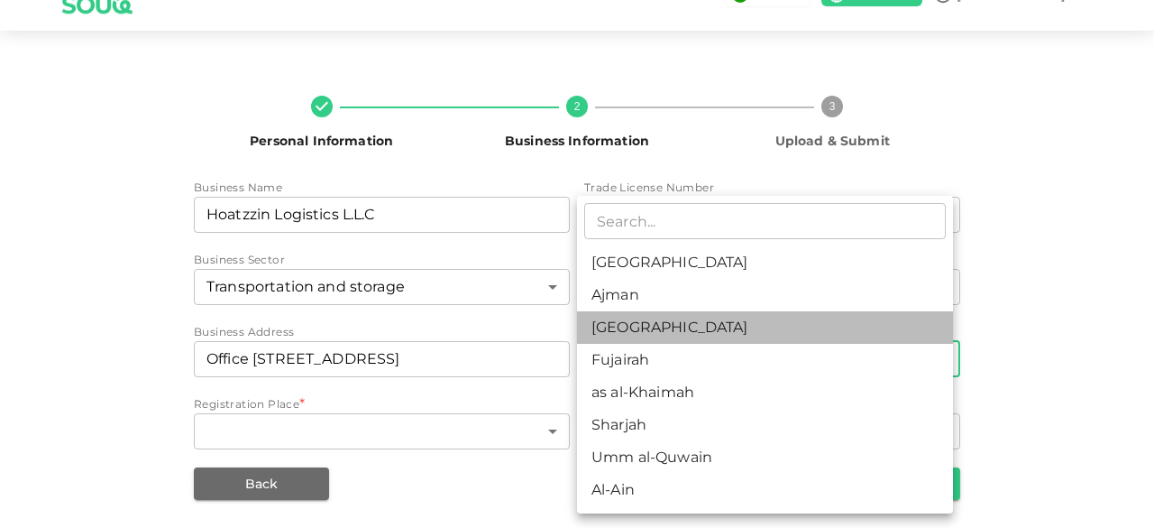
click at [653, 327] on li "[GEOGRAPHIC_DATA]" at bounding box center [765, 327] width 376 height 32
type input "3"
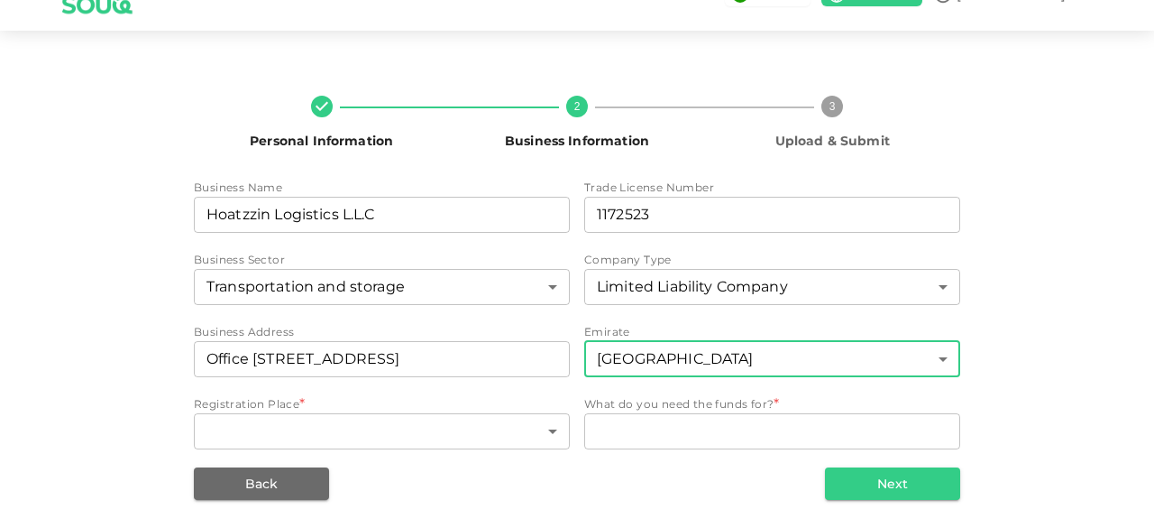
click at [302, 430] on body "KSA Global Shibin Personal Information 2 Business Information 3 Upload & Submit…" at bounding box center [577, 264] width 1154 height 528
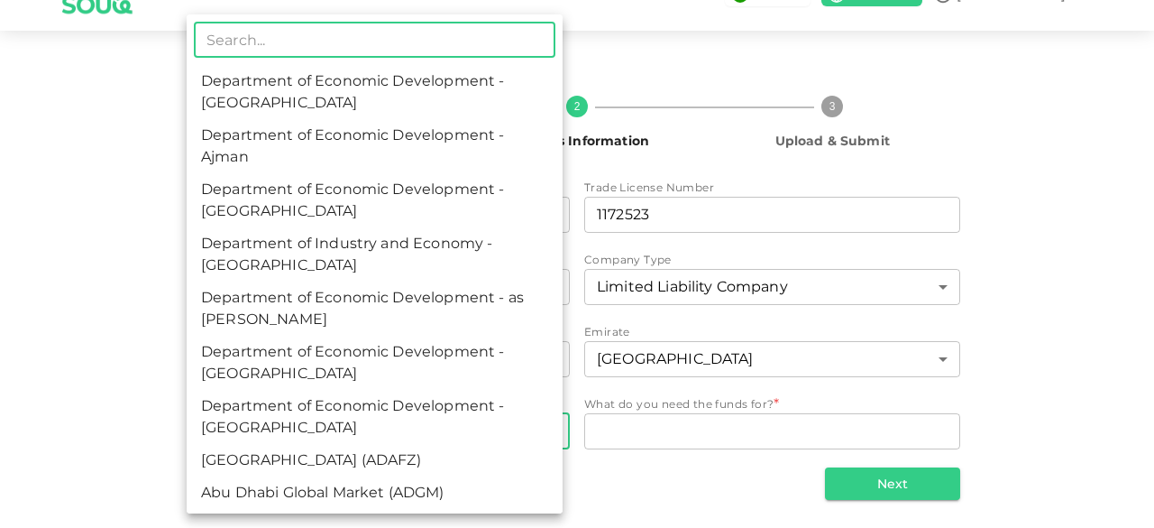
click at [399, 207] on li "Department of Economic Development - [GEOGRAPHIC_DATA]" at bounding box center [375, 200] width 376 height 54
type input "3"
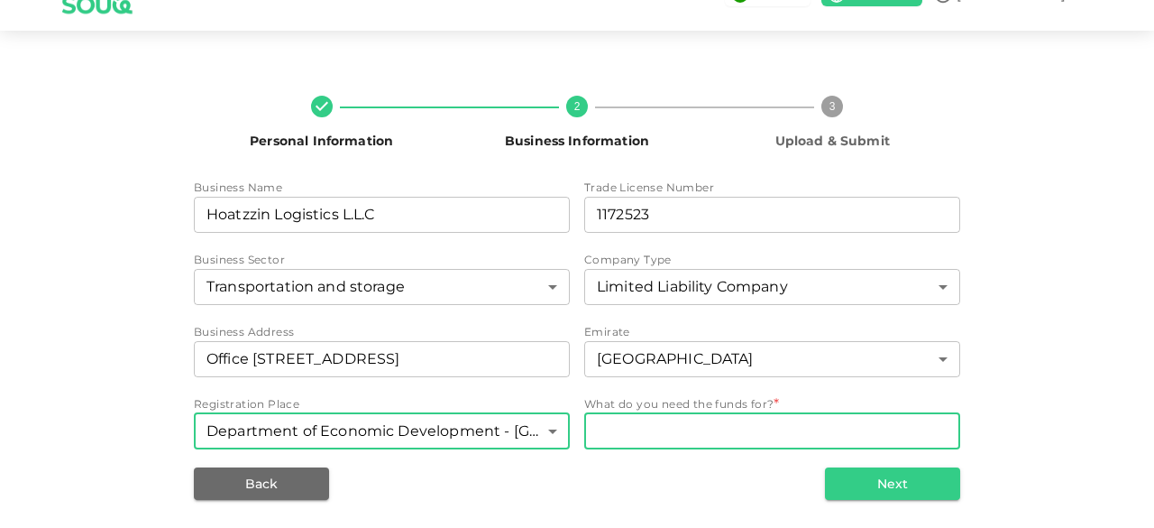
click at [739, 439] on textarea "WhatDoYouNeedFundsFor" at bounding box center [772, 430] width 351 height 21
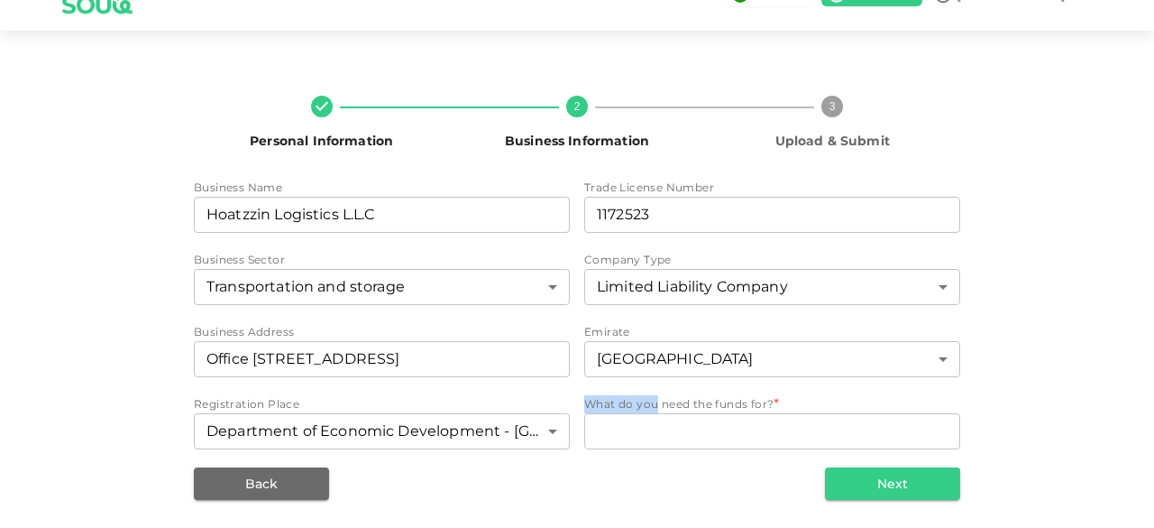
drag, startPoint x: 579, startPoint y: 399, endPoint x: 651, endPoint y: 399, distance: 72.1
click at [651, 399] on span "What do you need the funds for?" at bounding box center [678, 404] width 189 height 14
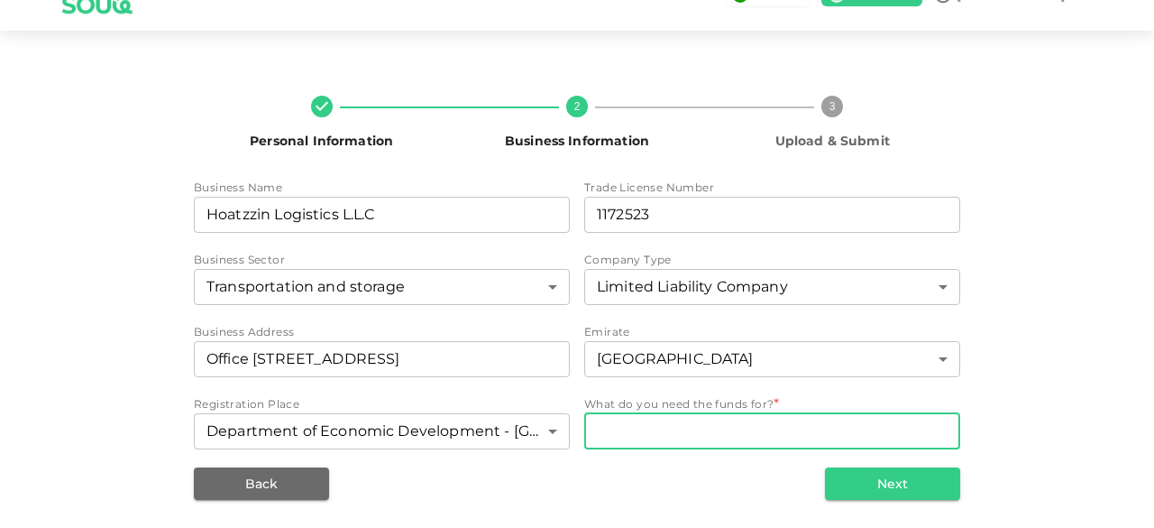
click at [676, 435] on textarea "WhatDoYouNeedFundsFor" at bounding box center [772, 430] width 351 height 21
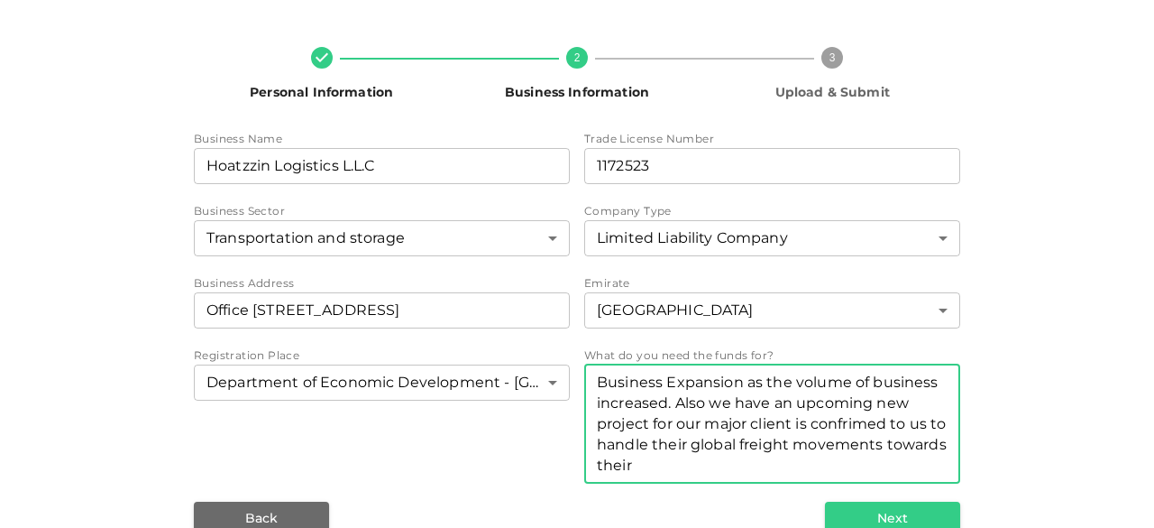
scroll to position [124, 0]
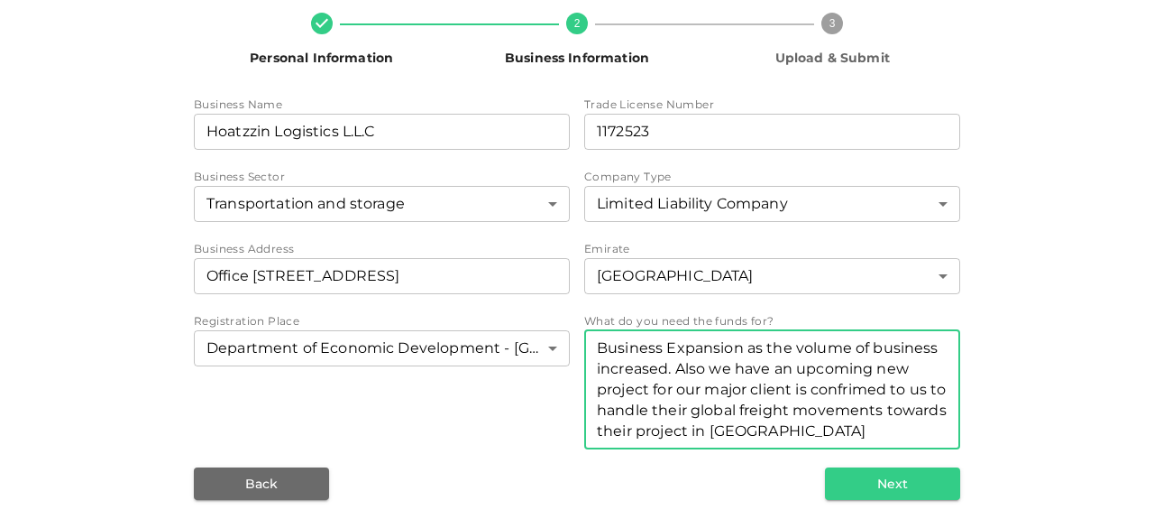
click at [737, 425] on textarea "Business Expansion as the volume of business increased. Also we have an upcomin…" at bounding box center [772, 389] width 351 height 104
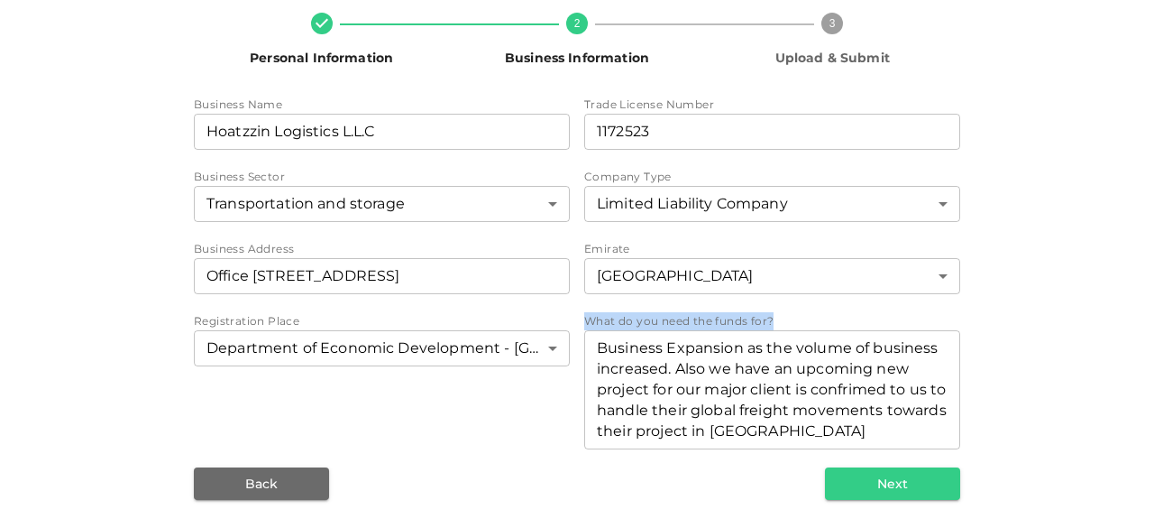
drag, startPoint x: 576, startPoint y: 317, endPoint x: 794, endPoint y: 318, distance: 217.3
click at [794, 318] on div "Business Name businessName Hoatzzin Logistics L.L.C businessName Trade License …" at bounding box center [577, 274] width 766 height 357
copy span "What do you need the funds for?"
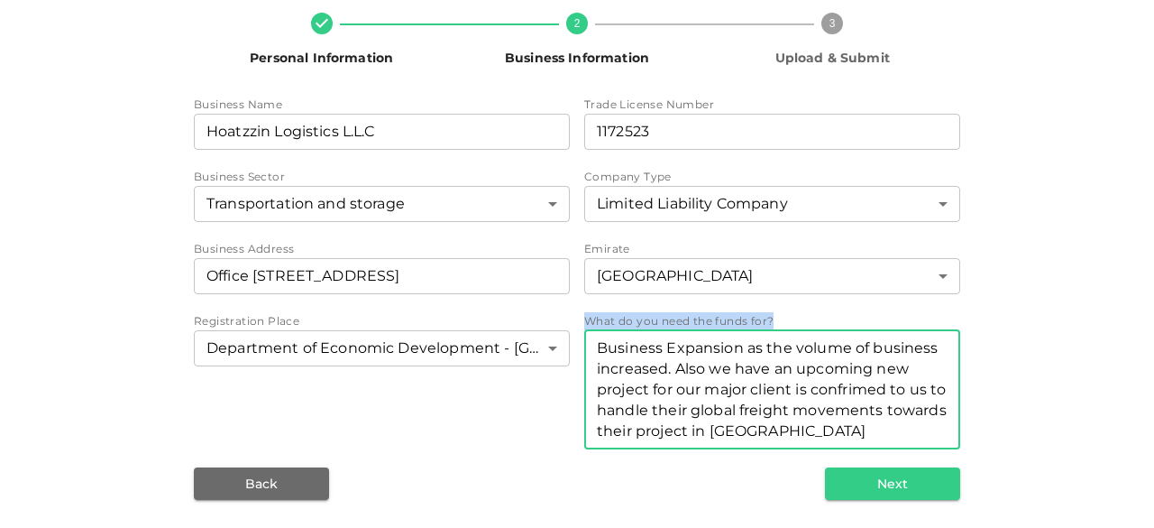
click at [696, 387] on textarea "Business Expansion as the volume of business increased. Also we have an upcomin…" at bounding box center [772, 389] width 351 height 104
paste textarea "expansion to support the increased volume of operations. Additionally, we have …"
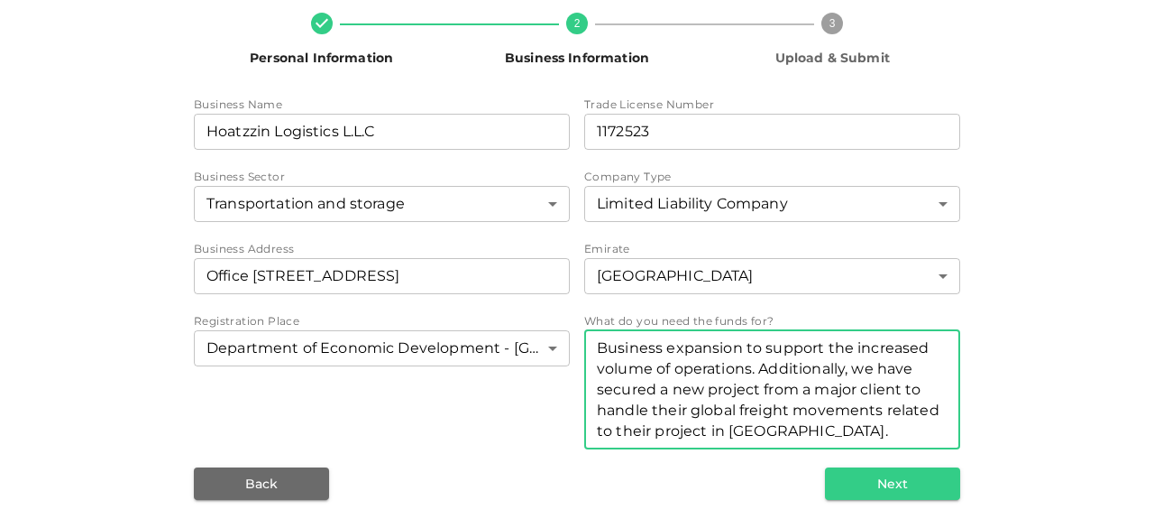
click at [893, 391] on textarea "Business expansion to support the increased volume of operations. Additionally,…" at bounding box center [772, 389] width 351 height 104
click at [902, 432] on textarea "Business expansion to support the increased volume of operations. Additionally,…" at bounding box center [772, 389] width 351 height 104
type textarea "Business expansion to support the increased volume of operations. Additionally,…"
click at [922, 484] on button "Next" at bounding box center [892, 483] width 135 height 32
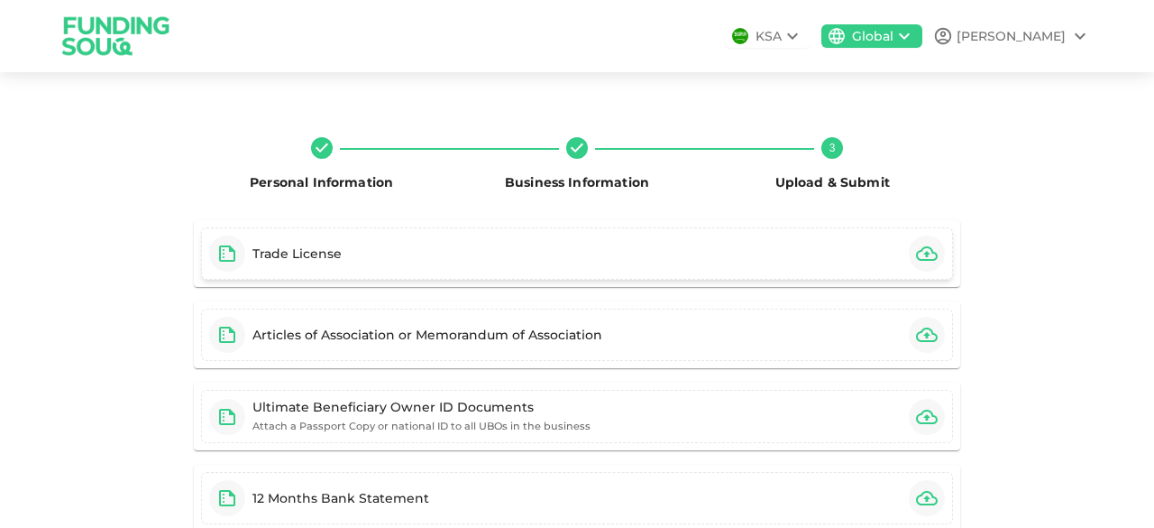
click at [932, 245] on button "button" at bounding box center [927, 253] width 36 height 36
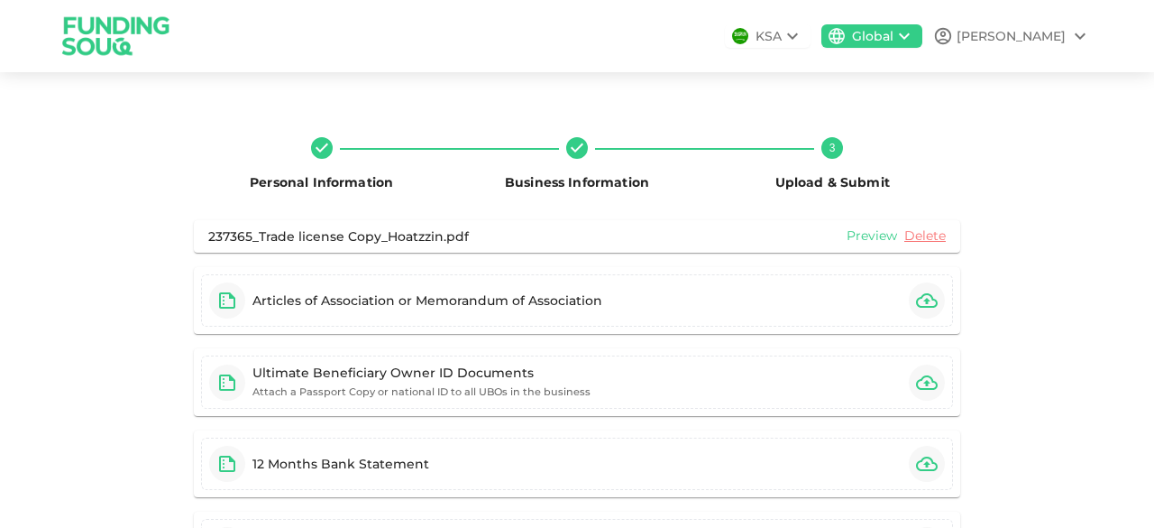
click at [855, 232] on link "Preview" at bounding box center [872, 235] width 50 height 17
click at [923, 302] on icon "button" at bounding box center [927, 300] width 22 height 22
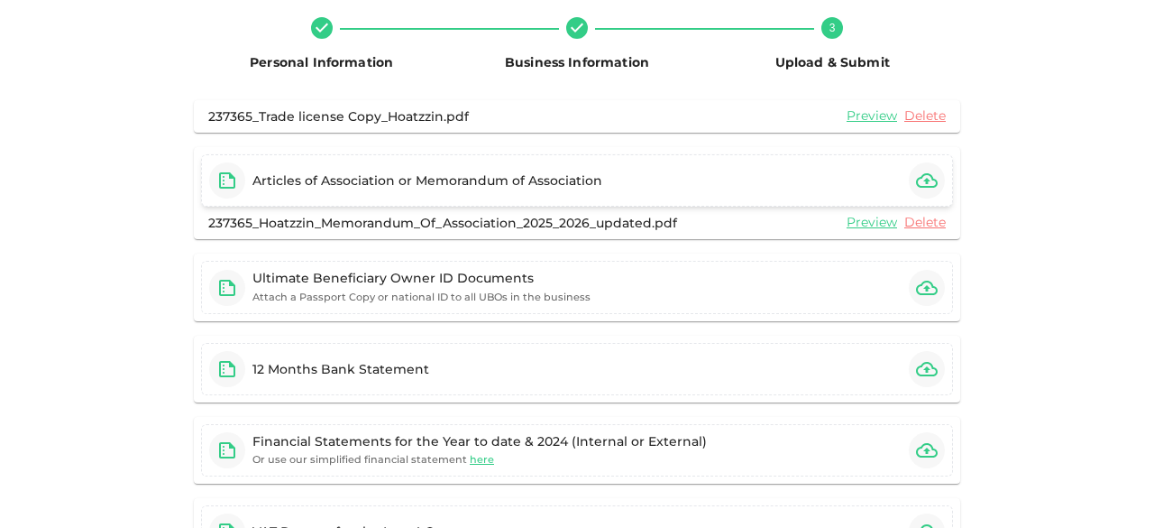
scroll to position [180, 0]
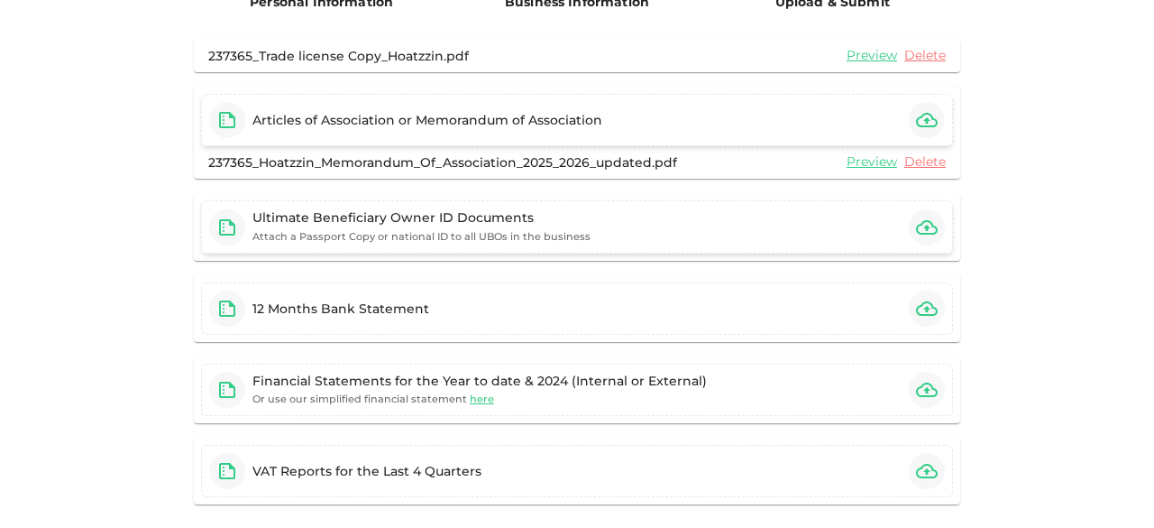
click at [922, 226] on icon "button" at bounding box center [927, 227] width 22 height 14
click at [917, 223] on icon "button" at bounding box center [927, 227] width 22 height 22
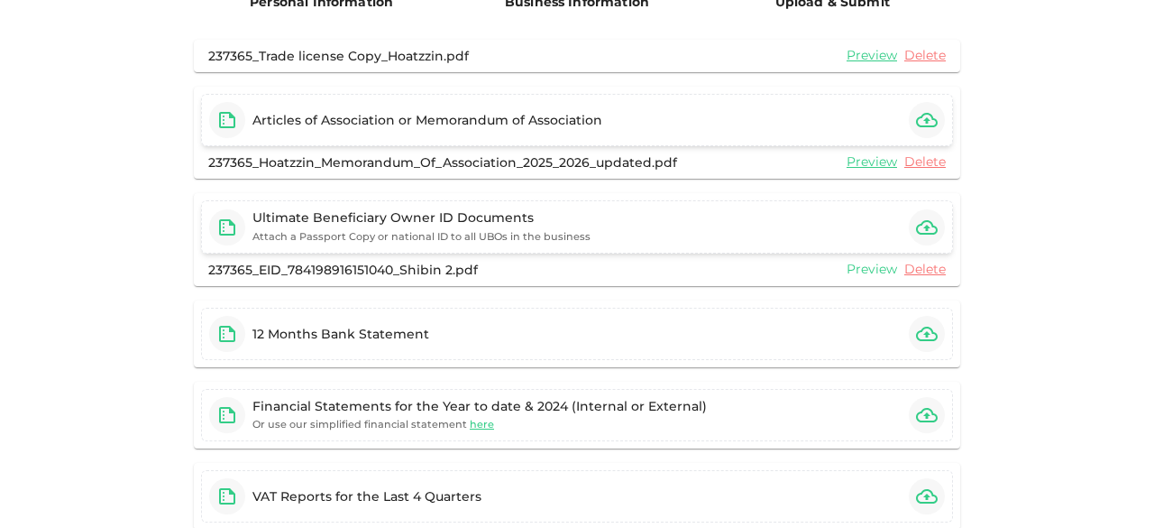
click at [875, 264] on link "Preview" at bounding box center [872, 269] width 50 height 17
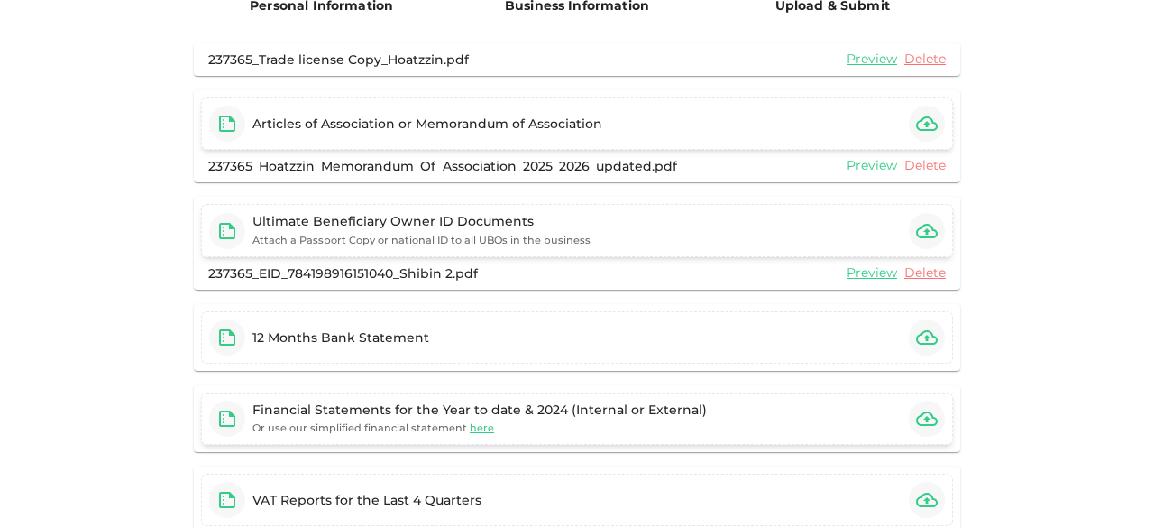
scroll to position [161, 0]
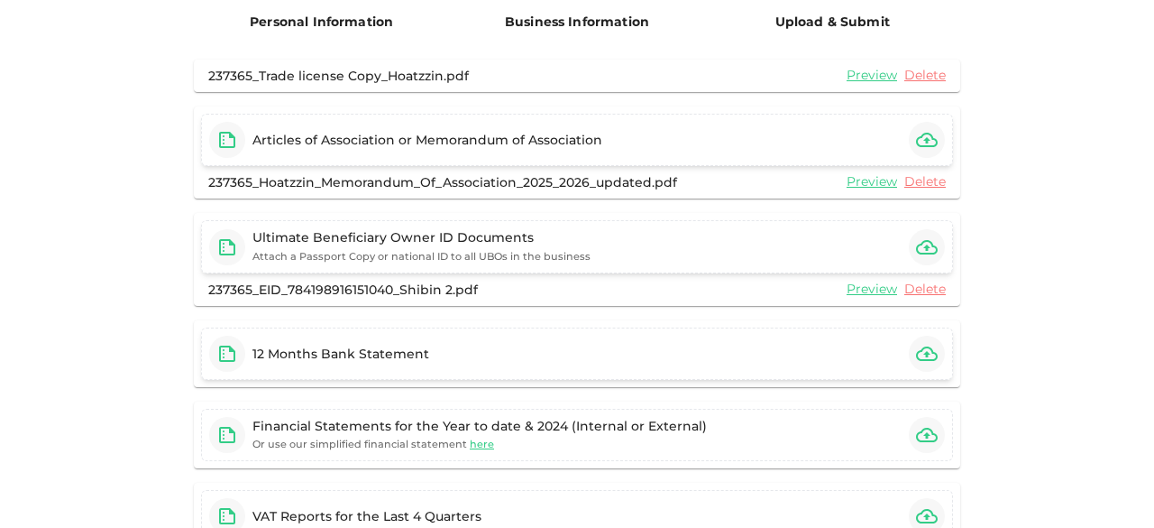
click at [925, 351] on icon "button" at bounding box center [927, 353] width 22 height 14
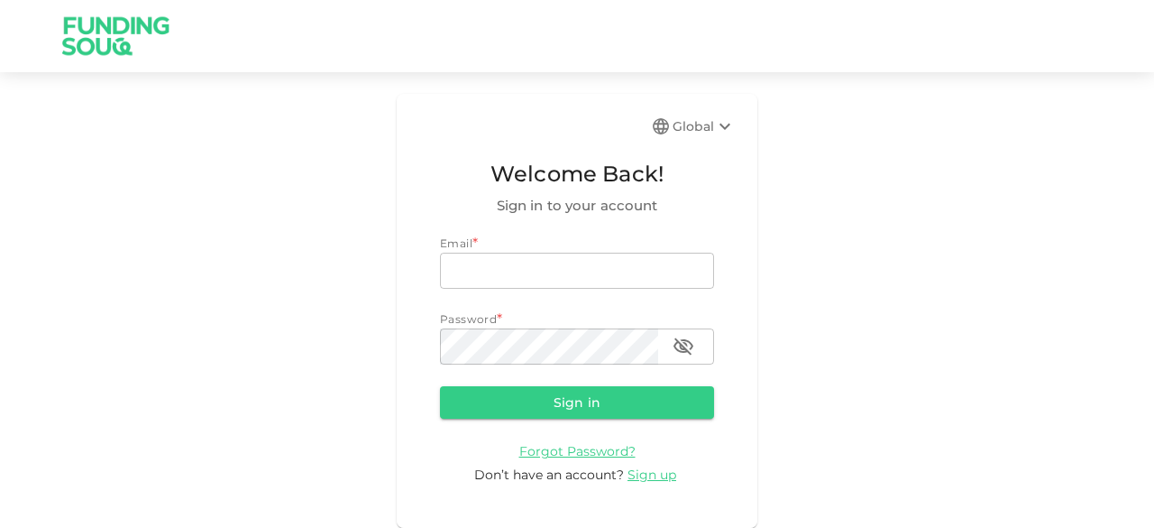
type input "[EMAIL_ADDRESS][DOMAIN_NAME]"
click at [611, 399] on button "Sign in" at bounding box center [577, 402] width 274 height 32
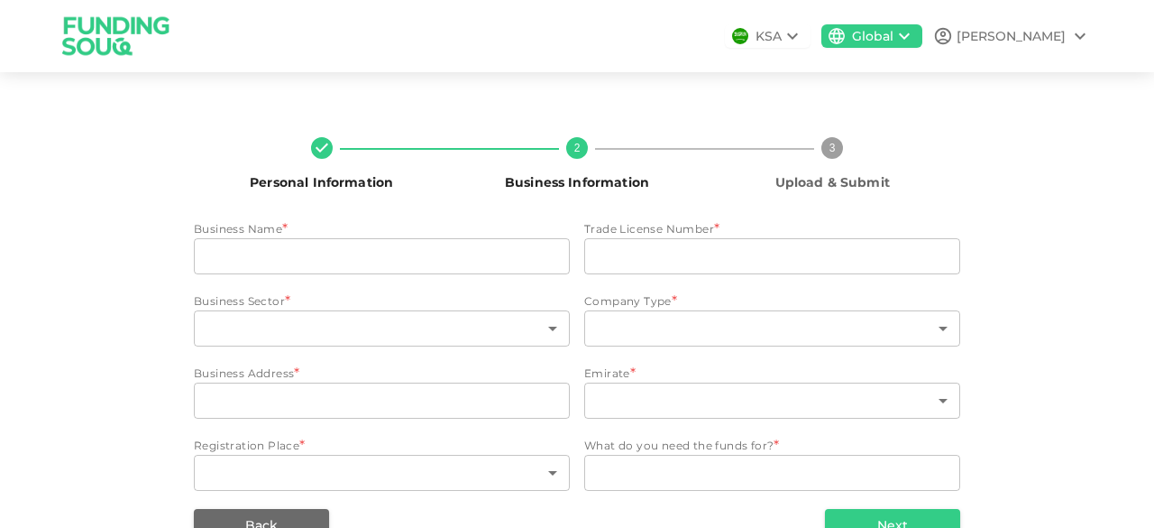
type input "Hoatzzin Logistics L.L.C"
type input "1172523"
type input "159"
type input "4"
type input "Office [STREET_ADDRESS]"
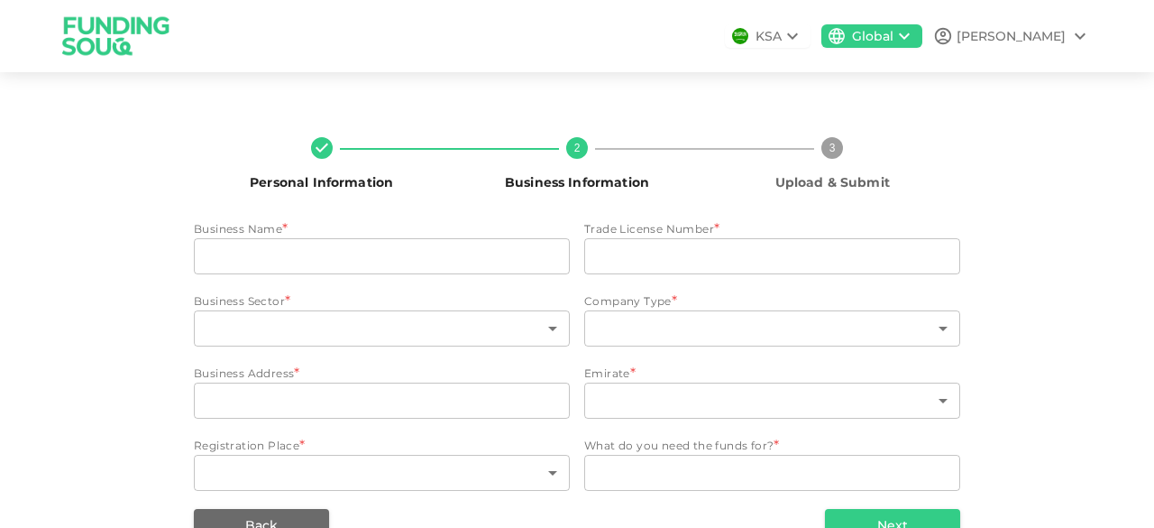
type input "3"
type textarea "Business expansion to support the increased volume of operations. Additionally,…"
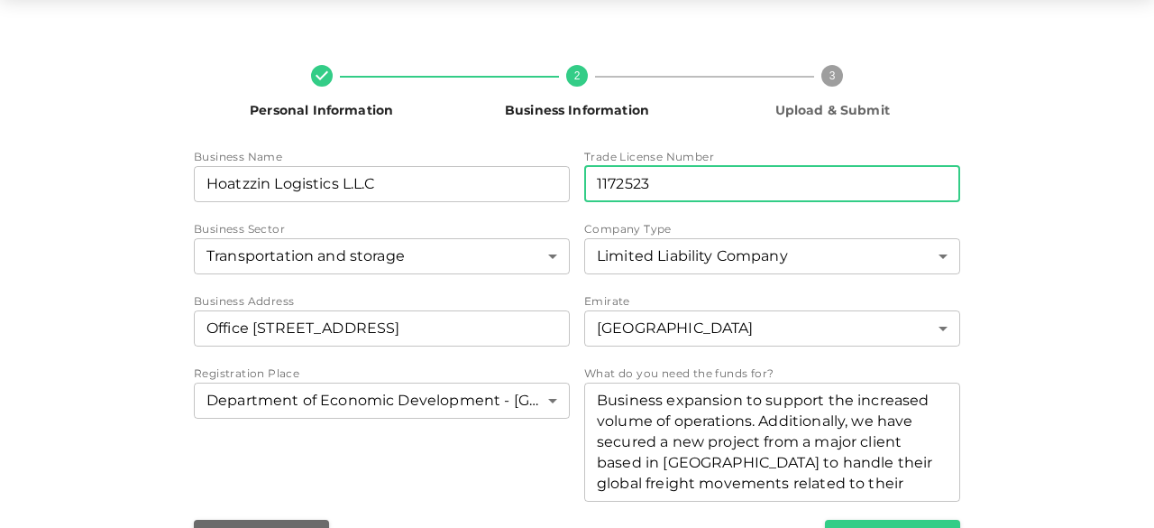
scroll to position [124, 0]
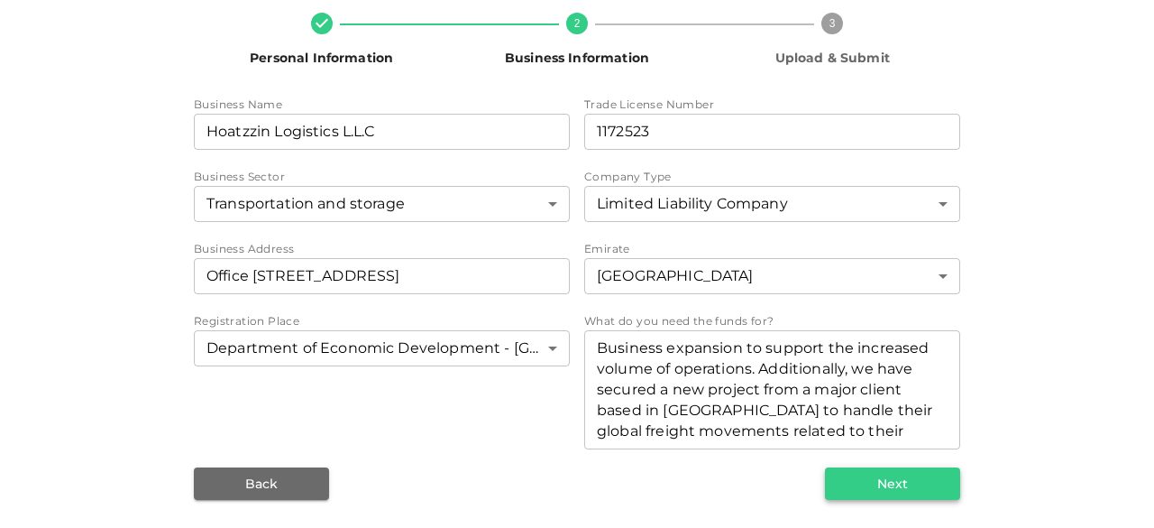
click at [907, 477] on button "Next" at bounding box center [892, 483] width 135 height 32
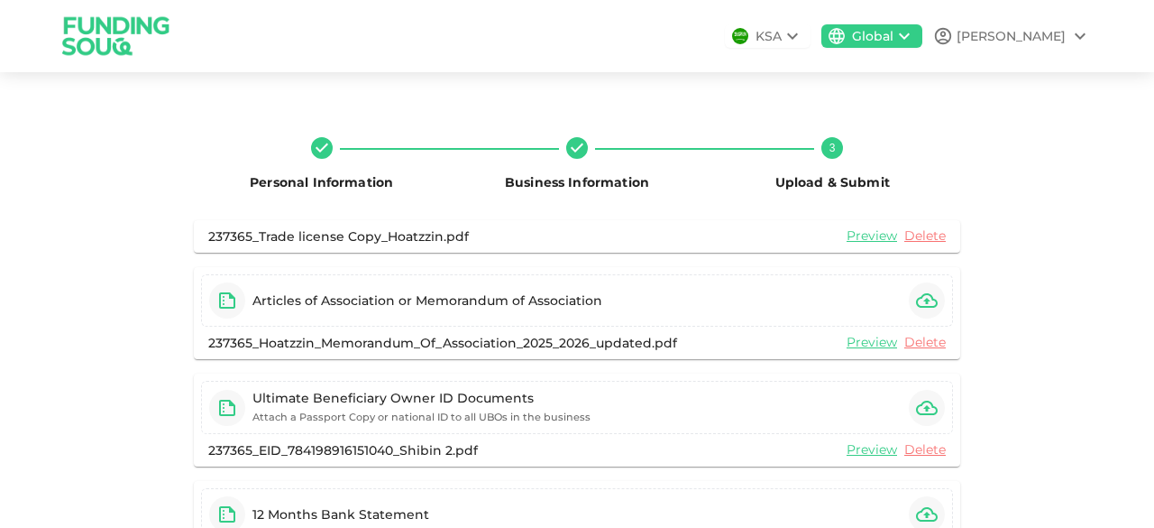
click at [811, 39] on div "KSA" at bounding box center [768, 35] width 86 height 23
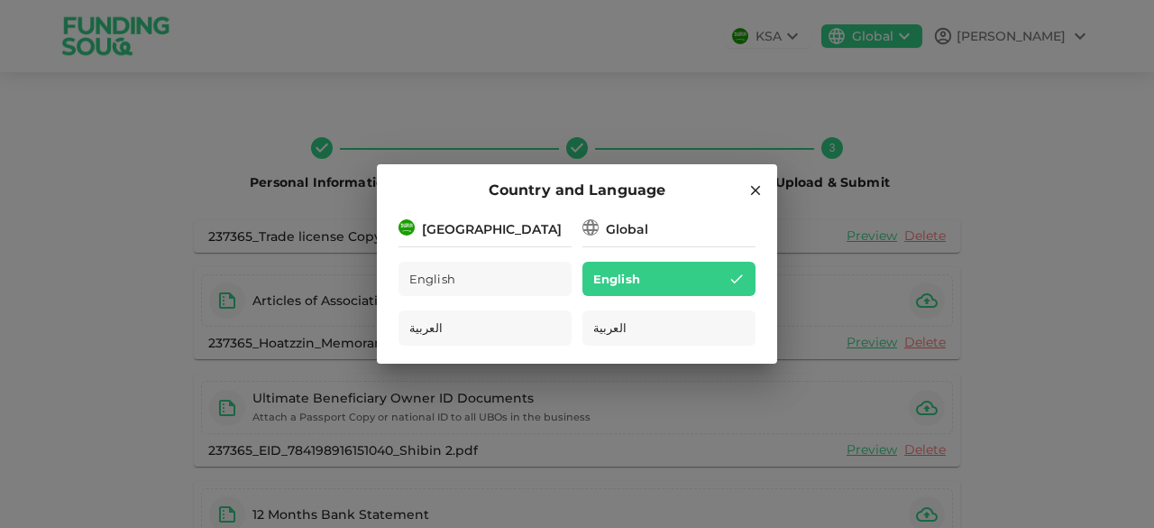
click at [643, 250] on div "Global English العربية" at bounding box center [669, 281] width 173 height 130
click at [651, 291] on div "English" at bounding box center [669, 279] width 173 height 35
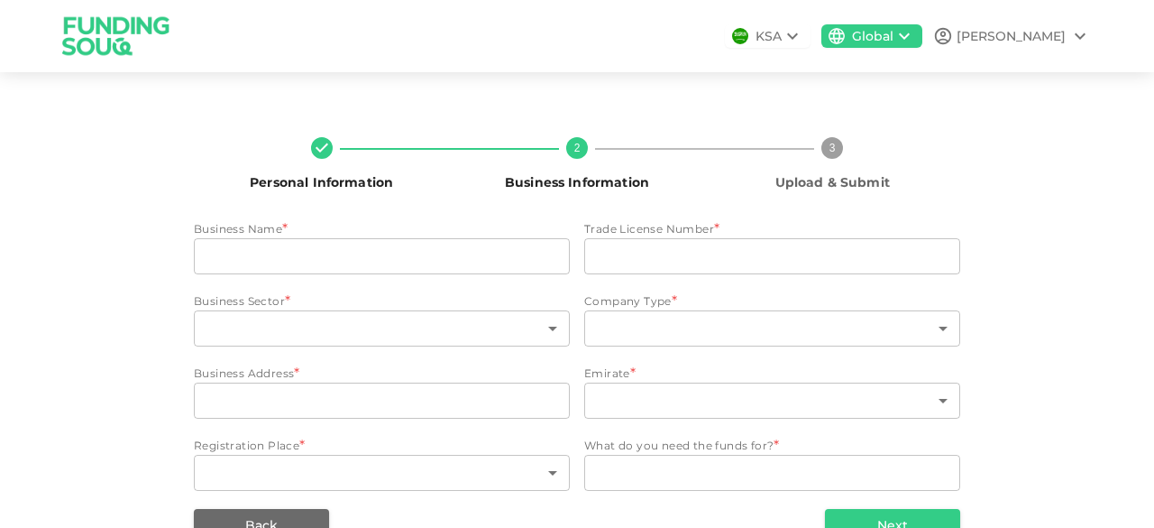
click at [803, 43] on icon at bounding box center [793, 36] width 22 height 22
type input "Hoatzzin Logistics L.L.C"
type input "1172523"
type input "159"
type input "4"
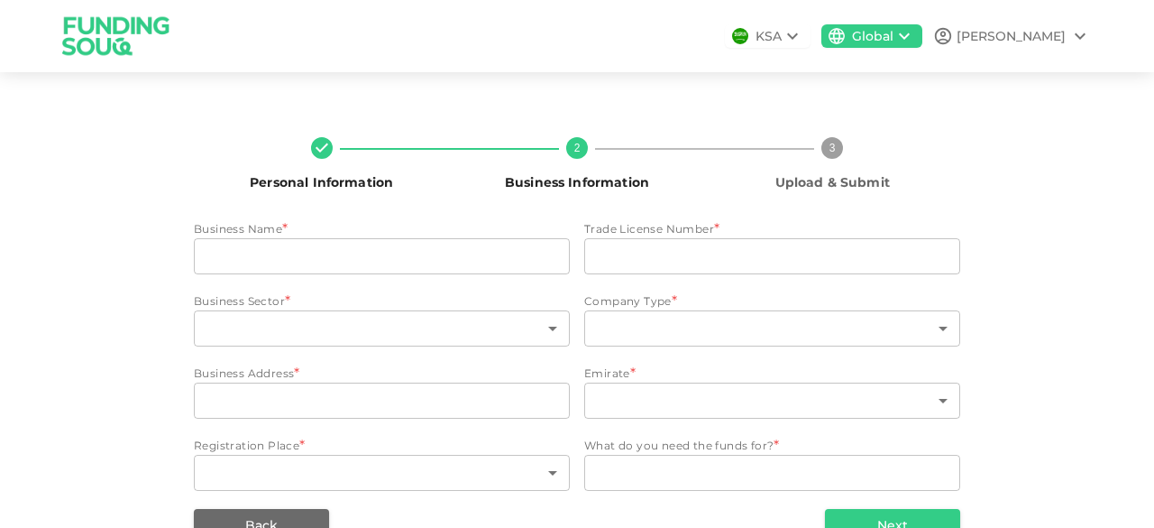
type input "Office [STREET_ADDRESS]"
type input "3"
type textarea "Business expansion to support the increased volume of operations. Additionally,…"
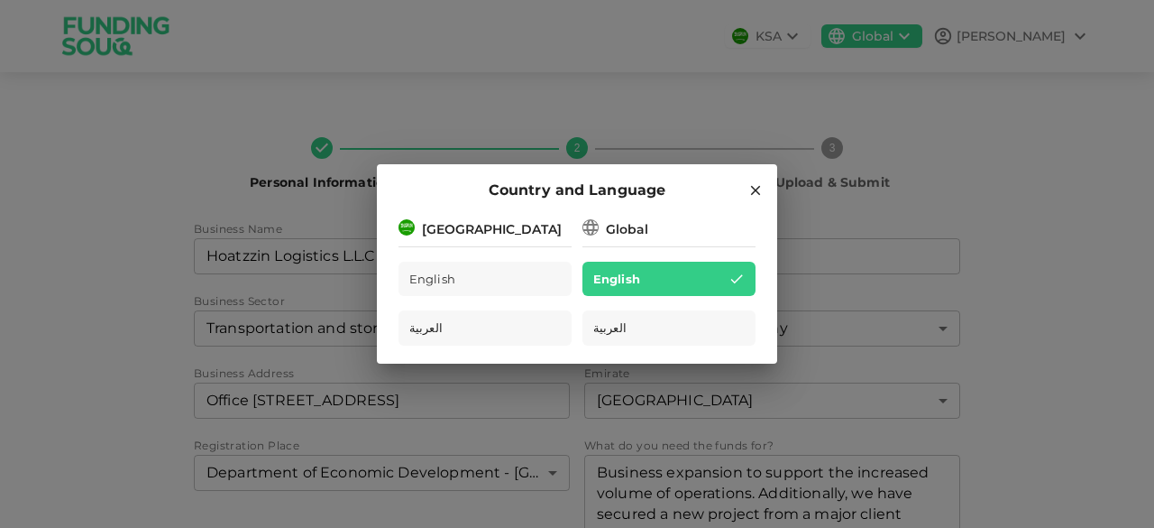
click at [938, 192] on div "Country and Language [GEOGRAPHIC_DATA] English العربية Global English العربية" at bounding box center [577, 264] width 1154 height 528
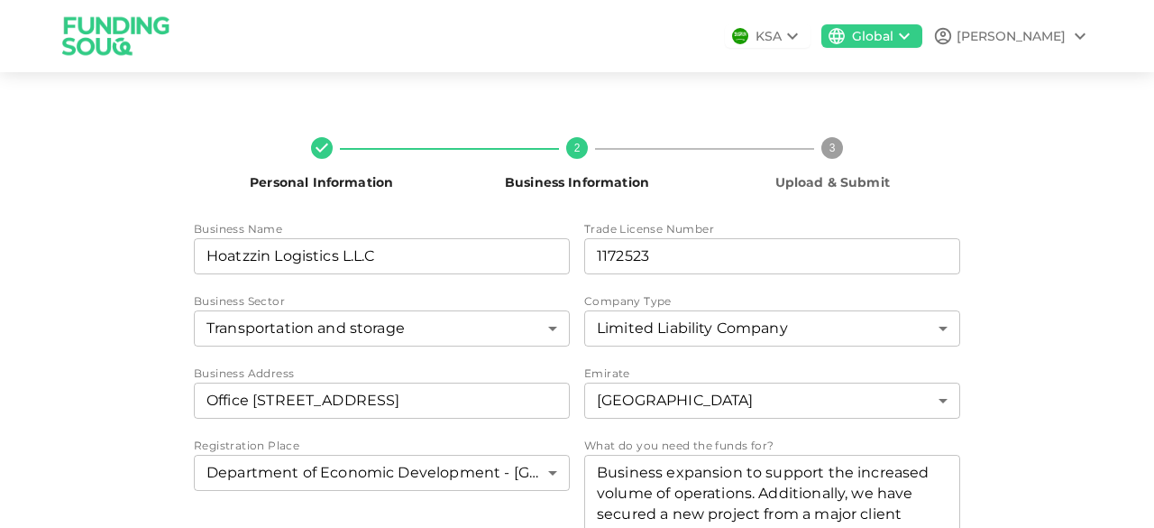
click at [1059, 35] on div "[PERSON_NAME]" at bounding box center [1012, 36] width 158 height 22
click at [954, 39] on div at bounding box center [577, 264] width 1154 height 528
click at [910, 36] on icon at bounding box center [904, 36] width 11 height 6
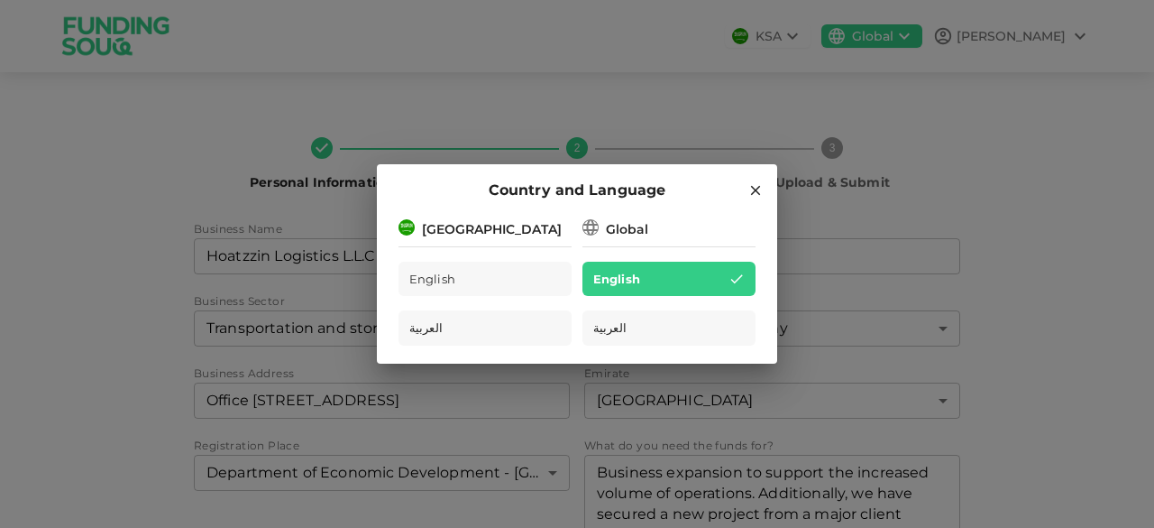
click at [626, 223] on div "Global" at bounding box center [627, 229] width 42 height 19
click at [754, 182] on icon at bounding box center [756, 190] width 16 height 16
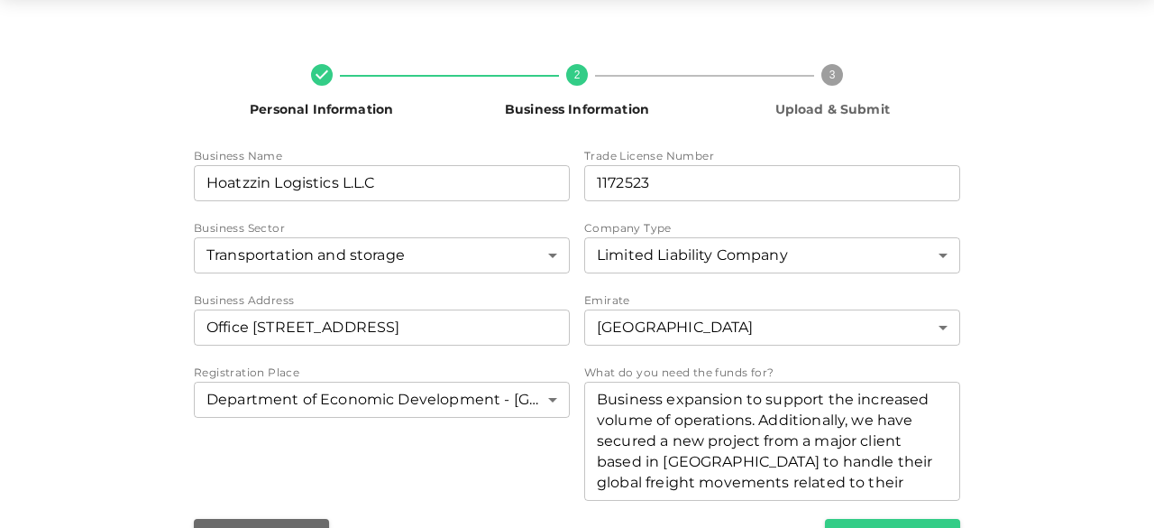
scroll to position [124, 0]
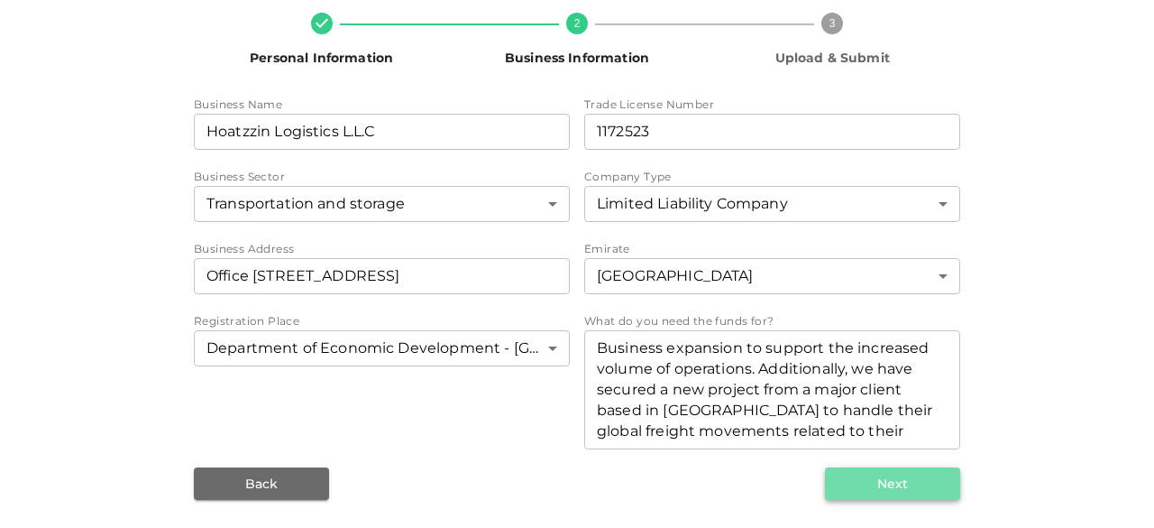
click at [921, 491] on button "Next" at bounding box center [892, 483] width 135 height 32
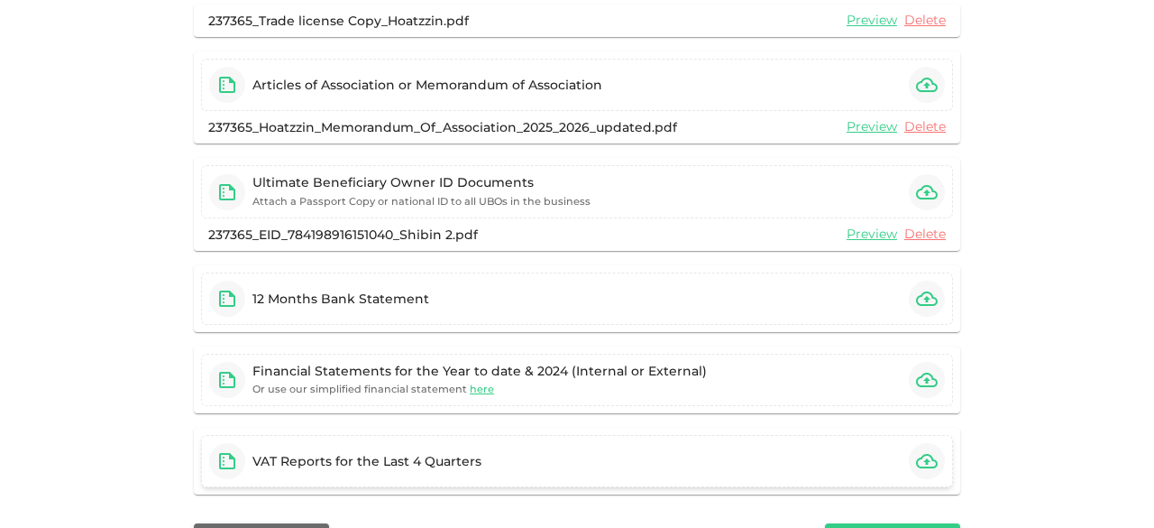
scroll to position [305, 0]
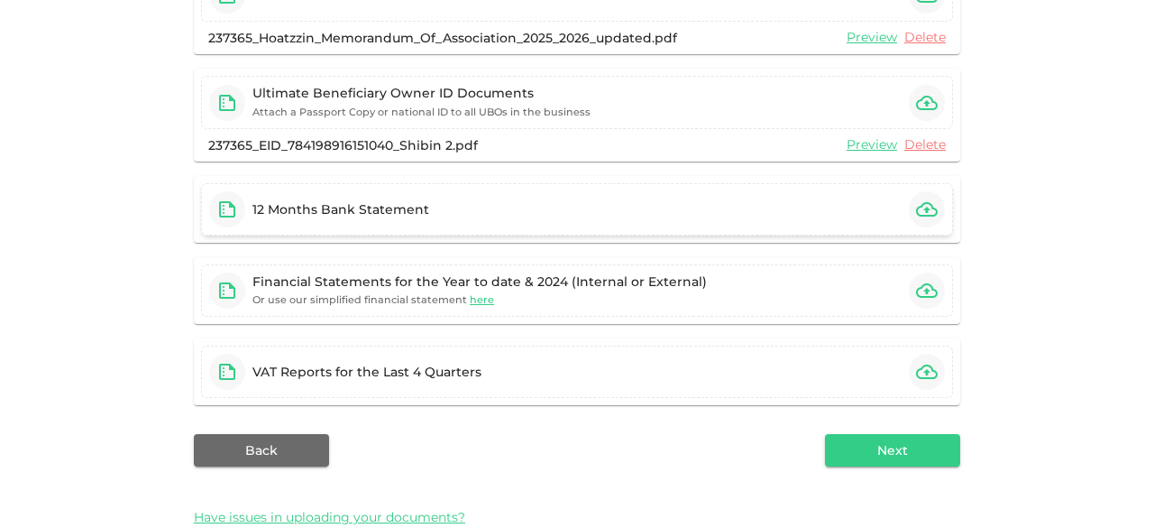
click at [920, 207] on icon "button" at bounding box center [927, 209] width 22 height 14
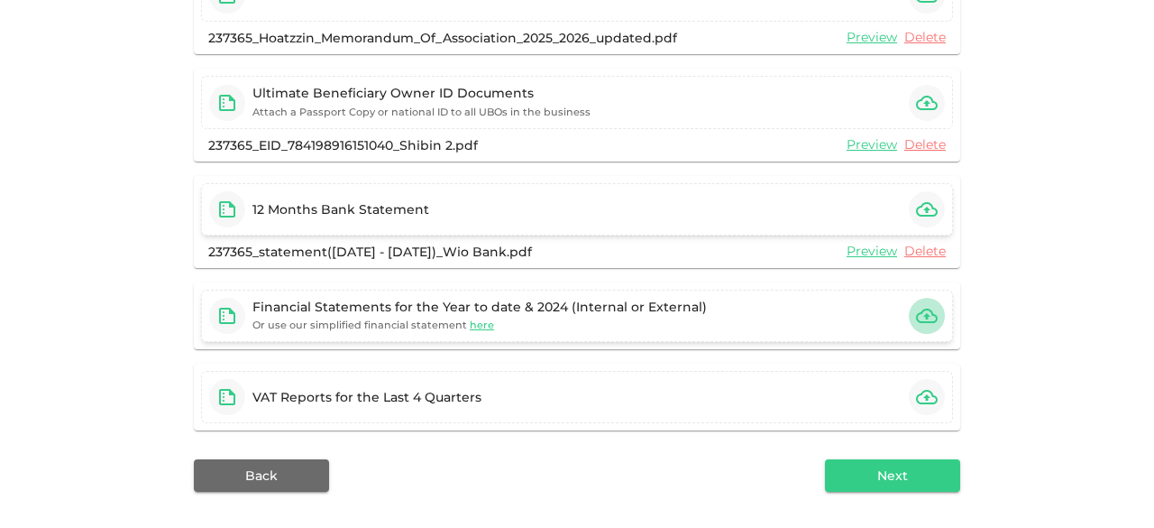
click at [916, 307] on icon "button" at bounding box center [927, 316] width 22 height 22
click at [916, 210] on icon "button" at bounding box center [927, 209] width 22 height 22
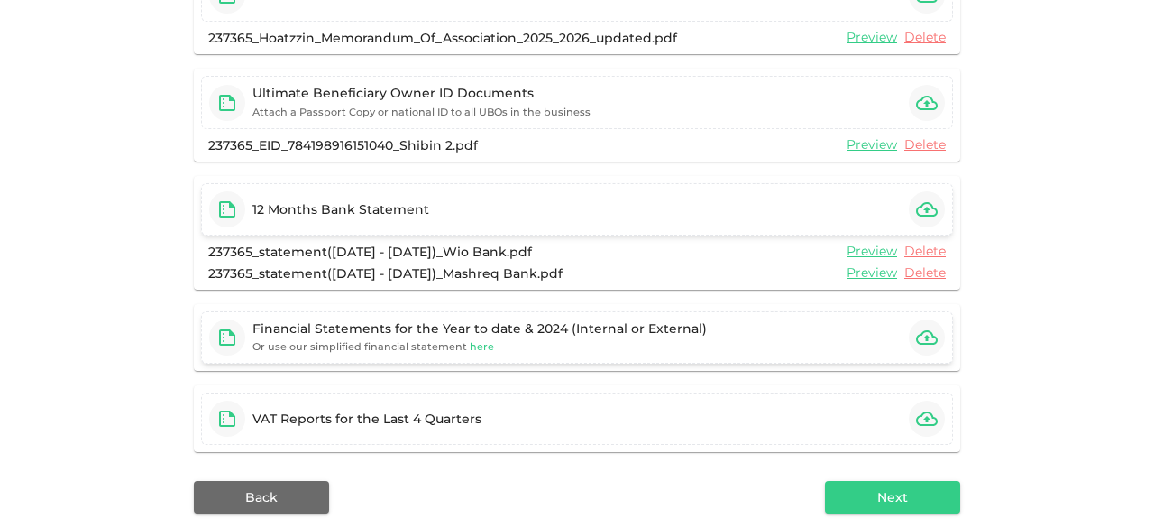
click at [470, 341] on span "here" at bounding box center [482, 346] width 24 height 13
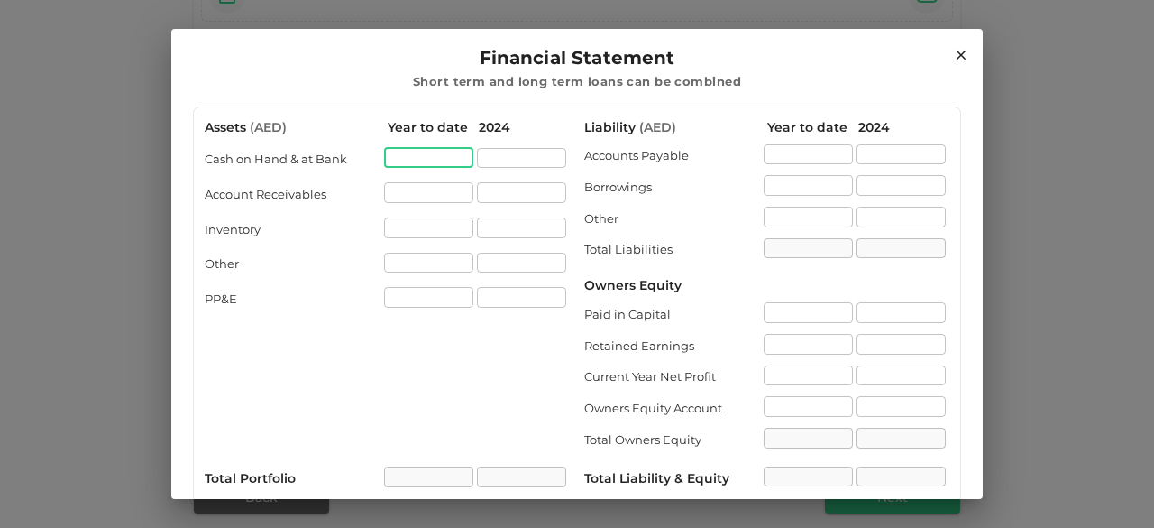
click at [386, 161] on input "assets.cashOnHandAtBank[0].value" at bounding box center [428, 158] width 89 height 21
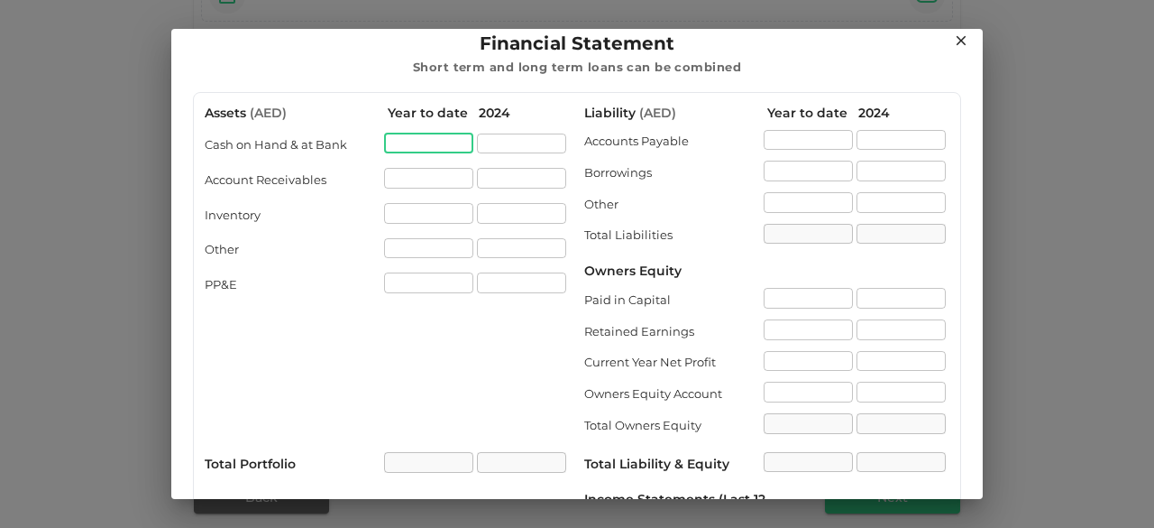
scroll to position [0, 0]
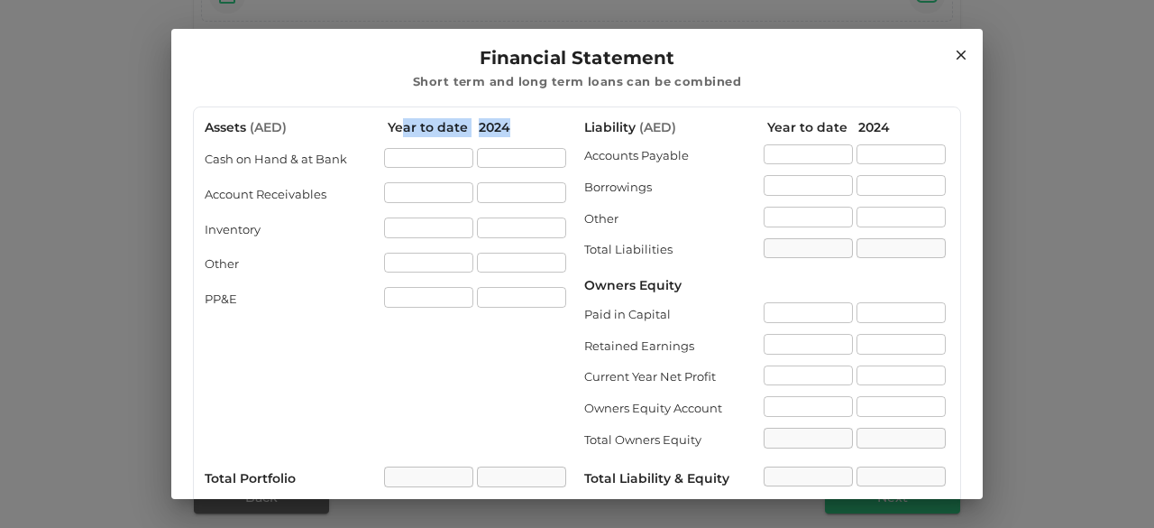
drag, startPoint x: 399, startPoint y: 124, endPoint x: 514, endPoint y: 118, distance: 115.6
click at [514, 118] on div "Assets ( AED ) Year to date 2024" at bounding box center [387, 127] width 365 height 19
click at [826, 131] on div "Year to date" at bounding box center [812, 127] width 91 height 19
click at [858, 133] on div "2024" at bounding box center [903, 127] width 91 height 19
drag, startPoint x: 872, startPoint y: 127, endPoint x: 826, endPoint y: 127, distance: 46.0
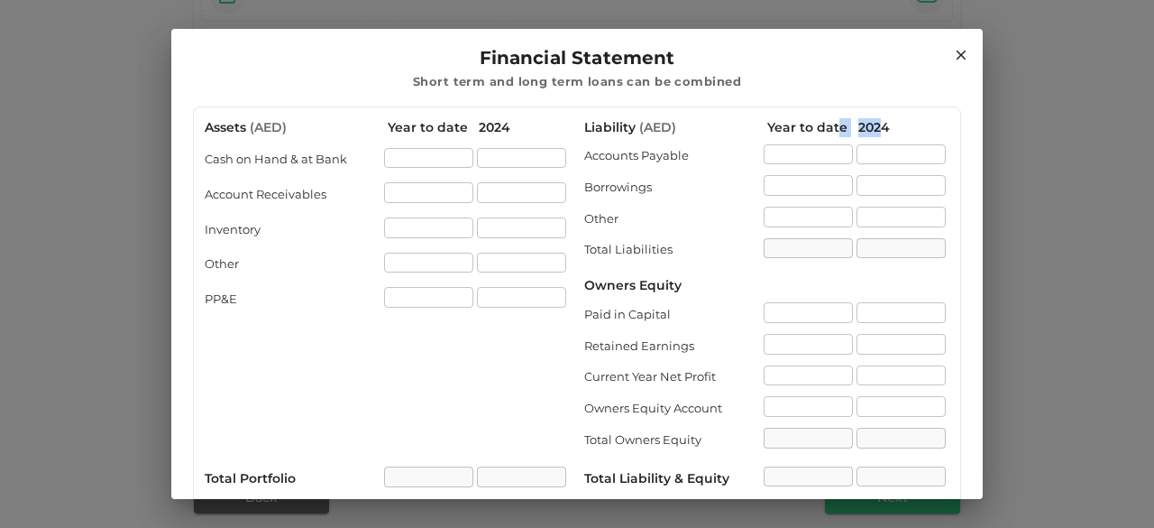
click at [826, 127] on div "Liability ( AED ) Year to date 2024" at bounding box center [766, 127] width 365 height 19
click at [743, 131] on div "Liability ( AED )" at bounding box center [675, 127] width 183 height 19
drag, startPoint x: 755, startPoint y: 122, endPoint x: 862, endPoint y: 118, distance: 107.4
click at [862, 118] on div "Liability ( AED ) Year to date 2024" at bounding box center [766, 127] width 365 height 19
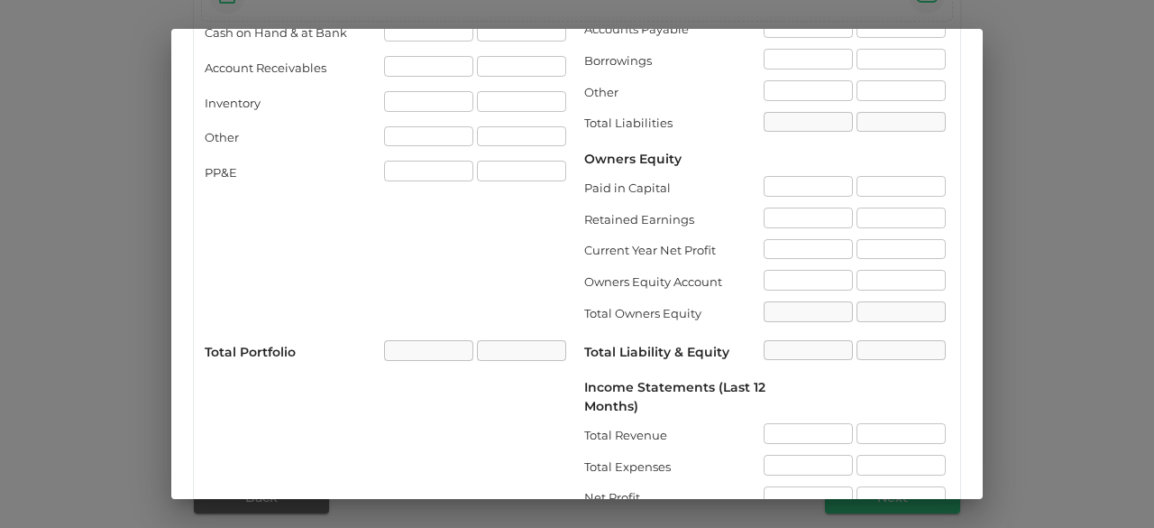
scroll to position [260, 0]
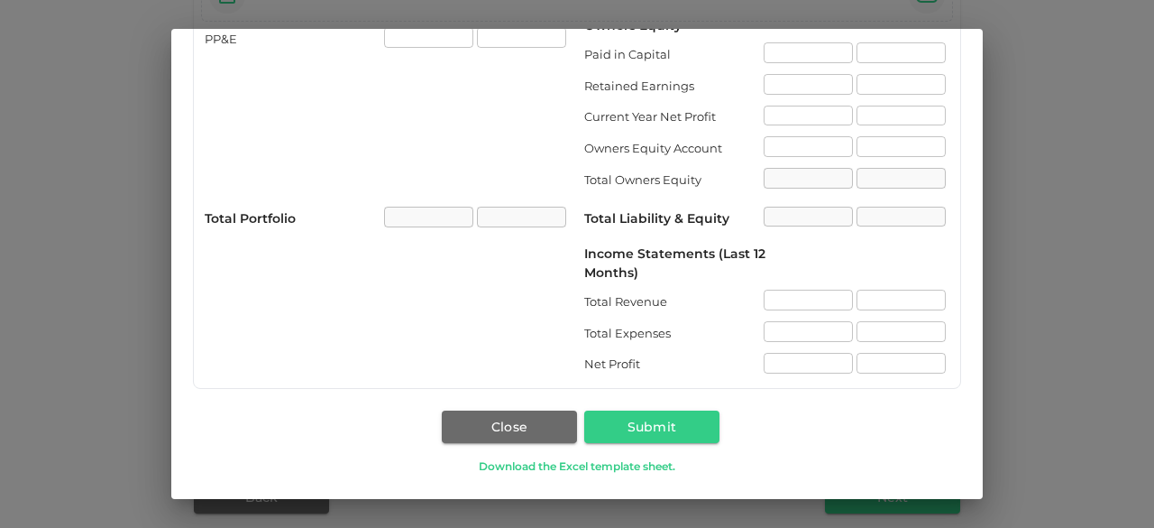
click at [600, 470] on link "Download the Excel template sheet." at bounding box center [577, 465] width 285 height 17
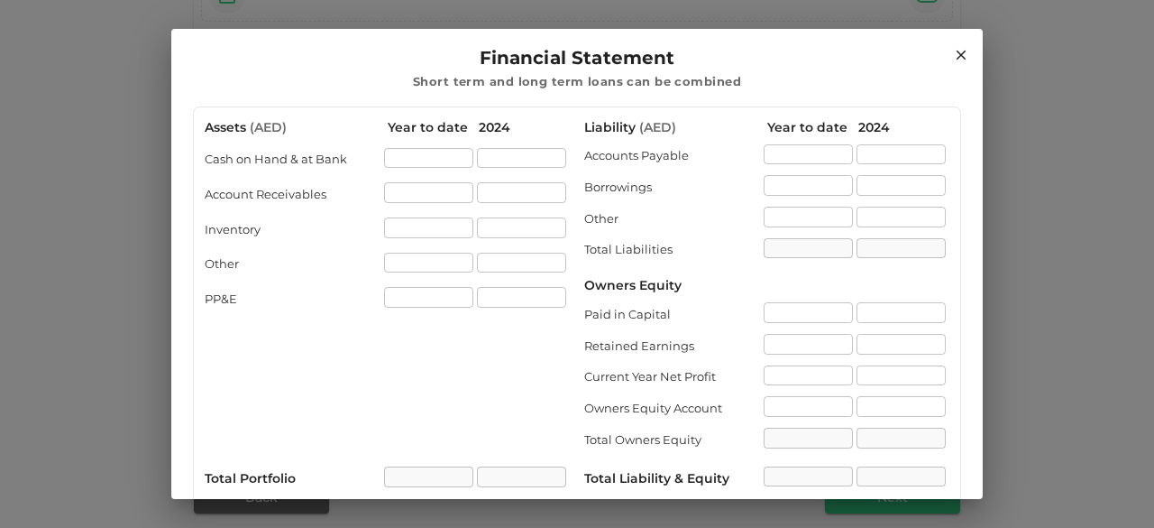
click at [457, 129] on div "Year to date" at bounding box center [433, 127] width 91 height 19
drag, startPoint x: 482, startPoint y: 127, endPoint x: 500, endPoint y: 126, distance: 18.1
click at [500, 126] on div "2024" at bounding box center [524, 127] width 91 height 19
click at [532, 140] on div "Assets ( AED ) Year to date 2024 Cash on Hand & at Bank ​ ​ Account Receivables…" at bounding box center [387, 377] width 365 height 519
drag, startPoint x: 416, startPoint y: 77, endPoint x: 732, endPoint y: 78, distance: 316.5
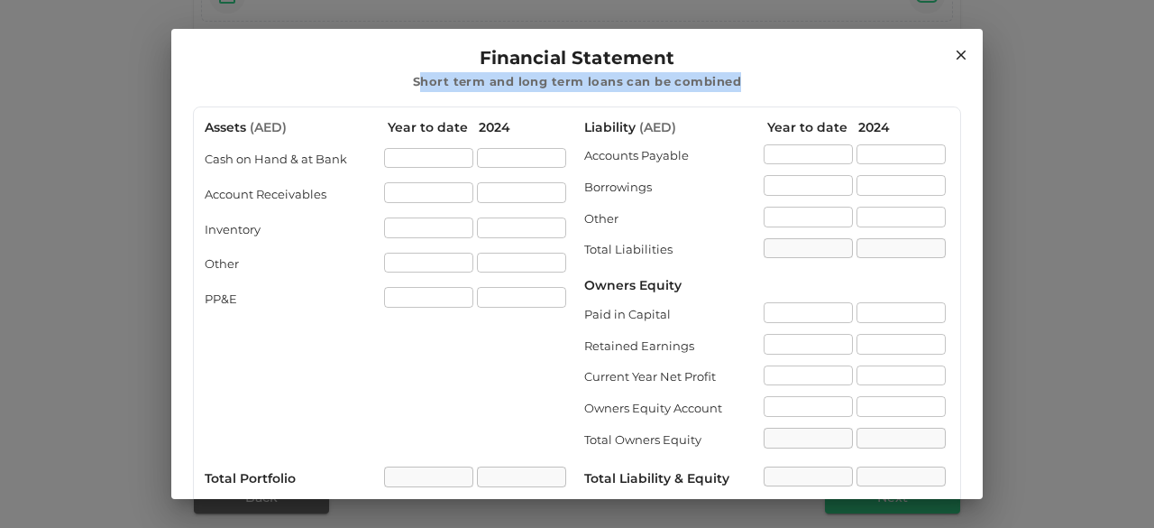
click at [732, 78] on div "Financial Statement Short term and long term loans can be combined" at bounding box center [577, 67] width 768 height 49
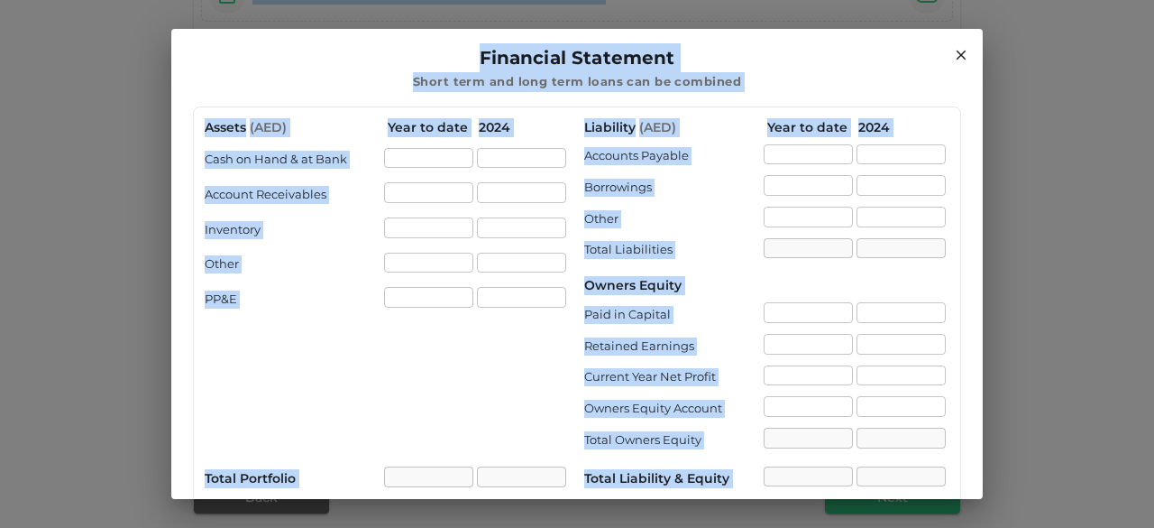
click at [702, 342] on div "Retained Earnings" at bounding box center [673, 346] width 179 height 18
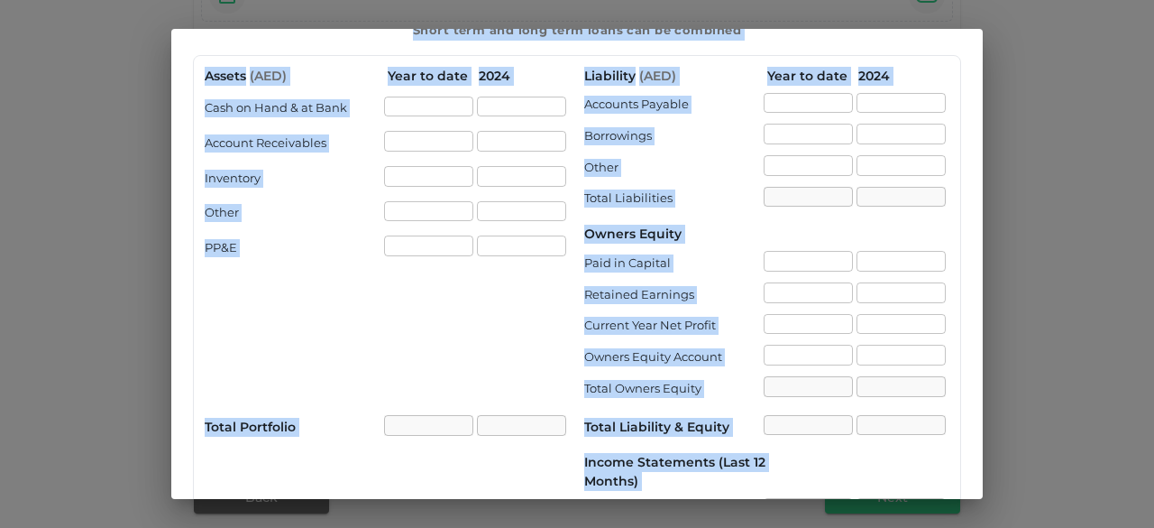
scroll to position [260, 0]
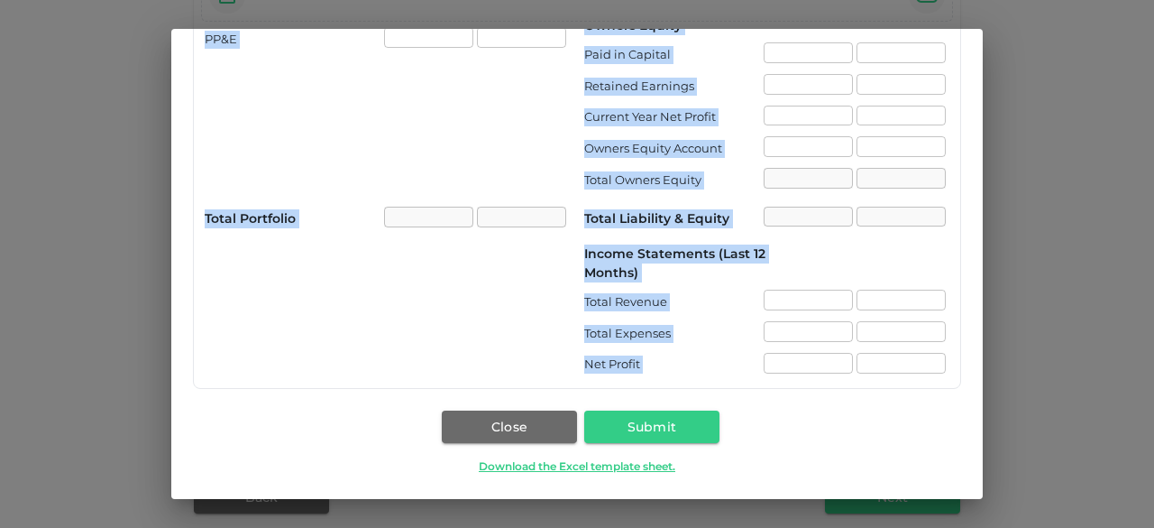
drag, startPoint x: 472, startPoint y: 53, endPoint x: 882, endPoint y: 427, distance: 554.7
click at [882, 427] on div "Financial Statement Short term and long term loans can be combined Assets ( AED…" at bounding box center [577, 134] width 812 height 730
copy div "Financial Statement Short term and long term loans can be combined Assets ( AED…"
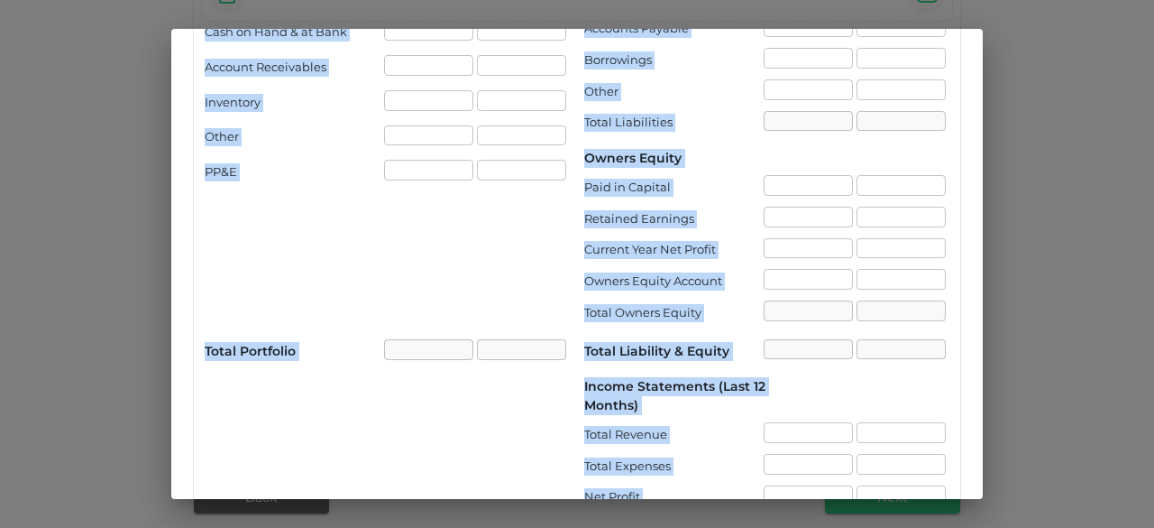
scroll to position [0, 0]
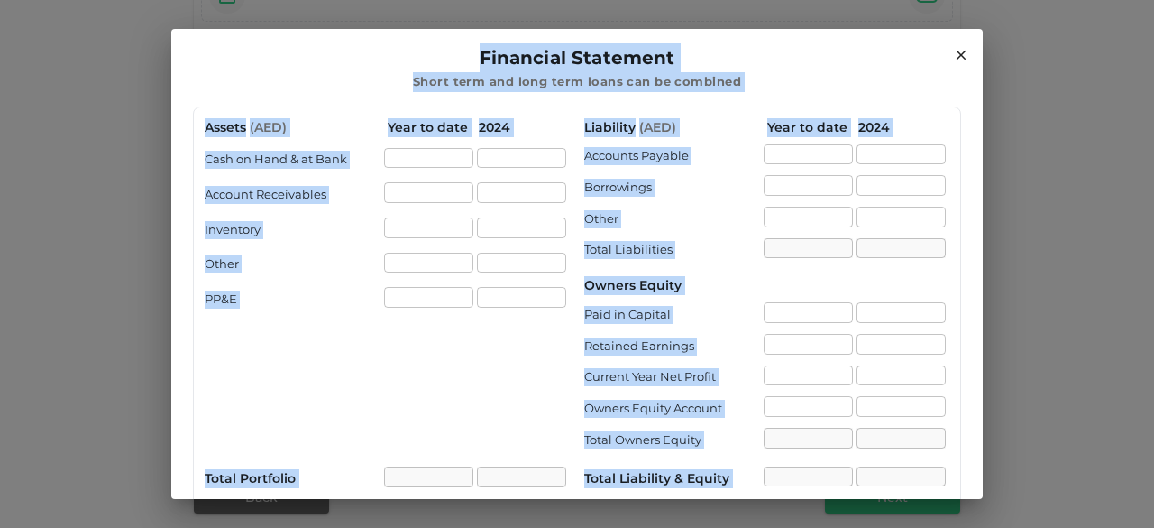
click at [337, 293] on div "PP&E" at bounding box center [294, 299] width 179 height 18
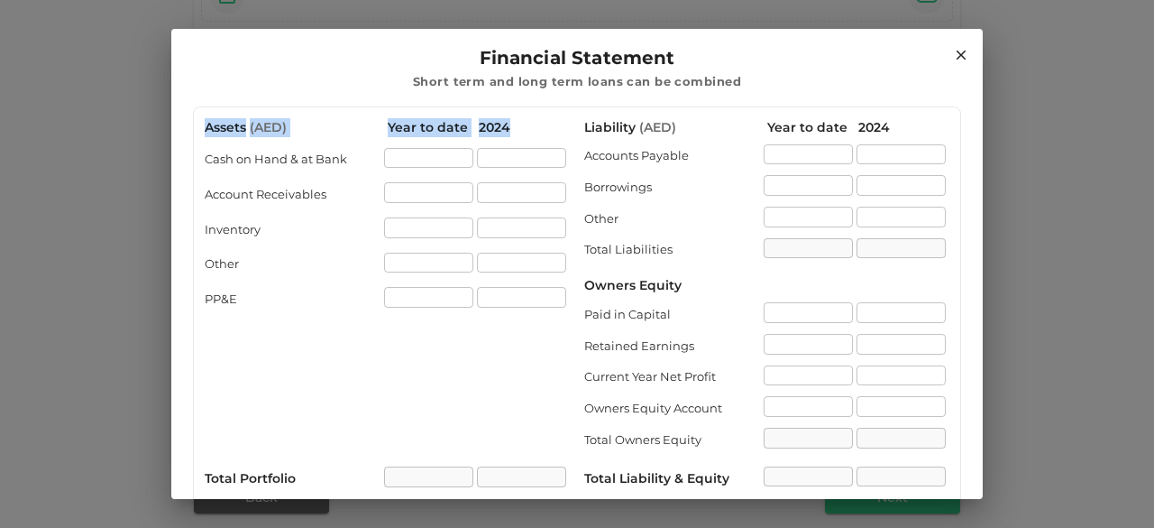
drag, startPoint x: 200, startPoint y: 125, endPoint x: 546, endPoint y: 126, distance: 346.3
click at [546, 126] on div "Assets ( AED ) Year to date 2024 Cash on Hand & at Bank ​ ​ Account Receivables…" at bounding box center [577, 377] width 768 height 542
copy div "Assets ( AED ) Year to date 2024"
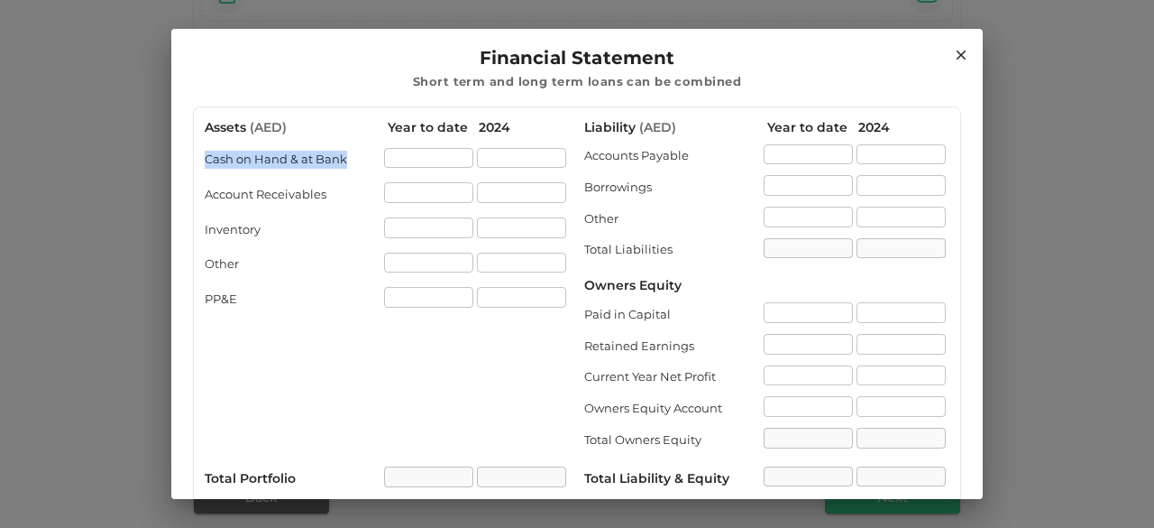
drag, startPoint x: 207, startPoint y: 156, endPoint x: 368, endPoint y: 163, distance: 160.7
click at [368, 163] on div "Cash on Hand & at Bank" at bounding box center [294, 160] width 179 height 18
copy div "Cash on Hand & at Bank"
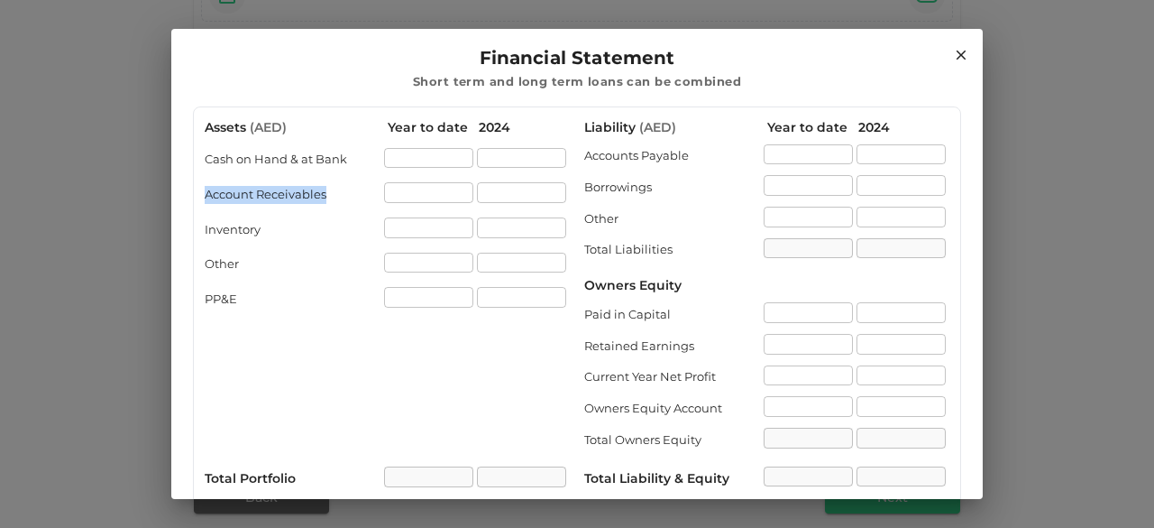
drag, startPoint x: 207, startPoint y: 194, endPoint x: 335, endPoint y: 199, distance: 129.1
click at [335, 199] on div "Account Receivables" at bounding box center [294, 195] width 179 height 18
copy div "Account Receivables"
drag, startPoint x: 204, startPoint y: 227, endPoint x: 260, endPoint y: 229, distance: 55.9
click at [260, 229] on div "Assets ( AED ) Year to date 2024 Cash on Hand & at Bank ​ ​ Account Receivables…" at bounding box center [577, 377] width 768 height 542
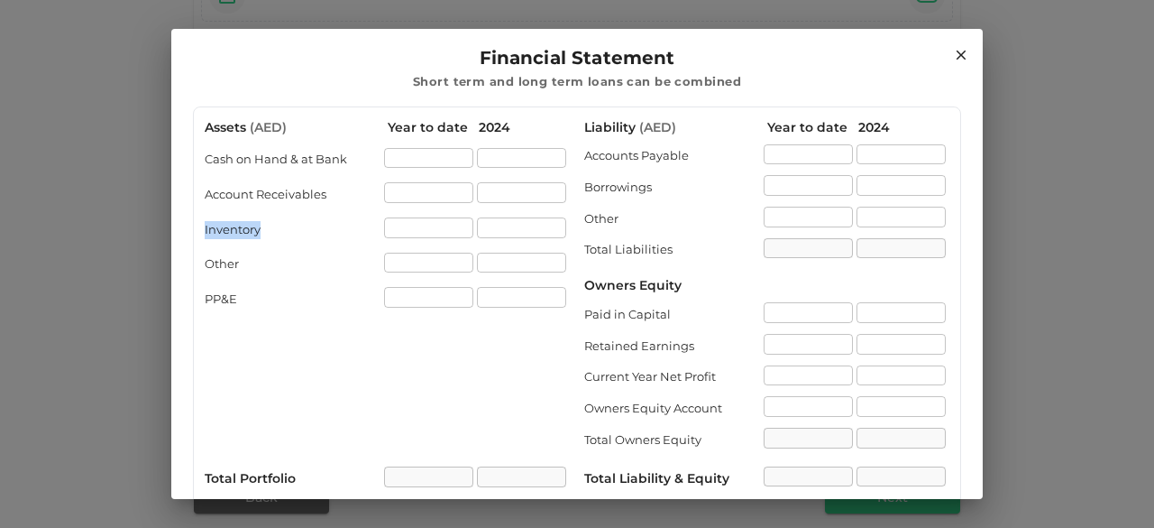
copy div "Inventory"
click at [218, 266] on div "Other" at bounding box center [294, 264] width 179 height 18
copy div "Other"
click at [217, 295] on div "PP&E" at bounding box center [294, 299] width 179 height 18
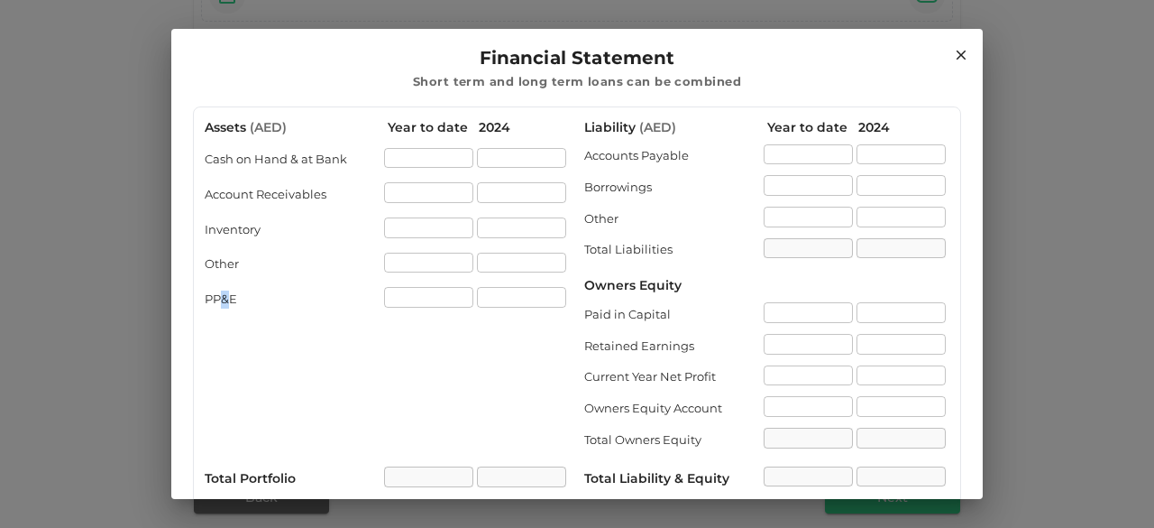
click at [217, 295] on div "PP&E" at bounding box center [294, 299] width 179 height 18
drag, startPoint x: 201, startPoint y: 295, endPoint x: 258, endPoint y: 295, distance: 56.8
click at [258, 295] on div "Assets ( AED ) Year to date 2024 Cash on Hand & at Bank ​ ​ Account Receivables…" at bounding box center [577, 377] width 768 height 542
copy div "PP&E"
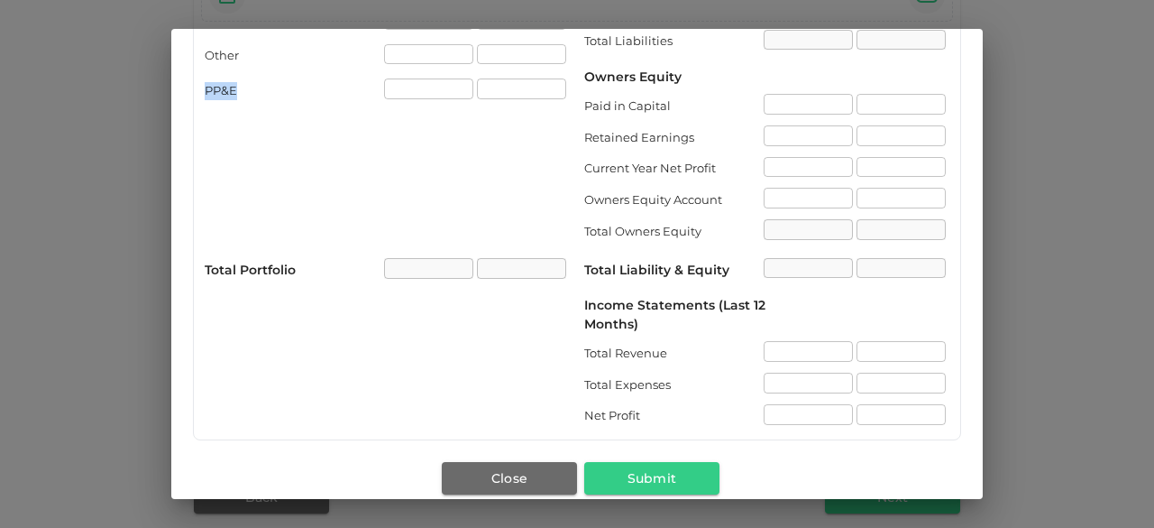
scroll to position [170, 0]
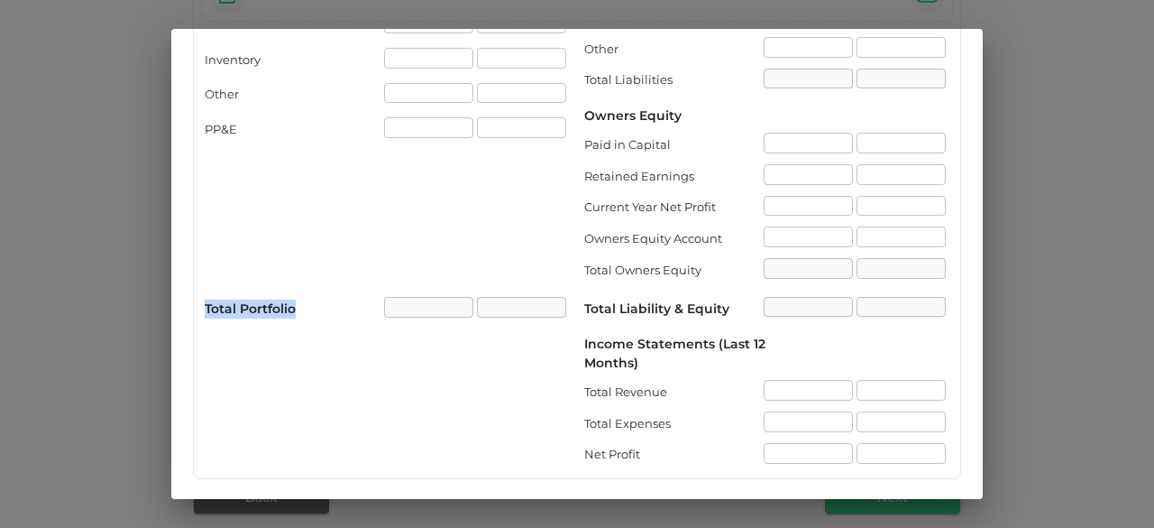
drag, startPoint x: 205, startPoint y: 308, endPoint x: 304, endPoint y: 309, distance: 99.2
click at [304, 309] on div "Total Portfolio" at bounding box center [294, 308] width 179 height 19
copy div "Total Portfolio"
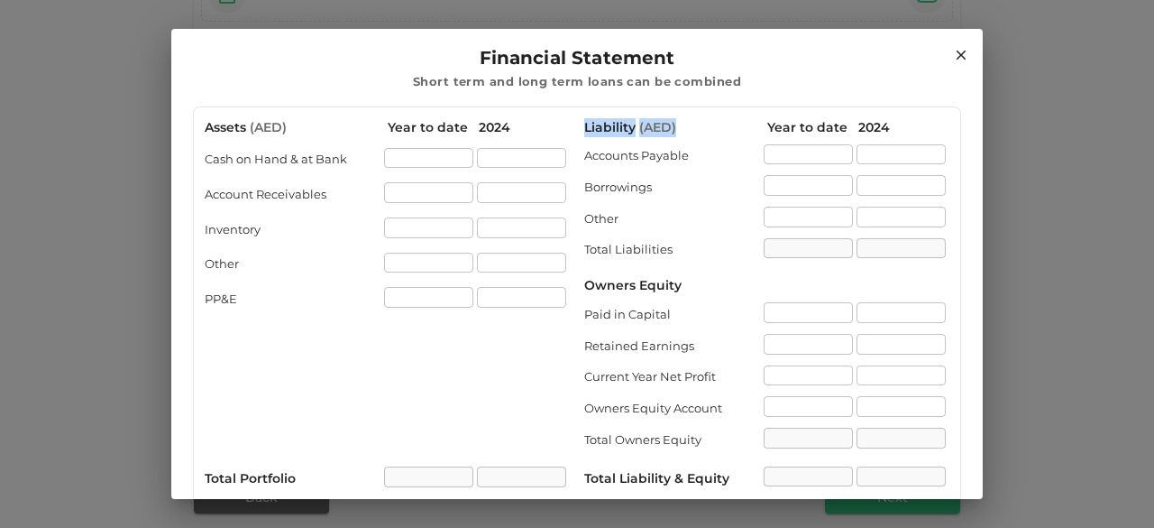
drag, startPoint x: 573, startPoint y: 124, endPoint x: 670, endPoint y: 128, distance: 97.5
click at [670, 128] on div "Assets ( AED ) Year to date 2024 Cash on Hand & at Bank ​ ​ Account Receivables…" at bounding box center [577, 377] width 745 height 519
copy div "Liability ( AED )"
drag, startPoint x: 756, startPoint y: 124, endPoint x: 886, endPoint y: 126, distance: 129.9
click at [886, 126] on div "Liability ( AED ) Year to date 2024" at bounding box center [766, 127] width 365 height 19
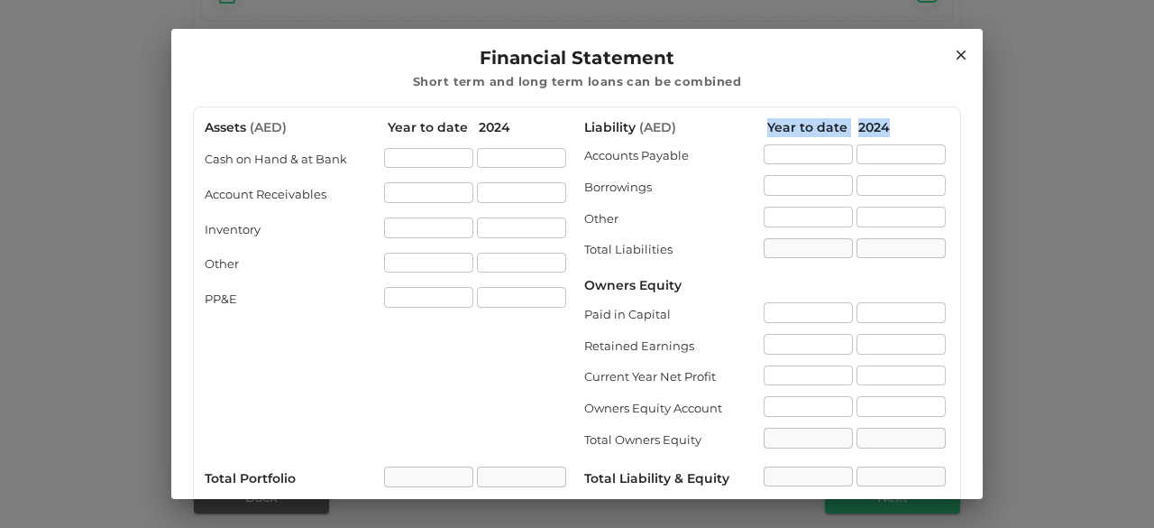
copy div "Year to date 2024"
click at [746, 139] on div "Liability ( AED ) Year to date 2024 Accounts Payable ​ ​ Borrowings ​ ​ Other ​…" at bounding box center [766, 377] width 365 height 519
drag, startPoint x: 577, startPoint y: 154, endPoint x: 691, endPoint y: 155, distance: 113.6
click at [691, 155] on div "Accounts Payable" at bounding box center [673, 156] width 179 height 18
click at [781, 131] on div "Year to date" at bounding box center [812, 127] width 91 height 19
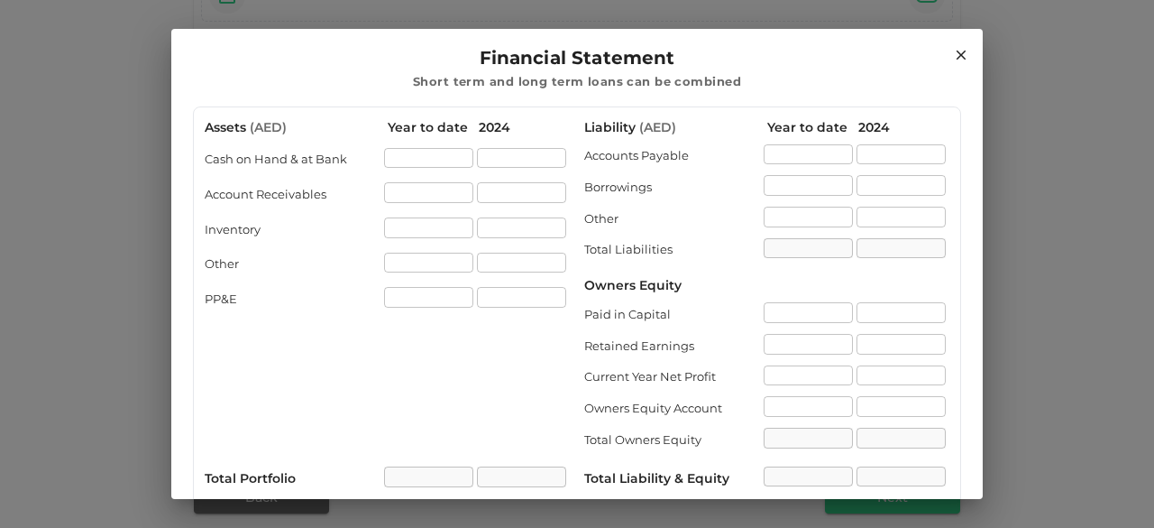
click at [817, 133] on div "Year to date" at bounding box center [812, 127] width 91 height 19
click at [806, 158] on input "liability.accountPayable[0].value" at bounding box center [808, 154] width 89 height 21
click at [913, 154] on input "liability.accountPayable[1].value" at bounding box center [901, 154] width 89 height 21
click at [858, 124] on div "2024" at bounding box center [903, 127] width 91 height 19
click at [799, 129] on div "Year to date" at bounding box center [812, 127] width 91 height 19
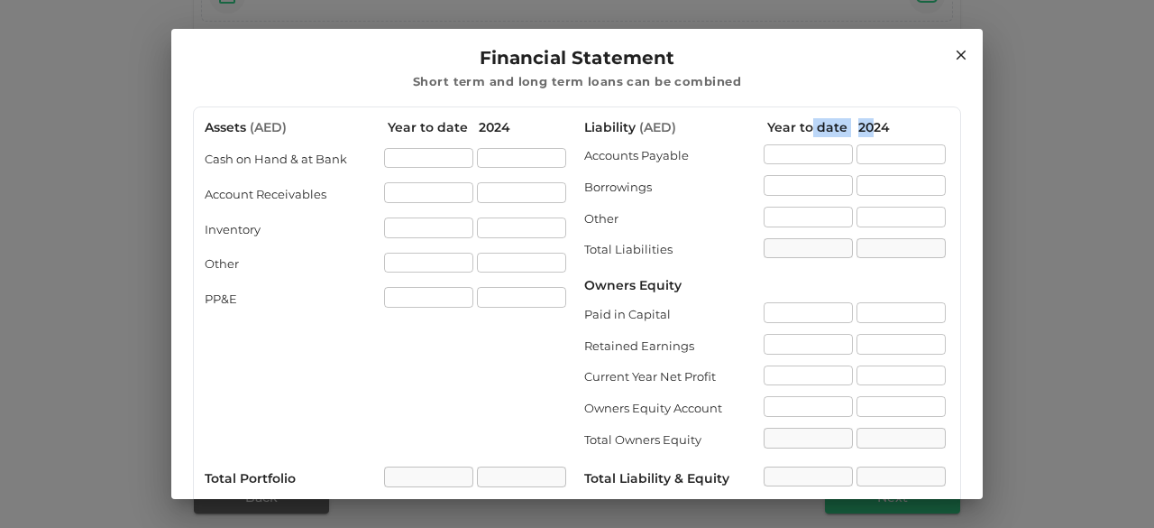
drag, startPoint x: 799, startPoint y: 129, endPoint x: 866, endPoint y: 129, distance: 66.7
click at [866, 129] on div "Liability ( AED ) Year to date 2024" at bounding box center [766, 127] width 365 height 19
click at [803, 156] on input "liability.accountPayable[0].value" at bounding box center [808, 154] width 89 height 21
click at [857, 153] on input "liability.accountPayable[1].value" at bounding box center [901, 154] width 89 height 21
click at [766, 151] on input "liability.accountPayable[0].value" at bounding box center [808, 154] width 89 height 21
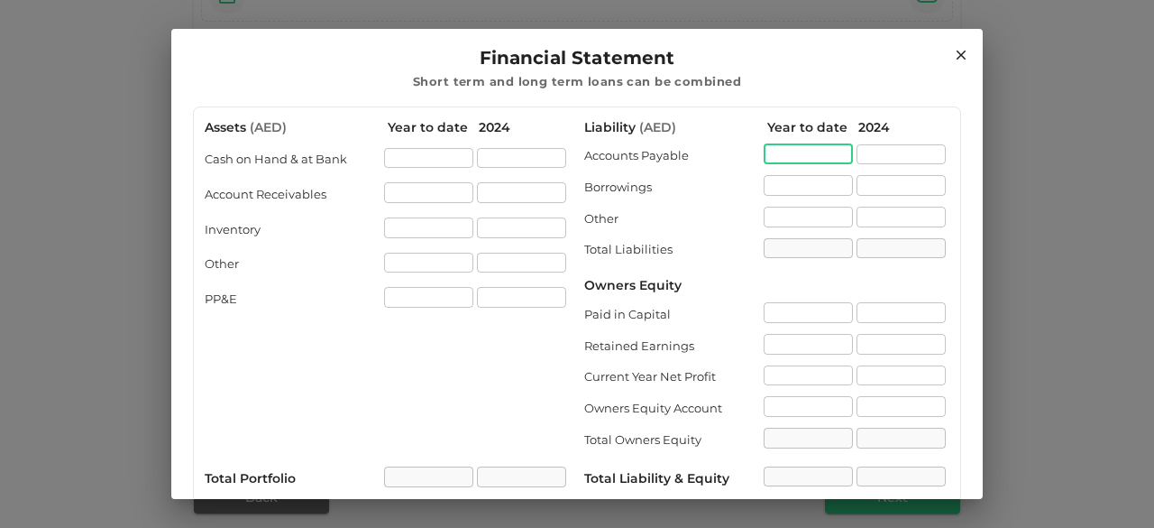
click at [592, 183] on div "Borrowings" at bounding box center [673, 188] width 179 height 18
click at [593, 216] on div "Other" at bounding box center [673, 219] width 179 height 18
drag, startPoint x: 575, startPoint y: 246, endPoint x: 684, endPoint y: 253, distance: 109.4
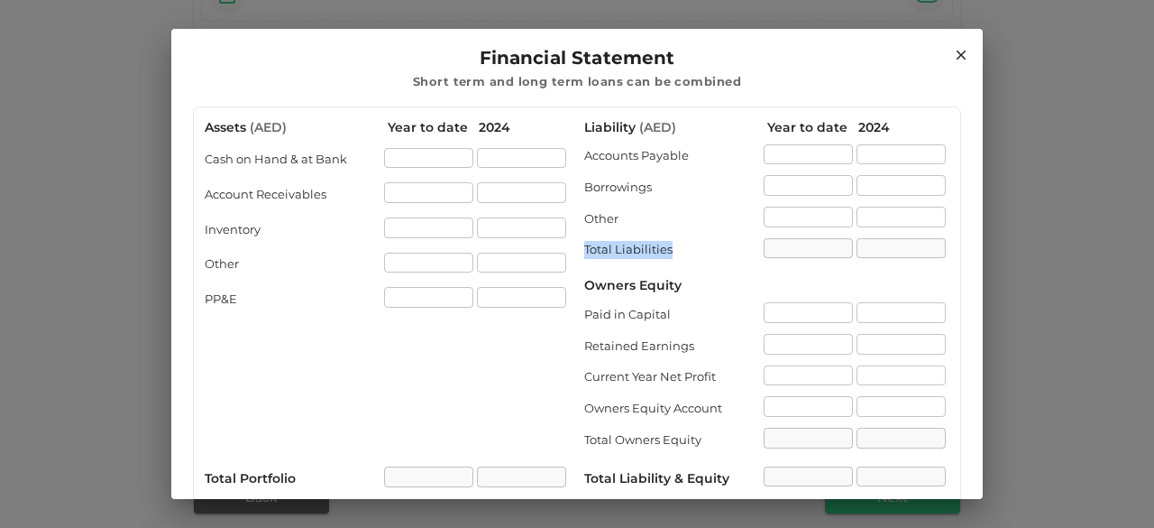
click at [684, 253] on div "Assets ( AED ) Year to date 2024 Cash on Hand & at Bank ​ ​ Account Receivables…" at bounding box center [577, 377] width 745 height 519
drag, startPoint x: 583, startPoint y: 284, endPoint x: 670, endPoint y: 288, distance: 86.6
click at [670, 288] on div "Owners Equity" at bounding box center [632, 285] width 97 height 19
drag, startPoint x: 575, startPoint y: 288, endPoint x: 694, endPoint y: 288, distance: 119.0
click at [694, 288] on div "Assets ( AED ) Year to date 2024 Cash on Hand & at Bank ​ ​ Account Receivables…" at bounding box center [577, 377] width 745 height 519
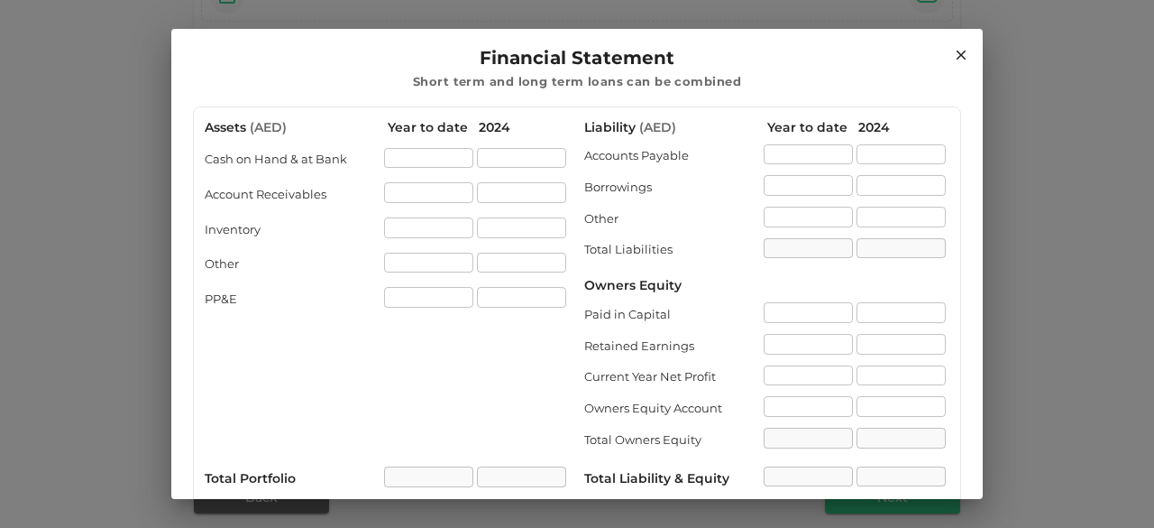
click at [621, 344] on div "Retained Earnings" at bounding box center [673, 346] width 179 height 18
drag, startPoint x: 575, startPoint y: 315, endPoint x: 673, endPoint y: 316, distance: 97.4
click at [673, 316] on div "Assets ( AED ) Year to date 2024 Cash on Hand & at Bank ​ ​ Account Receivables…" at bounding box center [577, 377] width 745 height 519
drag, startPoint x: 579, startPoint y: 347, endPoint x: 693, endPoint y: 345, distance: 113.6
click at [693, 345] on div "Retained Earnings" at bounding box center [673, 346] width 179 height 18
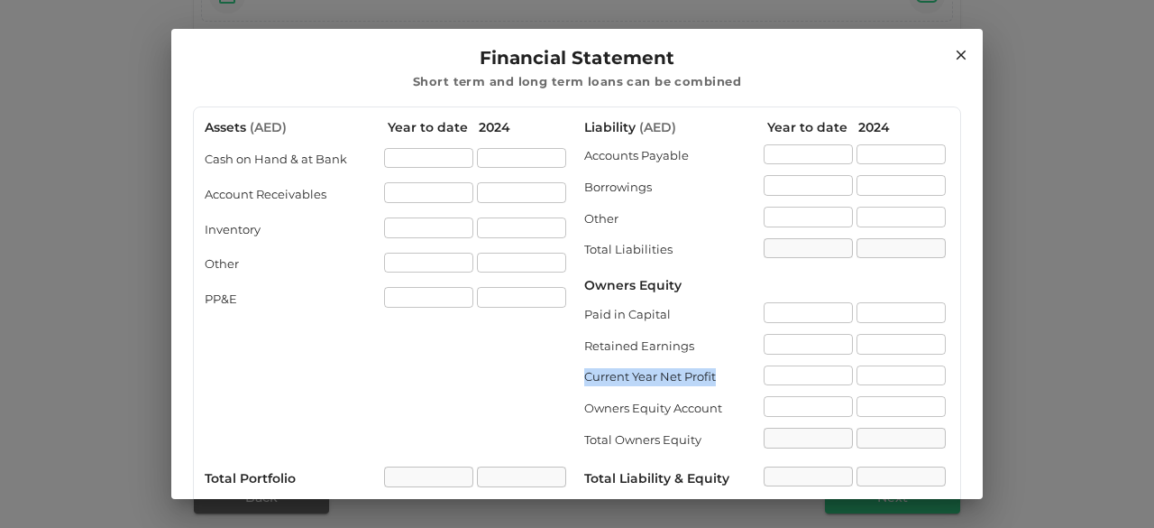
drag, startPoint x: 574, startPoint y: 380, endPoint x: 712, endPoint y: 376, distance: 138.0
click at [712, 376] on div "Assets ( AED ) Year to date 2024 Cash on Hand & at Bank ​ ​ Account Receivables…" at bounding box center [577, 377] width 745 height 519
drag, startPoint x: 574, startPoint y: 409, endPoint x: 747, endPoint y: 412, distance: 172.3
click at [747, 412] on div "Assets ( AED ) Year to date 2024 Cash on Hand & at Bank ​ ​ Account Receivables…" at bounding box center [577, 377] width 745 height 519
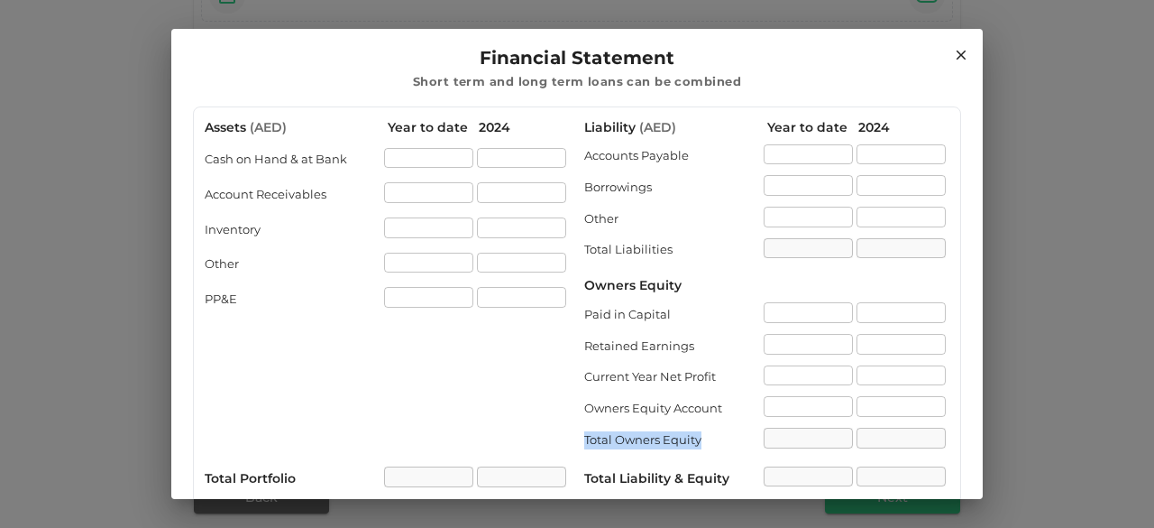
drag, startPoint x: 576, startPoint y: 439, endPoint x: 712, endPoint y: 436, distance: 136.2
click at [712, 436] on div "Assets ( AED ) Year to date 2024 Cash on Hand & at Bank ​ ​ Account Receivables…" at bounding box center [577, 377] width 745 height 519
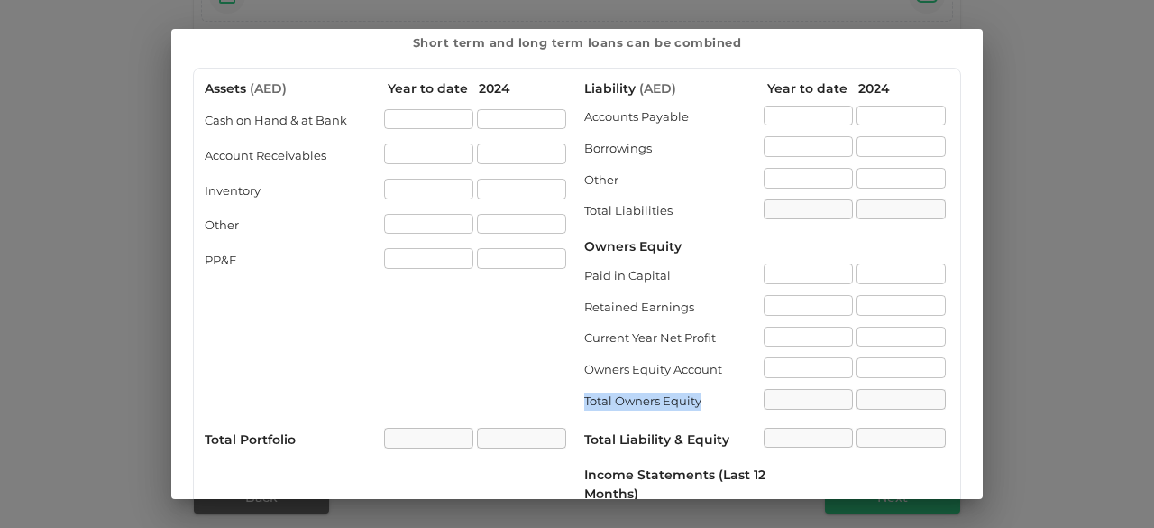
scroll to position [90, 0]
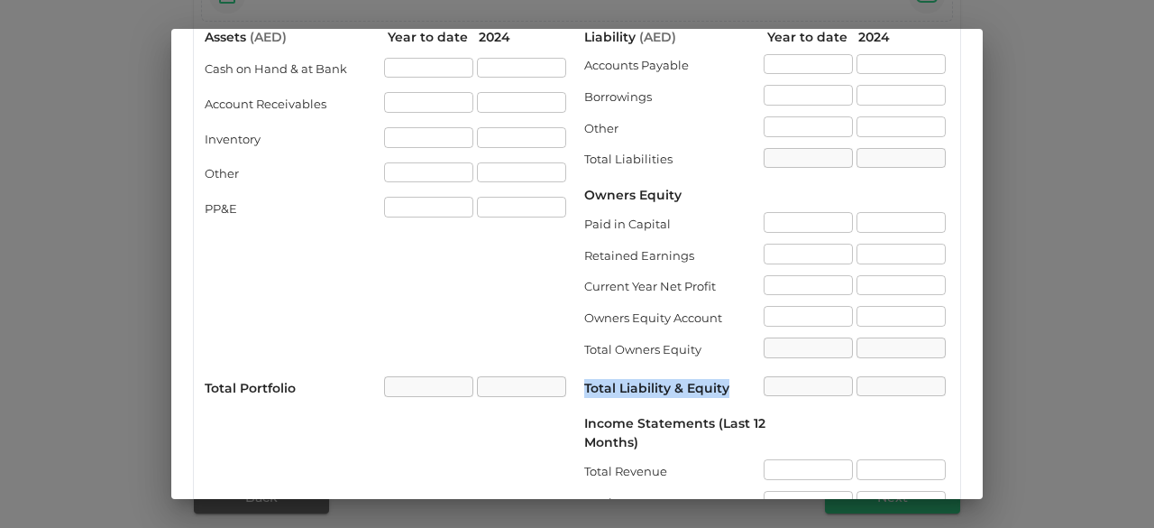
drag, startPoint x: 579, startPoint y: 383, endPoint x: 720, endPoint y: 384, distance: 141.6
click at [720, 384] on div "Total Liability & Equity" at bounding box center [673, 388] width 179 height 19
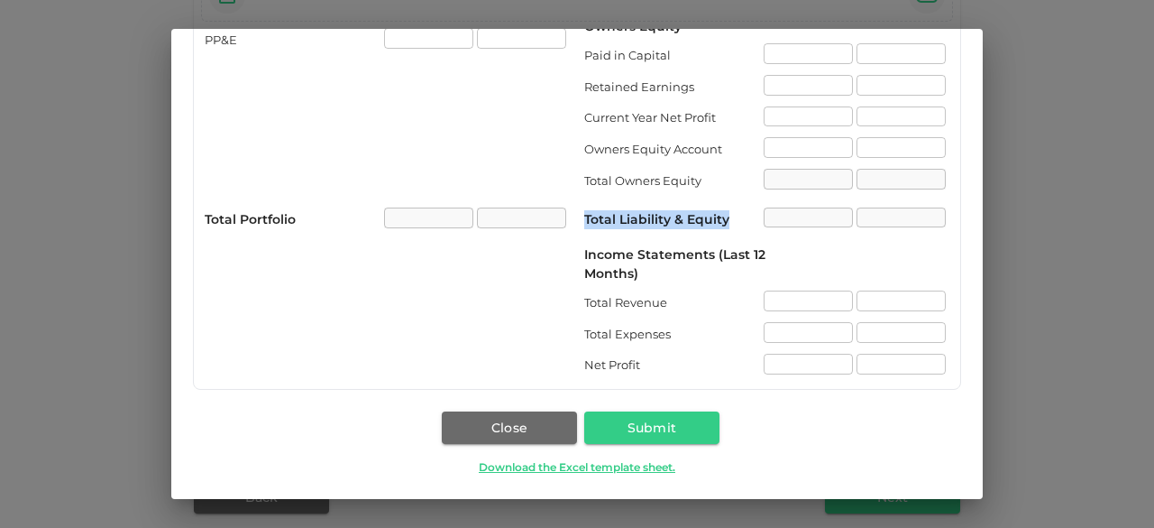
scroll to position [260, 0]
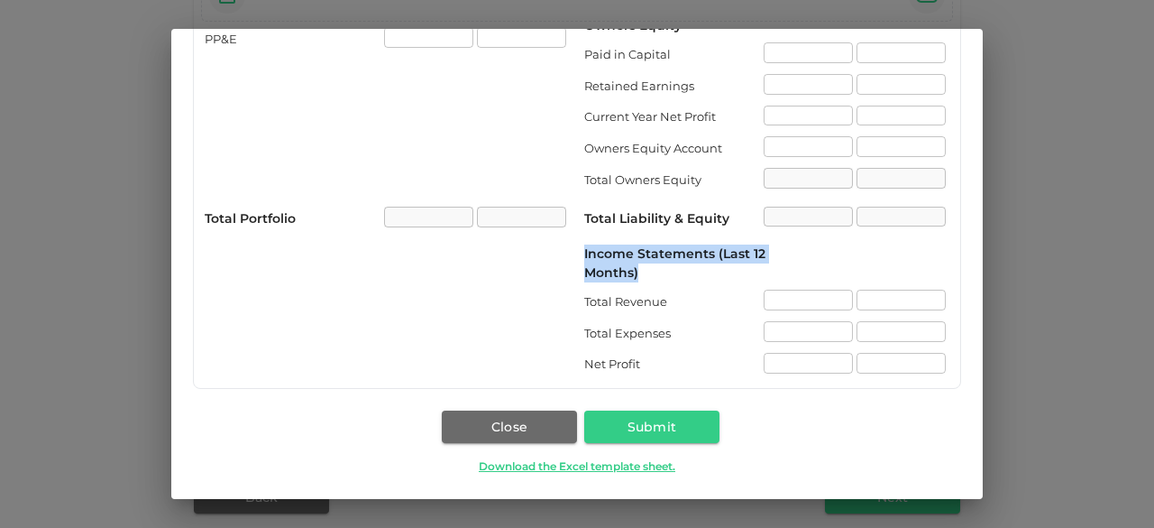
drag, startPoint x: 576, startPoint y: 252, endPoint x: 640, endPoint y: 268, distance: 66.0
click at [640, 268] on div "Assets ( AED ) Year to date 2024 Cash on Hand & at Bank ​ ​ Account Receivables…" at bounding box center [577, 117] width 745 height 519
drag, startPoint x: 575, startPoint y: 298, endPoint x: 695, endPoint y: 313, distance: 120.8
click at [695, 313] on div "Assets ( AED ) Year to date 2024 Cash on Hand & at Bank ​ ​ Account Receivables…" at bounding box center [577, 117] width 745 height 519
drag, startPoint x: 578, startPoint y: 327, endPoint x: 670, endPoint y: 332, distance: 92.1
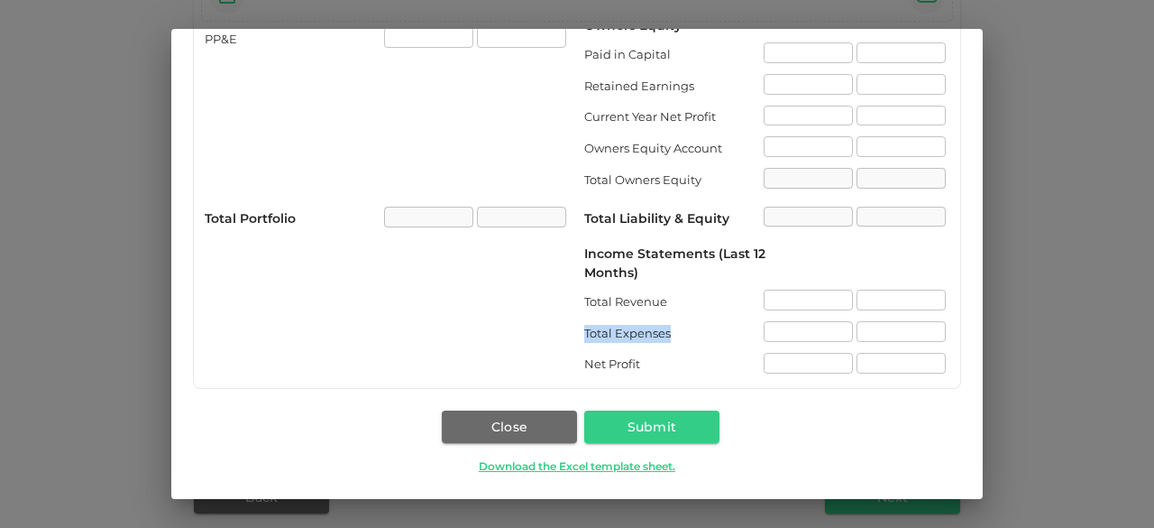
click at [670, 332] on div "Total Expenses" at bounding box center [673, 334] width 179 height 18
drag, startPoint x: 577, startPoint y: 363, endPoint x: 634, endPoint y: 363, distance: 56.8
click at [634, 363] on div "Net Profit" at bounding box center [673, 364] width 179 height 18
click at [534, 469] on link "Download the Excel template sheet." at bounding box center [577, 465] width 285 height 17
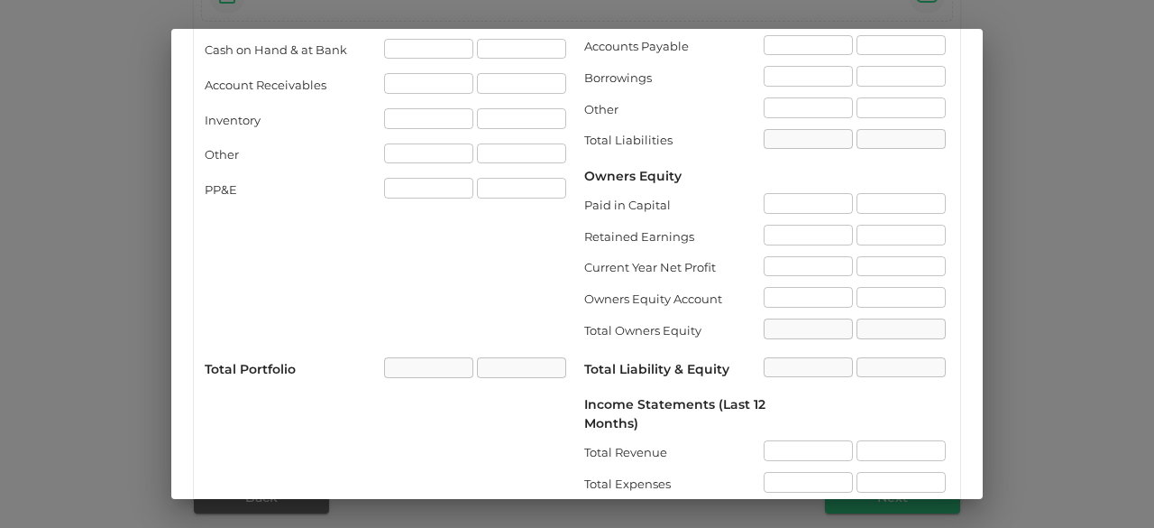
scroll to position [0, 0]
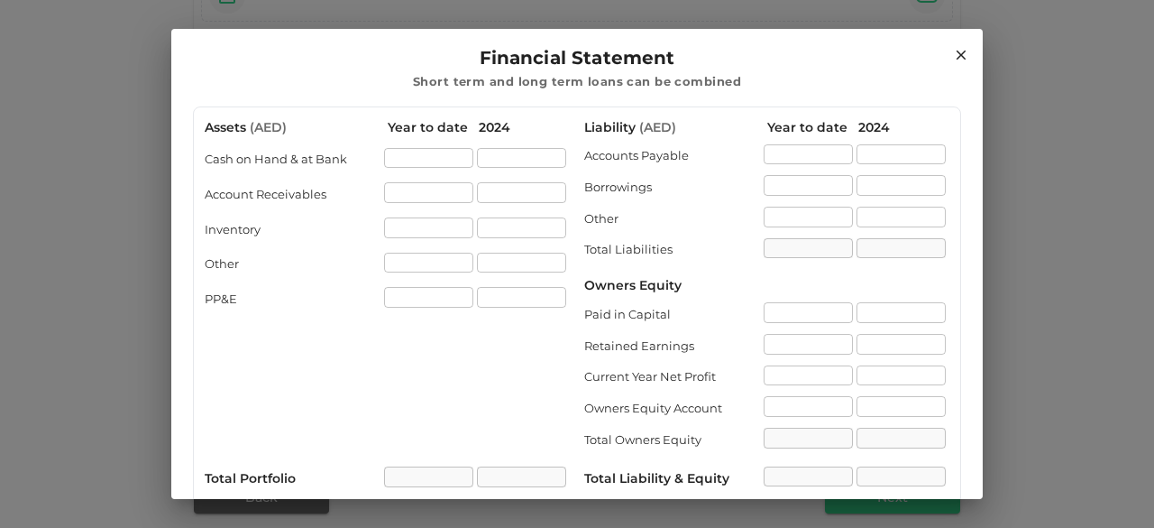
click at [767, 124] on div "Year to date" at bounding box center [812, 127] width 91 height 19
click at [793, 125] on div "Year to date" at bounding box center [812, 127] width 91 height 19
drag, startPoint x: 793, startPoint y: 125, endPoint x: 867, endPoint y: 124, distance: 74.9
click at [867, 124] on div "Liability ( AED ) Year to date 2024" at bounding box center [766, 127] width 365 height 19
click at [876, 130] on div "2024" at bounding box center [903, 127] width 91 height 19
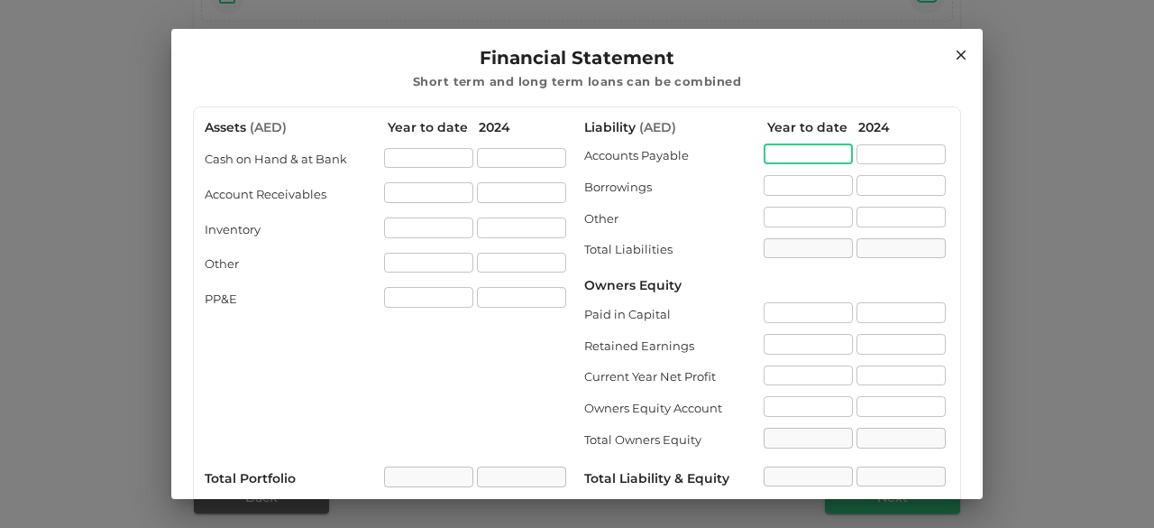
click at [821, 159] on input "liability.accountPayable[0].value" at bounding box center [808, 154] width 89 height 21
click at [433, 165] on input "assets.cashOnHandAtBank[0].value" at bounding box center [428, 158] width 89 height 21
drag, startPoint x: 406, startPoint y: 121, endPoint x: 513, endPoint y: 129, distance: 107.6
click at [513, 129] on div "Assets ( AED ) Year to date 2024" at bounding box center [387, 127] width 365 height 19
click at [516, 129] on div "2024" at bounding box center [524, 127] width 91 height 19
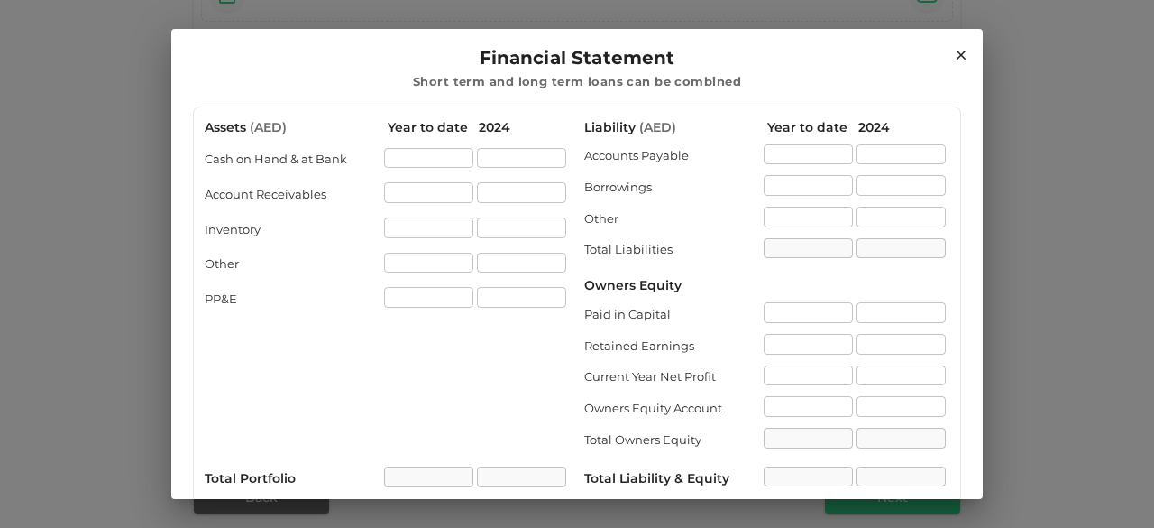
click at [378, 155] on div "Cash on Hand & at Bank" at bounding box center [294, 160] width 179 height 18
click at [399, 160] on input "assets.cashOnHandAtBank[0].value" at bounding box center [428, 158] width 89 height 21
click at [441, 129] on div "Year to date" at bounding box center [433, 127] width 91 height 19
drag, startPoint x: 478, startPoint y: 127, endPoint x: 519, endPoint y: 127, distance: 40.6
click at [519, 127] on div "2024" at bounding box center [524, 127] width 91 height 19
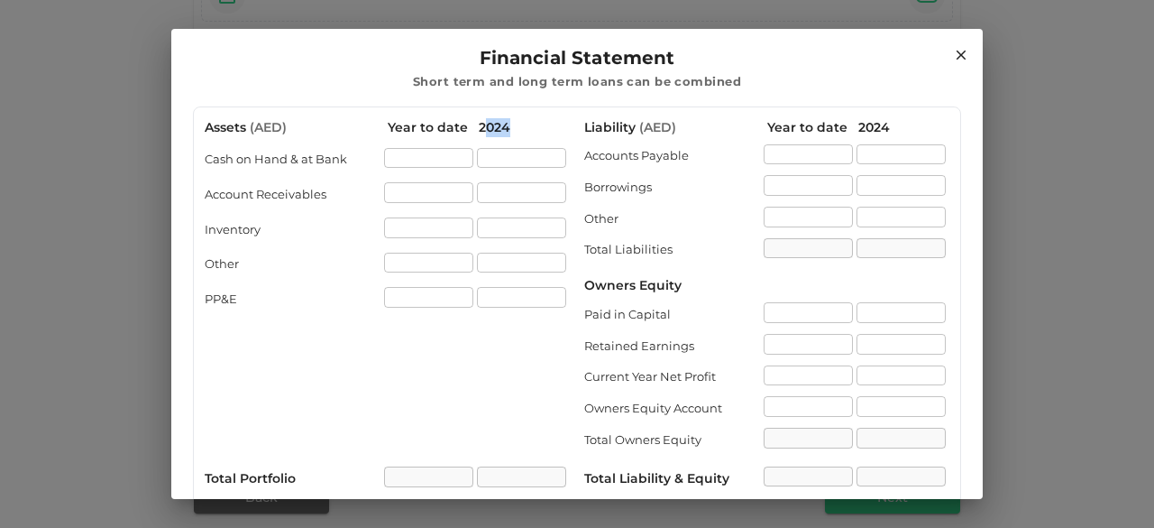
click at [519, 140] on div "Assets ( AED ) Year to date 2024 Cash on Hand & at Bank ​ ​ Account Receivables…" at bounding box center [387, 377] width 365 height 519
click at [512, 157] on input "assets.cashOnHandAtBank[1].value" at bounding box center [521, 158] width 89 height 21
click at [427, 138] on div "Assets ( AED ) Year to date 2024 Cash on Hand & at Bank ​ ​ Account Receivables…" at bounding box center [387, 377] width 365 height 519
click at [408, 125] on div "Year to date" at bounding box center [433, 127] width 91 height 19
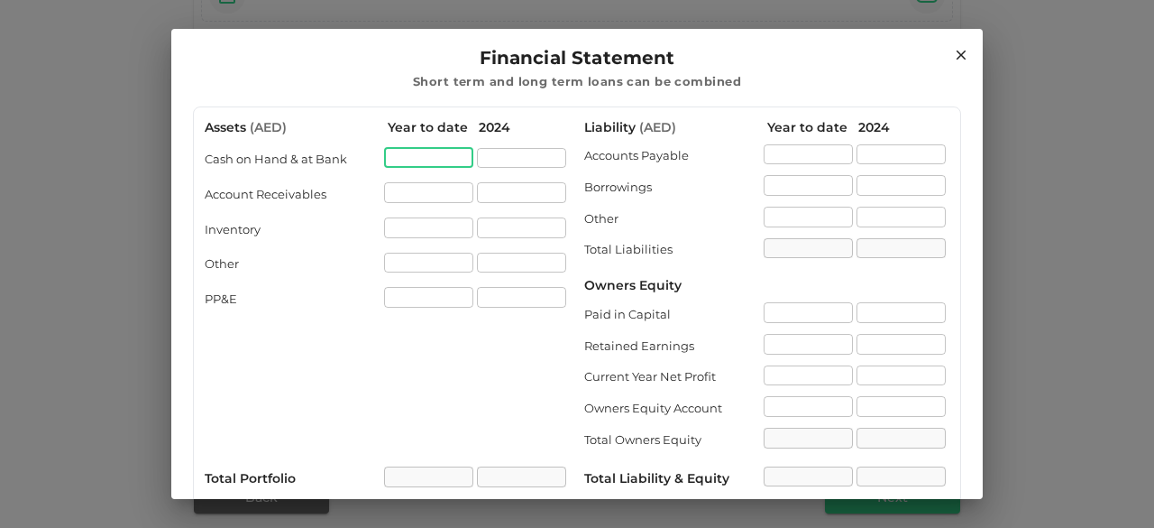
click at [411, 148] on input "assets.cashOnHandAtBank[0].value" at bounding box center [428, 158] width 89 height 21
drag, startPoint x: 239, startPoint y: 156, endPoint x: 352, endPoint y: 156, distance: 112.7
click at [352, 156] on div "Cash on Hand & at Bank" at bounding box center [294, 160] width 179 height 18
click at [265, 196] on div "Account Receivables" at bounding box center [294, 195] width 179 height 18
click at [393, 192] on input "assets.accountReceivables[0].value" at bounding box center [428, 192] width 89 height 21
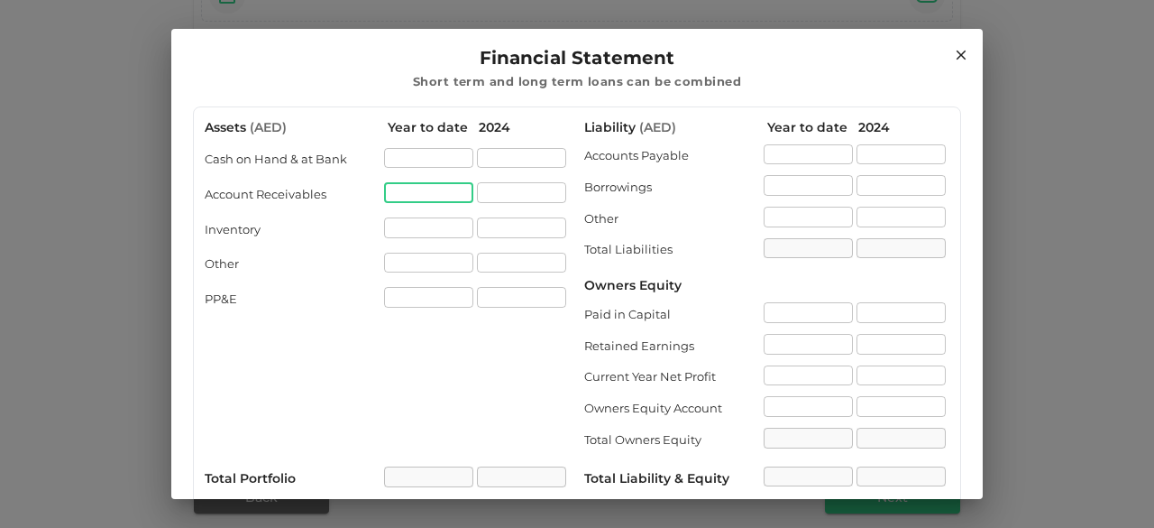
click at [442, 196] on input "assets.accountReceivables[0].value" at bounding box center [428, 192] width 89 height 21
click at [500, 194] on input "assets.accountReceivables[1].value" at bounding box center [521, 192] width 89 height 21
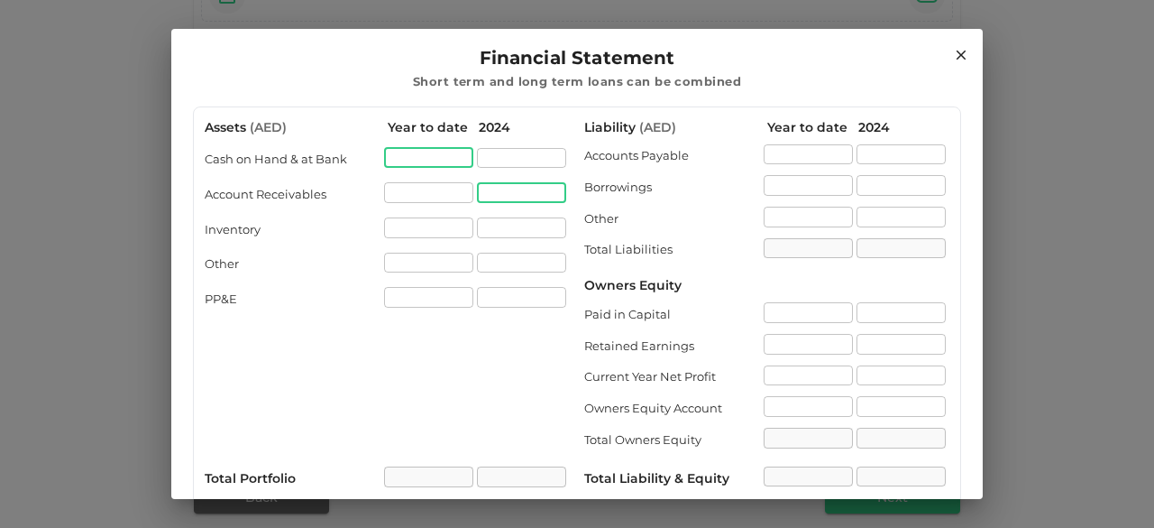
click at [460, 160] on input "assets.cashOnHandAtBank[0].value" at bounding box center [428, 158] width 89 height 21
click at [437, 188] on input "assets.accountReceivables[0].value" at bounding box center [428, 192] width 89 height 21
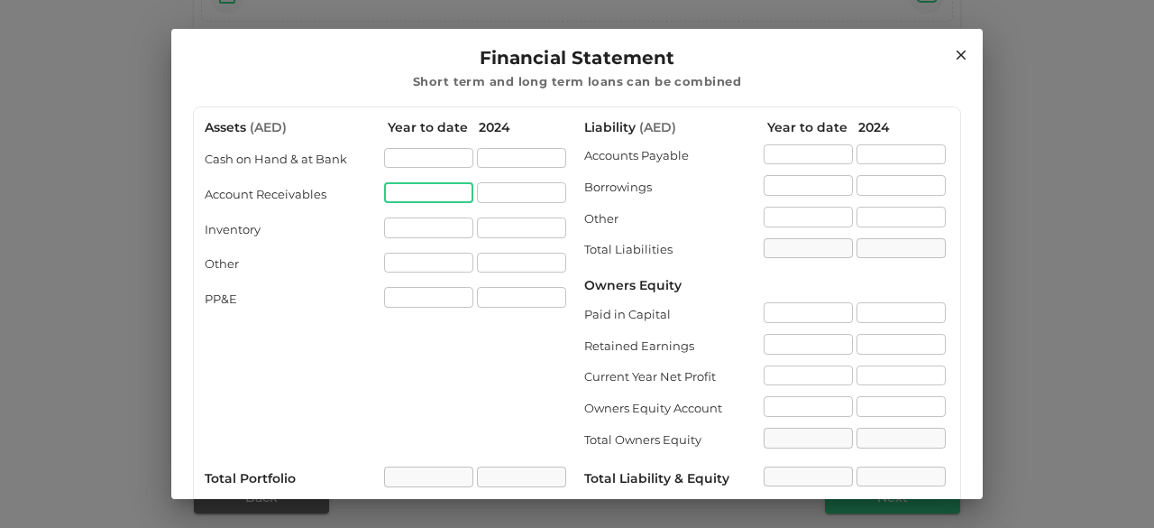
click at [479, 127] on div "2024" at bounding box center [524, 127] width 91 height 19
click at [479, 129] on div "2024" at bounding box center [524, 127] width 91 height 19
click at [482, 346] on div "Assets ( AED ) Year to date 2024 Cash on Hand & at Bank ​ ​ Account Receivables…" at bounding box center [387, 377] width 365 height 519
